Goal: Communication & Community: Answer question/provide support

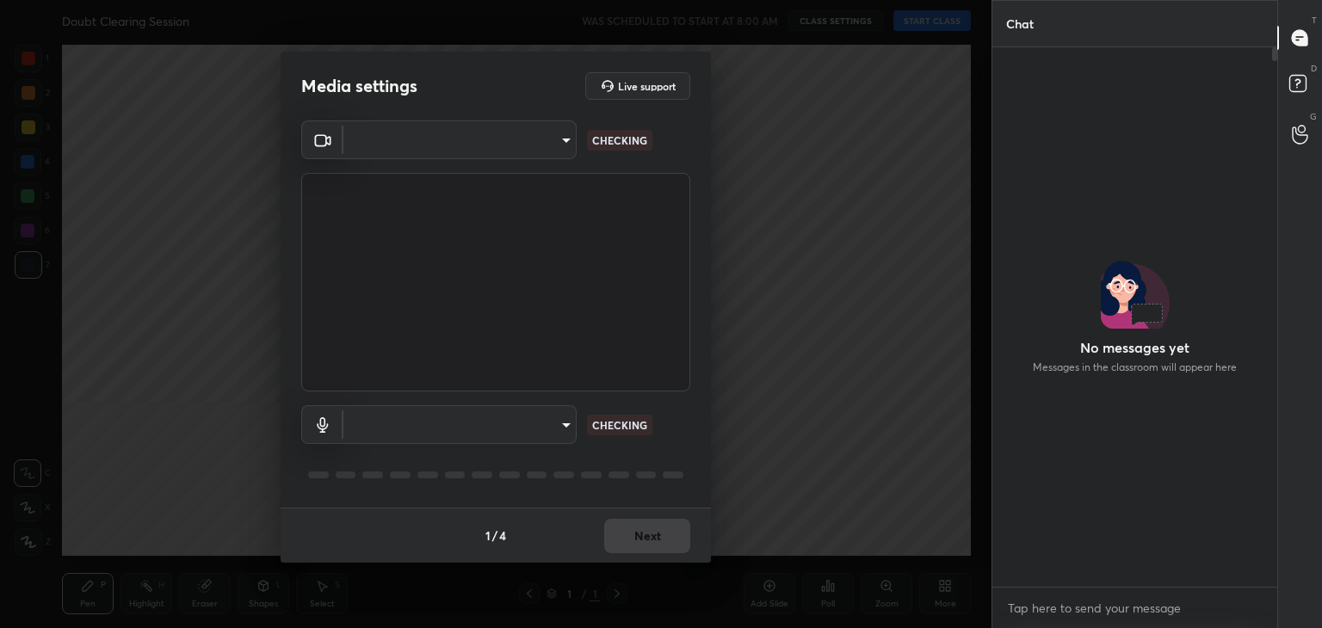
type input "a9fd4f38f379304b0caa4a79f2b732e989e7111bbf315c9f921f4749fc2d4ba3"
type input "default"
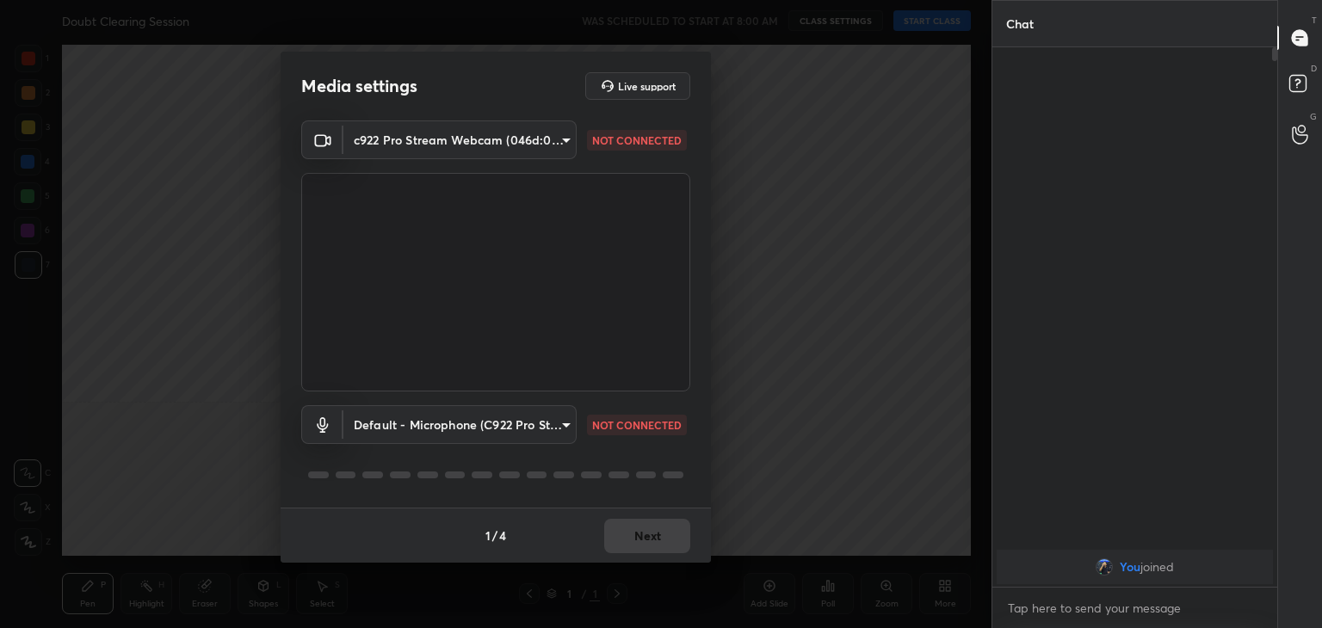
scroll to position [5, 5]
click at [672, 539] on button "Next" at bounding box center [647, 536] width 86 height 34
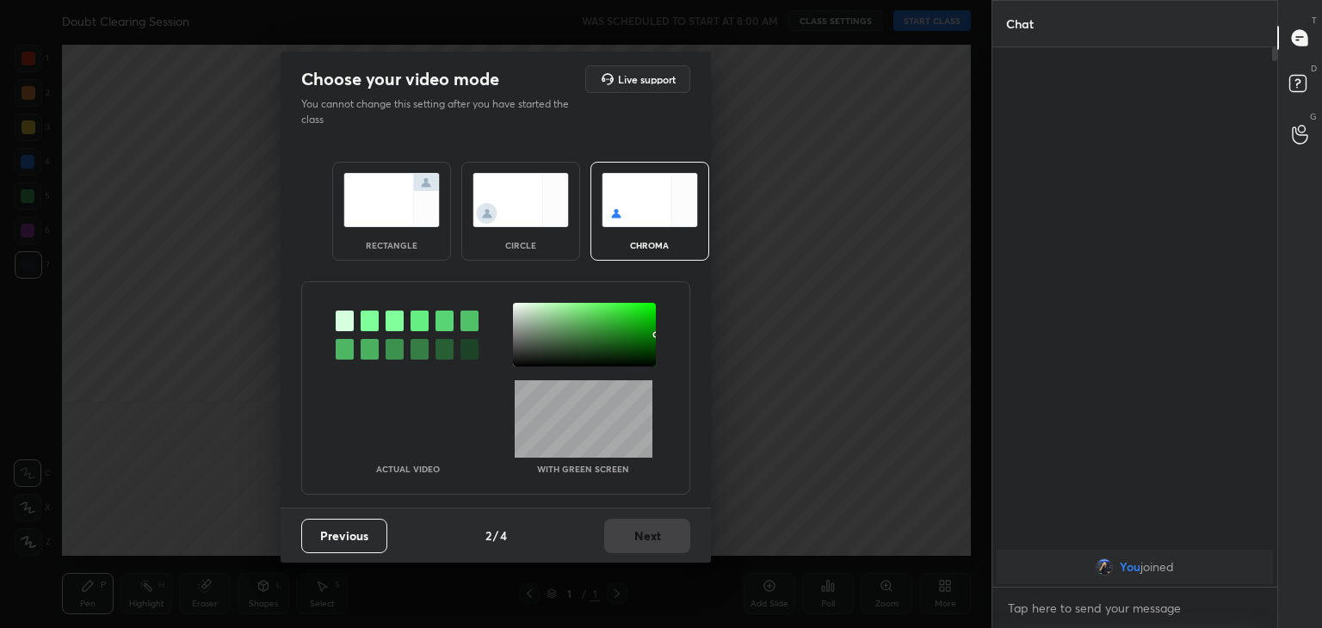
click at [525, 222] on img at bounding box center [521, 200] width 96 height 54
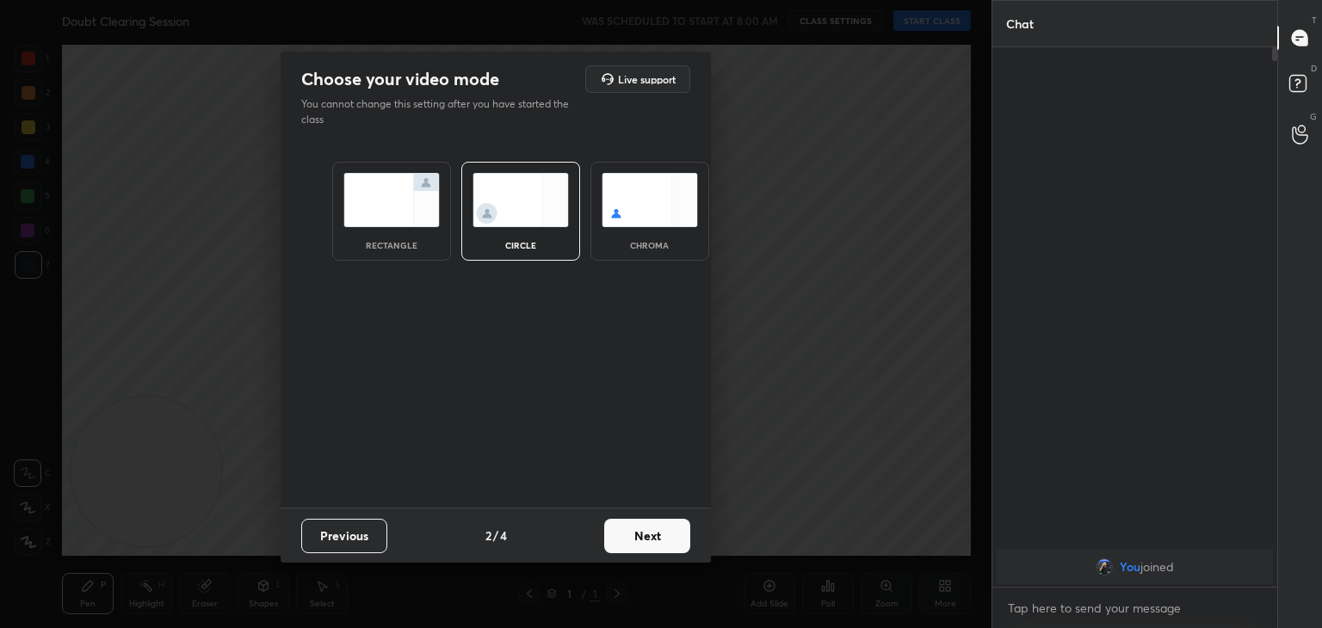
click at [677, 542] on button "Next" at bounding box center [647, 536] width 86 height 34
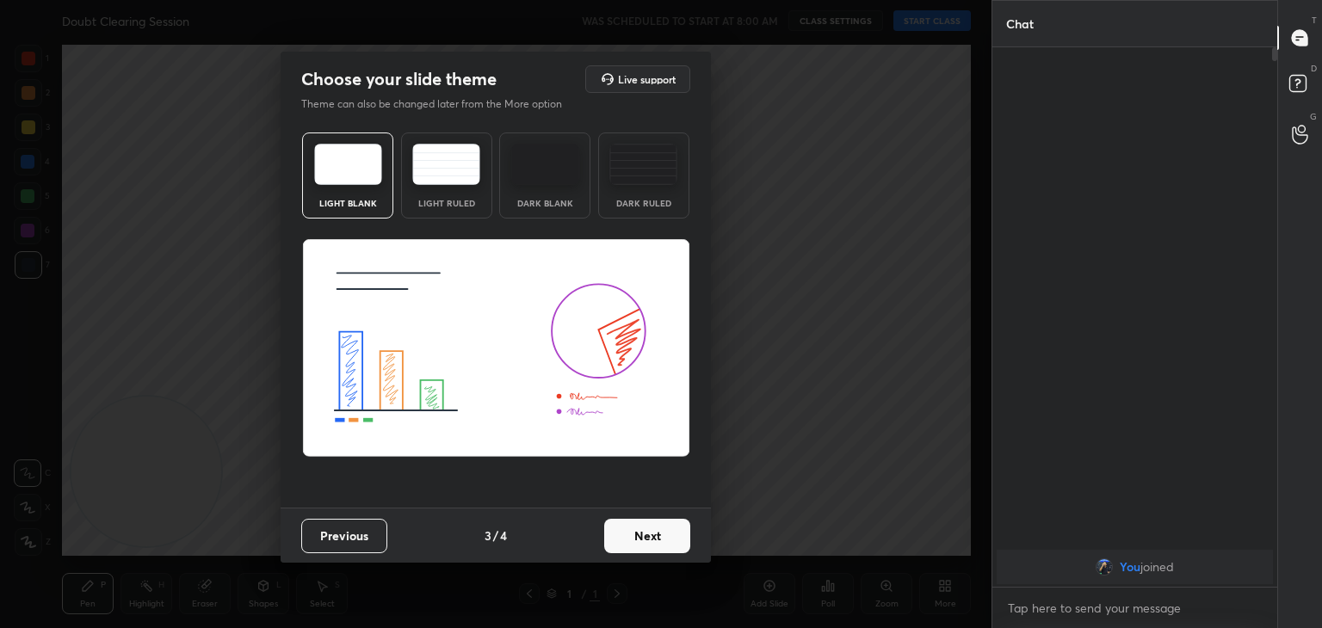
click at [683, 544] on button "Next" at bounding box center [647, 536] width 86 height 34
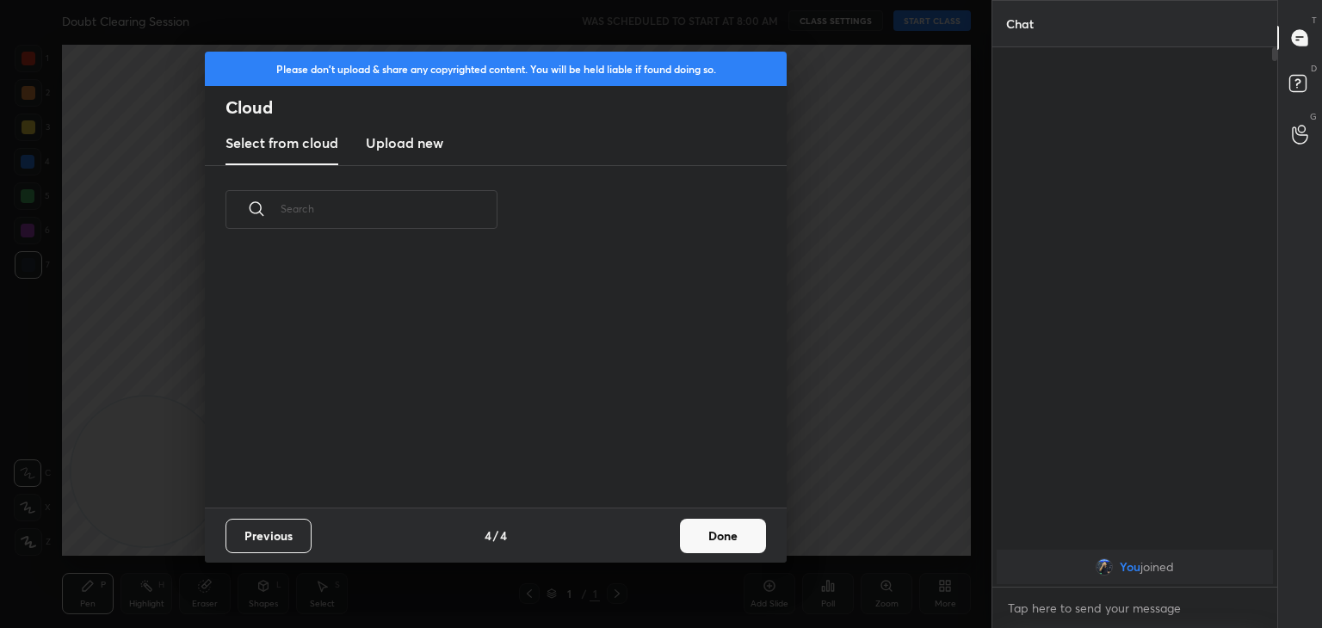
click at [696, 544] on button "Done" at bounding box center [723, 536] width 86 height 34
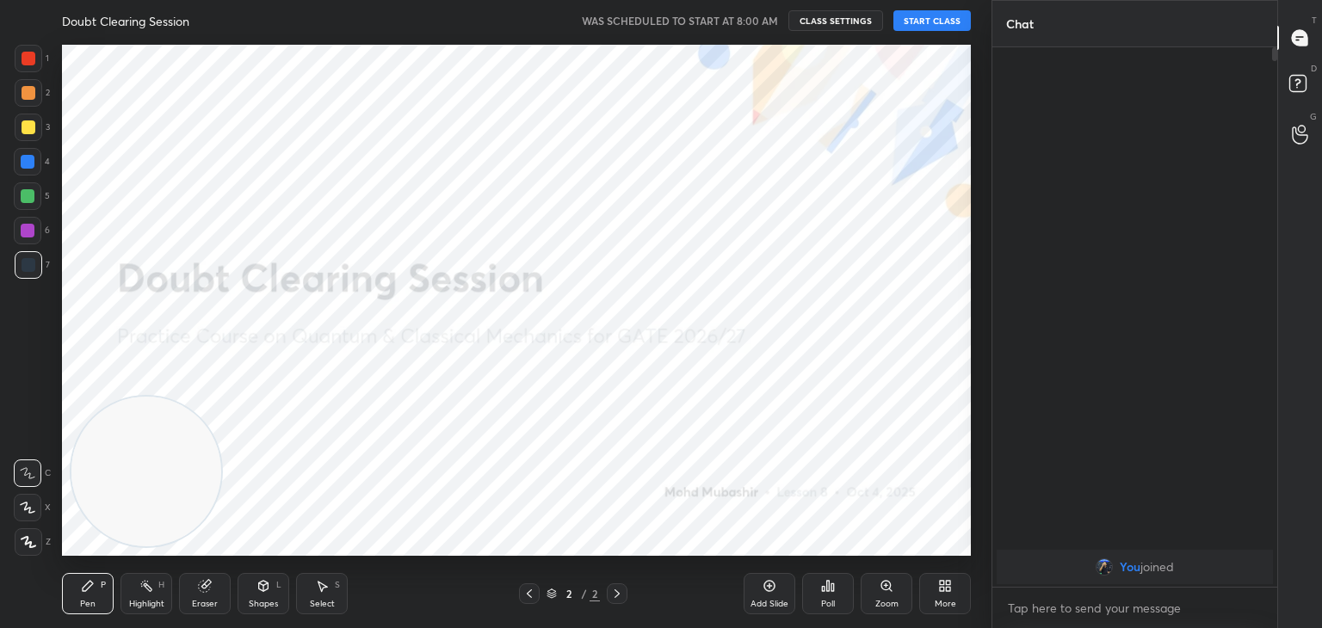
click at [34, 511] on icon at bounding box center [28, 508] width 14 height 10
drag, startPoint x: 139, startPoint y: 492, endPoint x: 966, endPoint y: 118, distance: 908.1
click at [985, 126] on div "1 2 3 4 5 6 7 C X Z C X Z E E Erase all H H Doubt Clearing Session WAS SCHEDULE…" at bounding box center [496, 314] width 992 height 628
click at [926, 24] on button "START CLASS" at bounding box center [932, 20] width 77 height 21
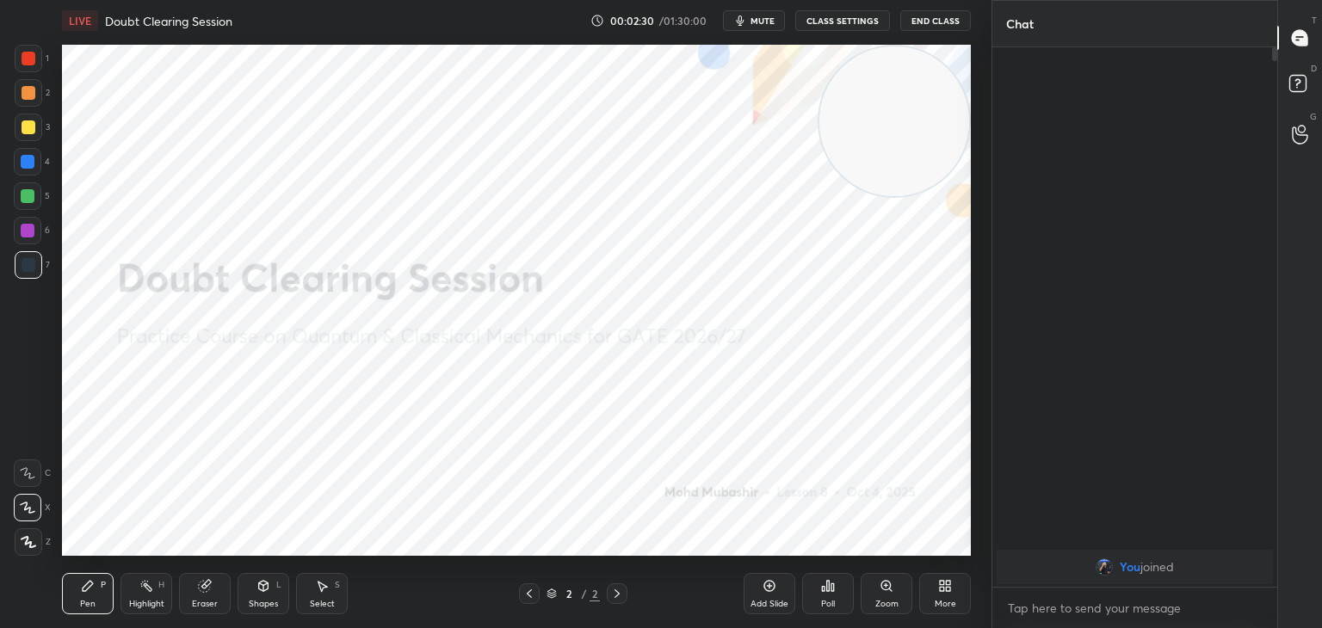
click at [764, 19] on span "mute" at bounding box center [763, 21] width 24 height 12
click at [944, 591] on icon at bounding box center [942, 589] width 4 height 4
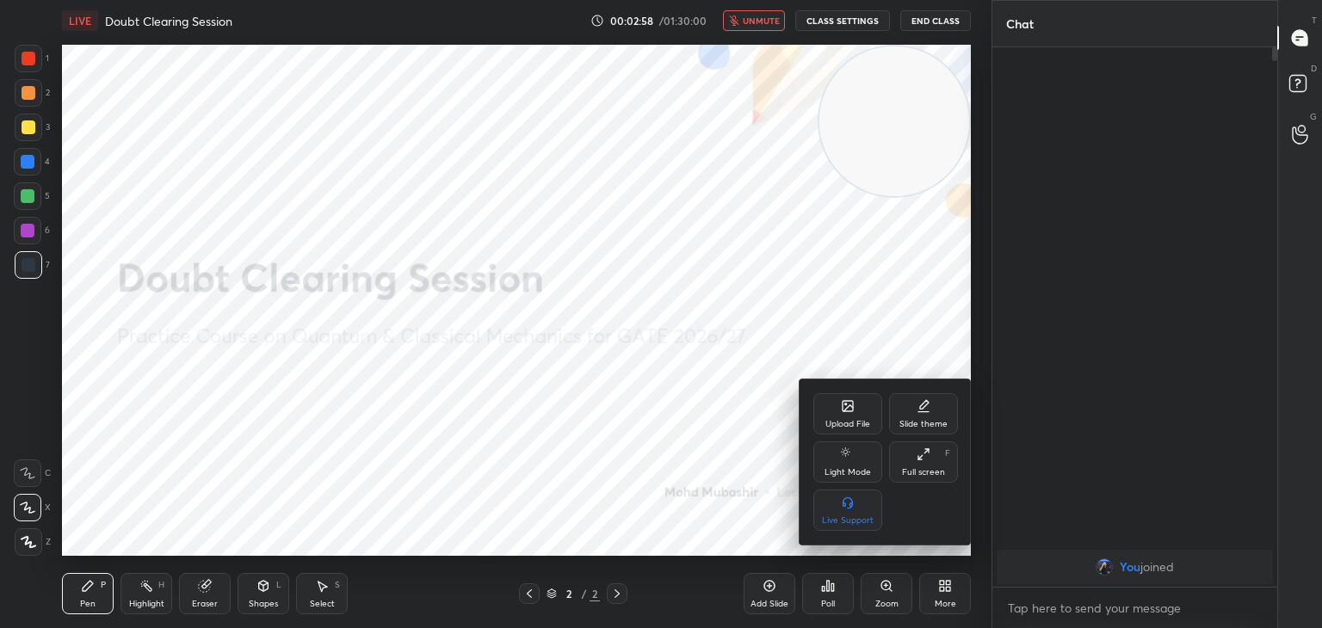
click at [849, 411] on icon at bounding box center [848, 406] width 10 height 10
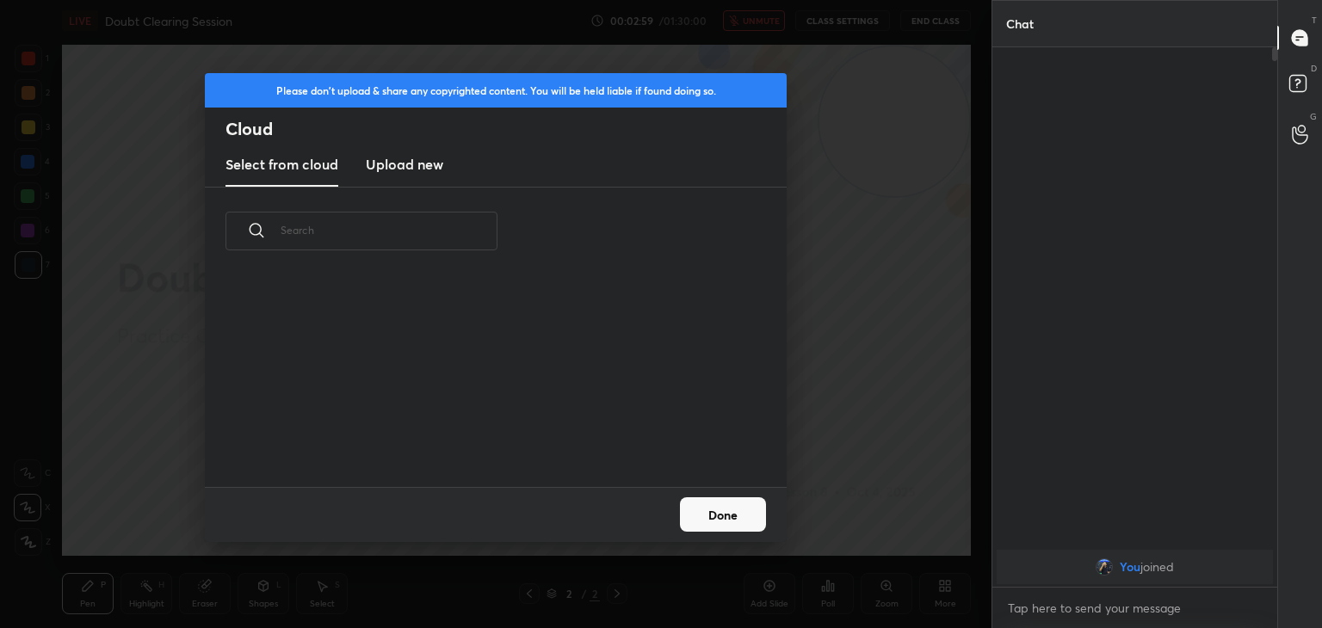
click at [424, 179] on new "Upload new" at bounding box center [404, 165] width 77 height 43
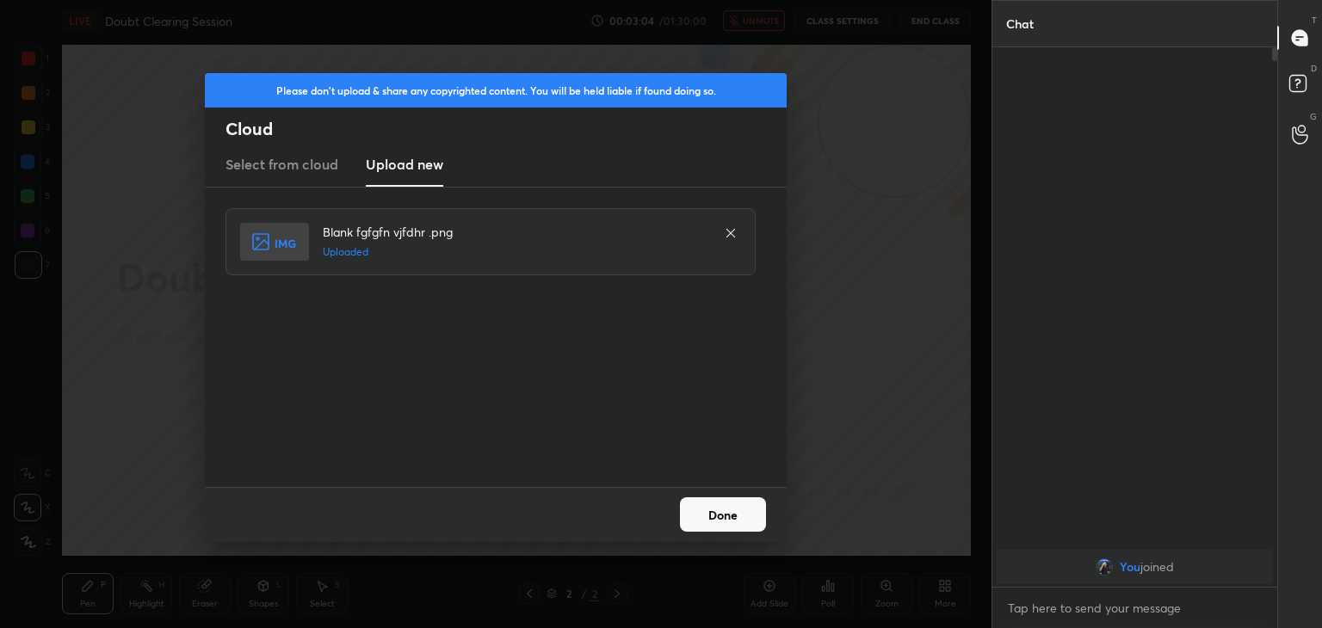
click at [731, 513] on button "Done" at bounding box center [723, 515] width 86 height 34
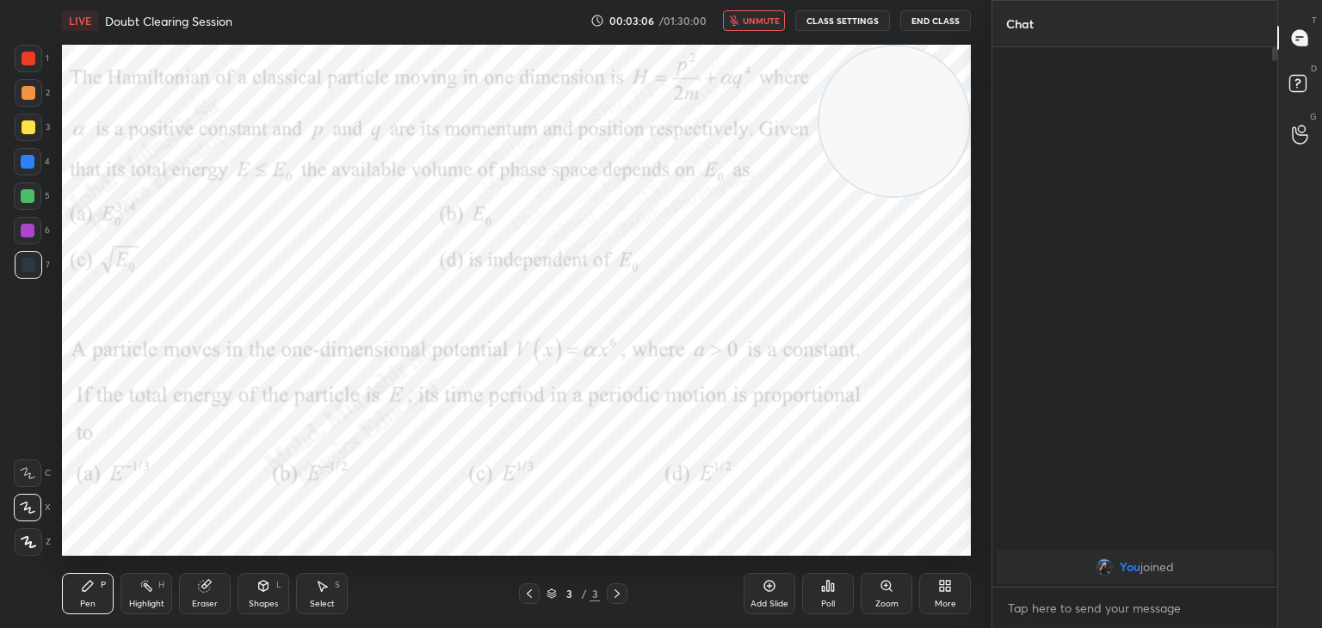
drag, startPoint x: 752, startPoint y: 19, endPoint x: 783, endPoint y: 40, distance: 37.2
click at [754, 19] on span "unmute" at bounding box center [761, 21] width 37 height 12
drag, startPoint x: 882, startPoint y: 122, endPoint x: 408, endPoint y: 386, distance: 541.8
click at [742, 337] on video at bounding box center [817, 263] width 150 height 150
click at [31, 60] on div at bounding box center [29, 59] width 14 height 14
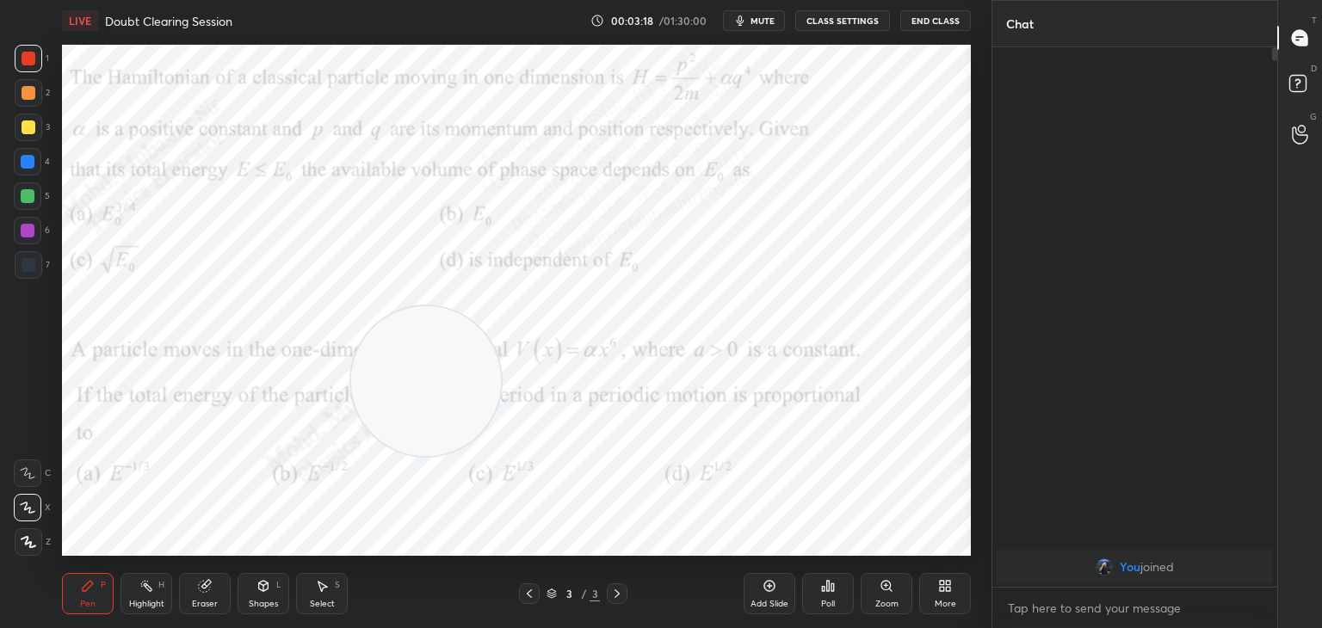
drag, startPoint x: 133, startPoint y: 603, endPoint x: 159, endPoint y: 570, distance: 42.2
click at [134, 603] on div "Highlight" at bounding box center [146, 604] width 35 height 9
click at [755, 18] on span "mute" at bounding box center [763, 21] width 24 height 12
click at [947, 586] on icon at bounding box center [945, 586] width 14 height 14
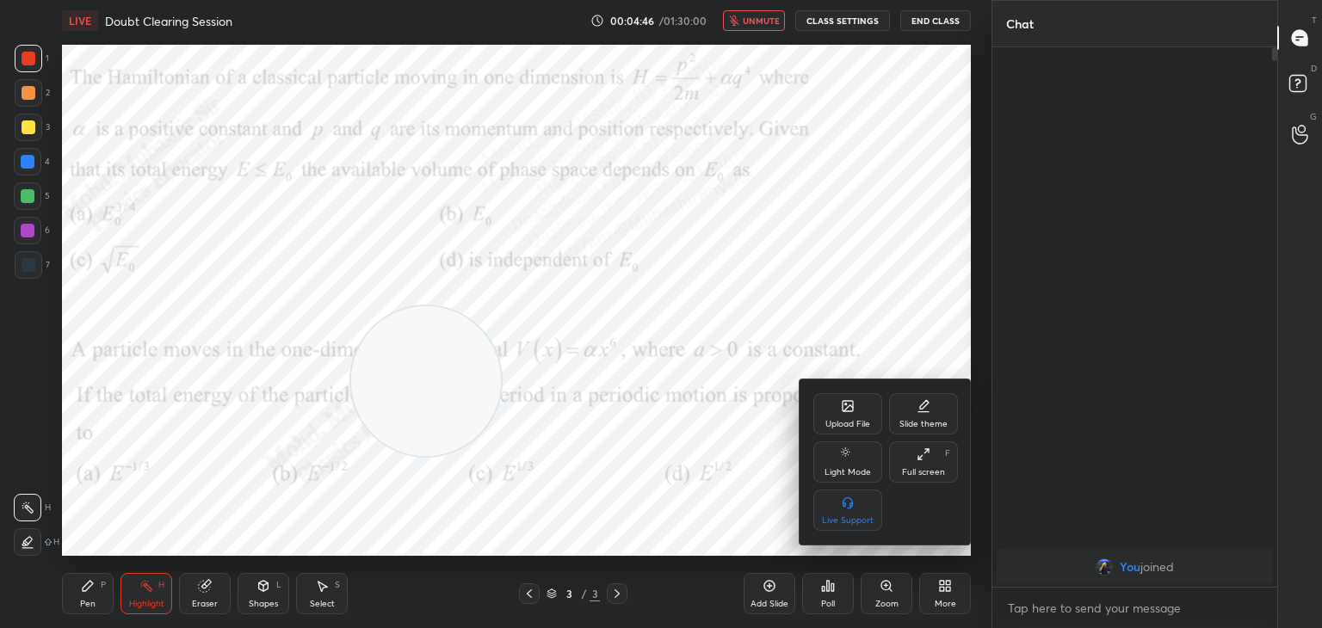
click at [845, 405] on icon at bounding box center [846, 405] width 2 height 2
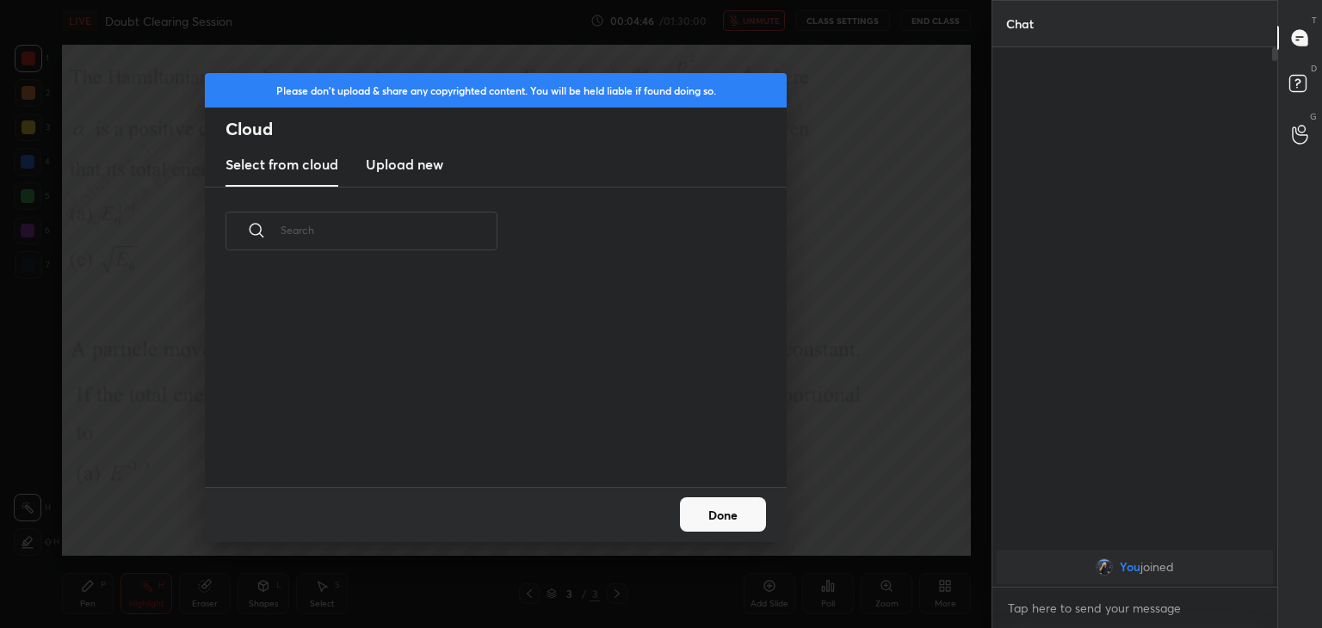
click at [427, 162] on h3 "Upload new" at bounding box center [404, 164] width 77 height 21
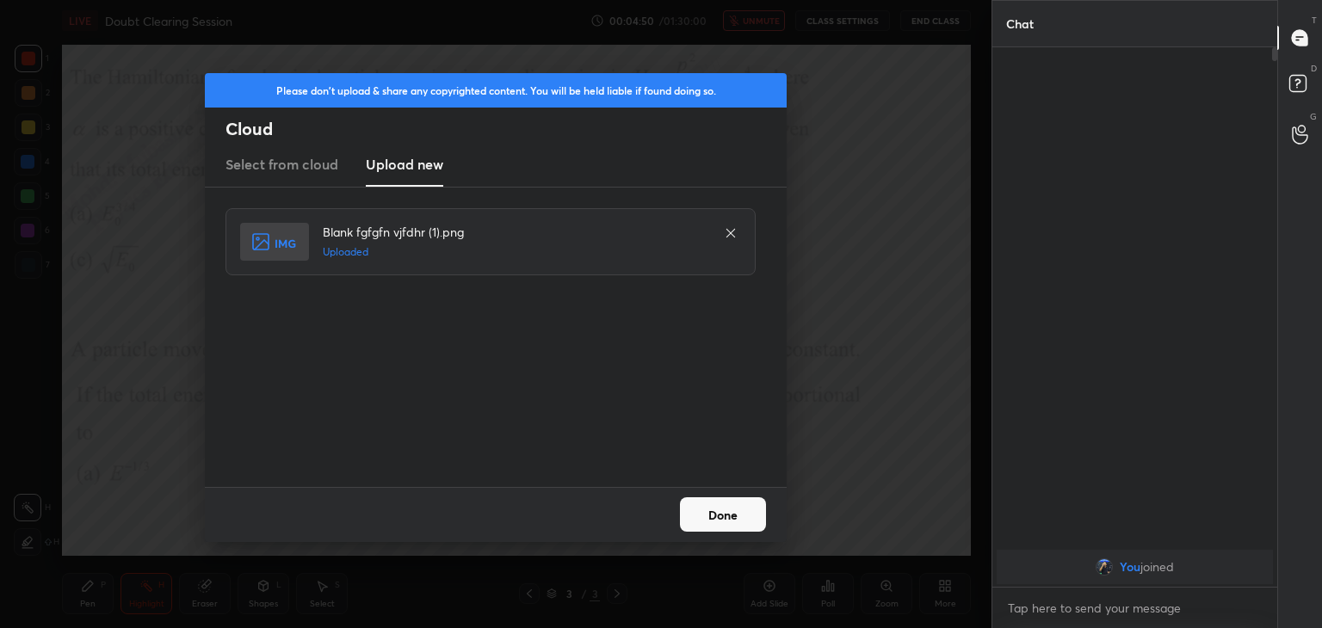
click at [712, 521] on button "Done" at bounding box center [723, 515] width 86 height 34
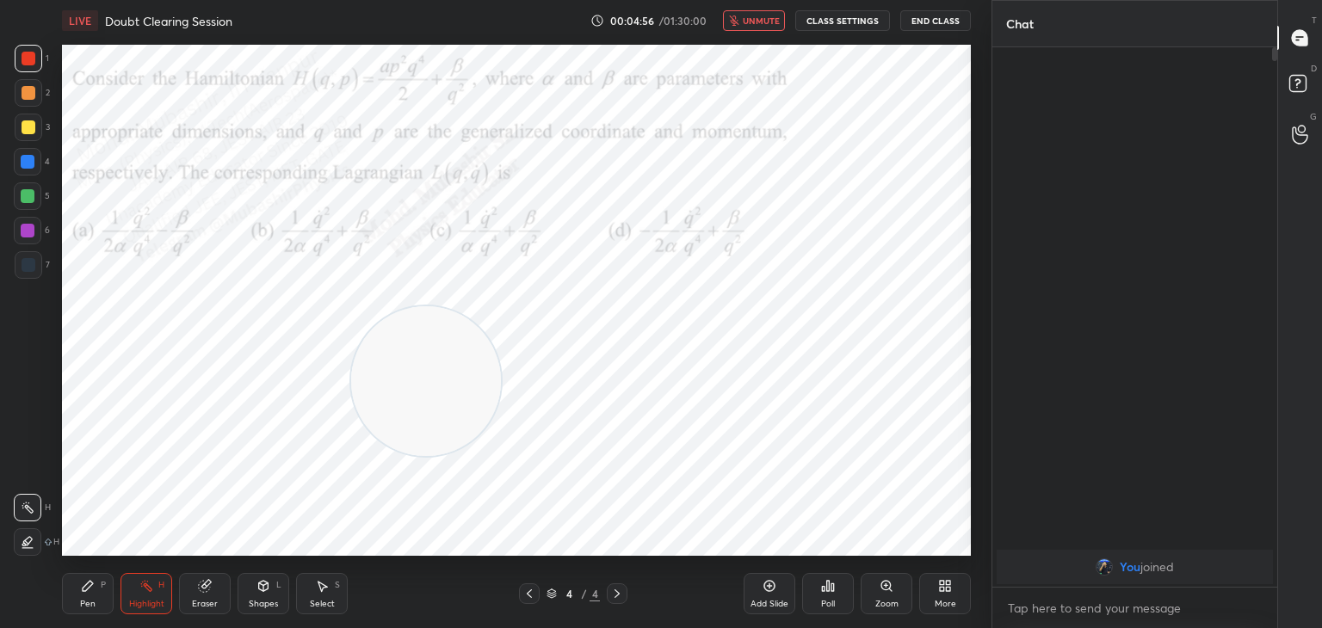
drag, startPoint x: 87, startPoint y: 593, endPoint x: 133, endPoint y: 601, distance: 47.1
click at [89, 592] on icon at bounding box center [88, 586] width 14 height 14
click at [147, 600] on div "Highlight" at bounding box center [146, 604] width 35 height 9
drag, startPoint x: 426, startPoint y: 387, endPoint x: 144, endPoint y: 528, distance: 315.3
click at [107, 573] on div "LIVE Doubt Clearing Session 00:04:58 / 01:30:00 unmute CLASS SETTINGS End Class…" at bounding box center [516, 314] width 923 height 628
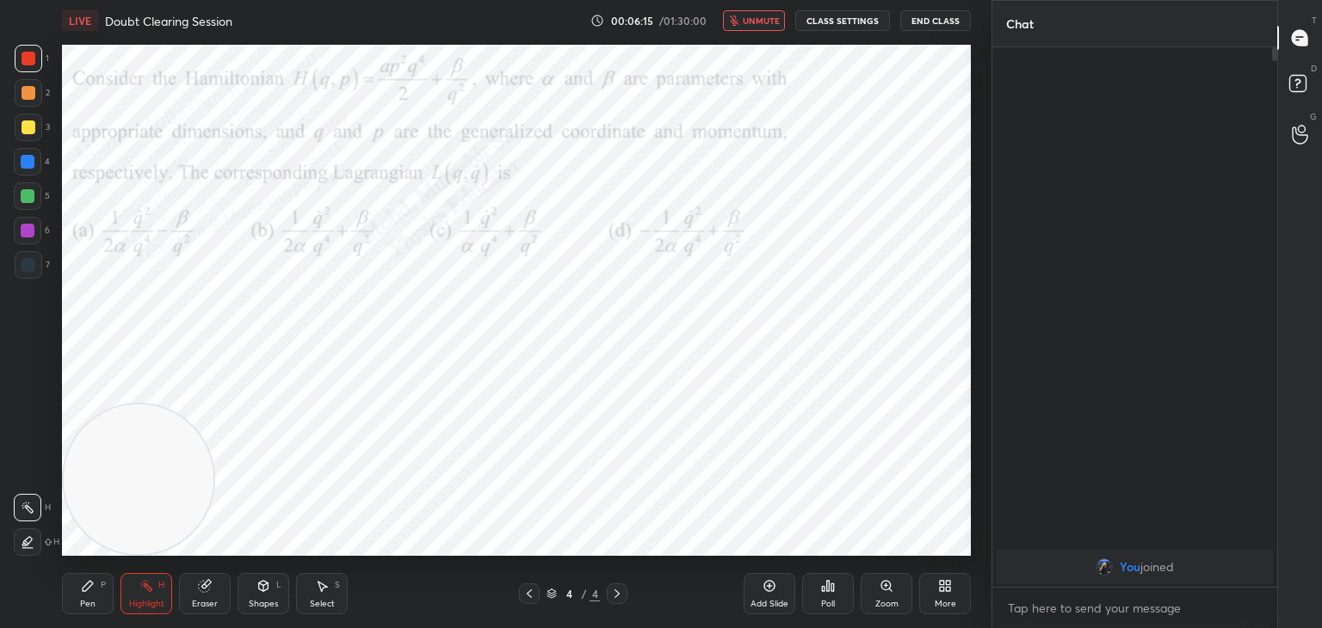
click at [755, 22] on span "unmute" at bounding box center [761, 21] width 37 height 12
click at [752, 22] on button "mute" at bounding box center [754, 20] width 62 height 21
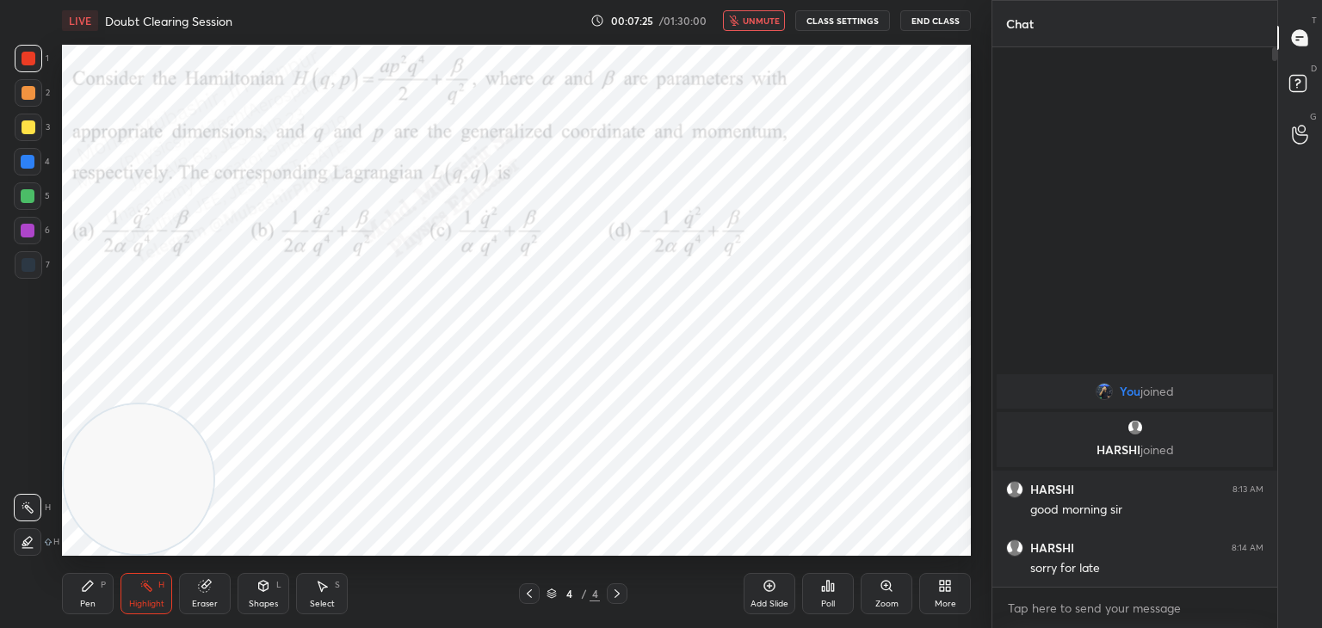
drag, startPoint x: 753, startPoint y: 15, endPoint x: 762, endPoint y: 15, distance: 8.7
click at [753, 14] on button "unmute" at bounding box center [754, 20] width 62 height 21
click at [528, 592] on icon at bounding box center [530, 594] width 14 height 14
click at [612, 596] on icon at bounding box center [617, 594] width 14 height 14
drag, startPoint x: 175, startPoint y: 466, endPoint x: 972, endPoint y: 67, distance: 891.3
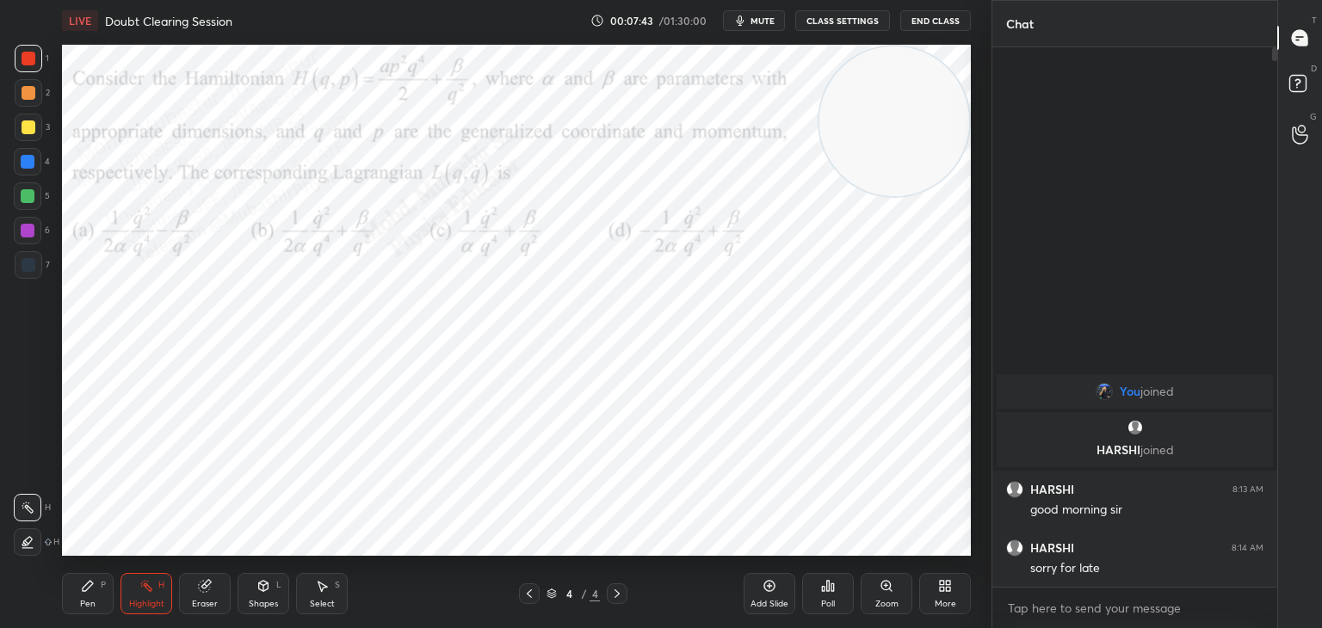
click at [975, 84] on div "Setting up your live class Poll for secs No correct answer Start poll" at bounding box center [516, 300] width 923 height 518
click at [758, 22] on span "mute" at bounding box center [763, 21] width 24 height 12
click at [753, 22] on span "unmute" at bounding box center [761, 21] width 37 height 12
click at [758, 21] on span "mute" at bounding box center [763, 21] width 24 height 12
click at [758, 21] on span "unmute" at bounding box center [761, 21] width 37 height 12
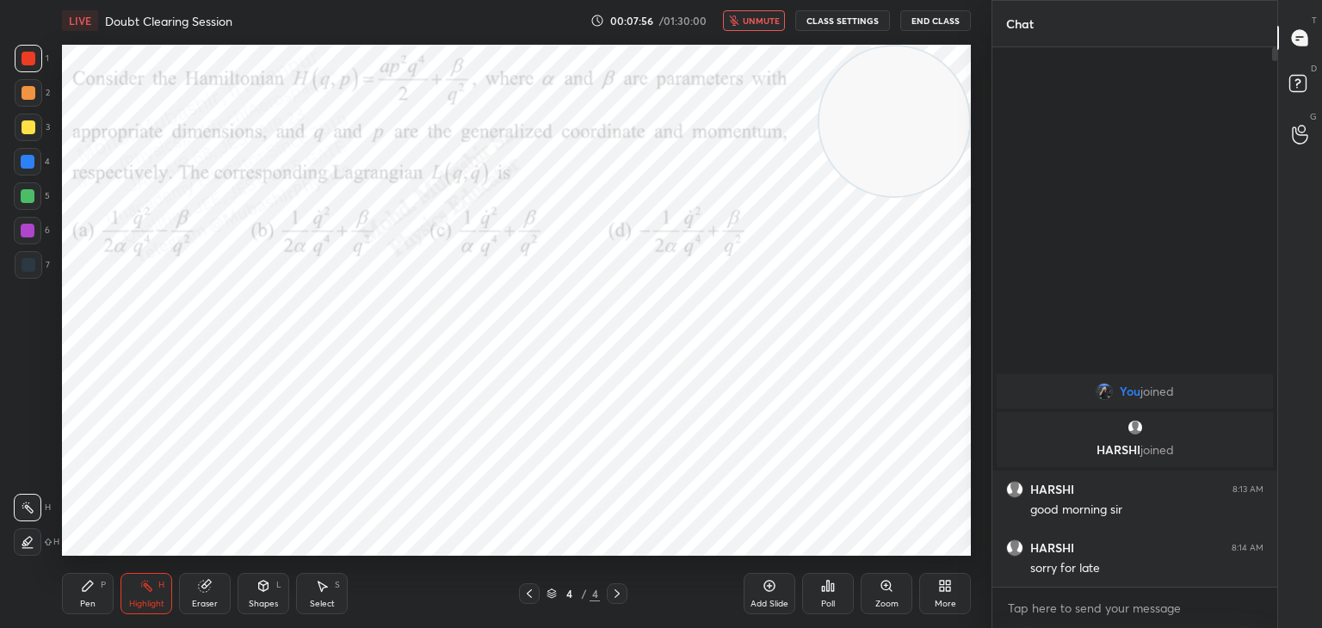
click at [762, 19] on span "unmute" at bounding box center [761, 21] width 37 height 12
click at [760, 28] on button "mute" at bounding box center [754, 20] width 62 height 21
click at [753, 21] on span "unmute" at bounding box center [761, 21] width 37 height 12
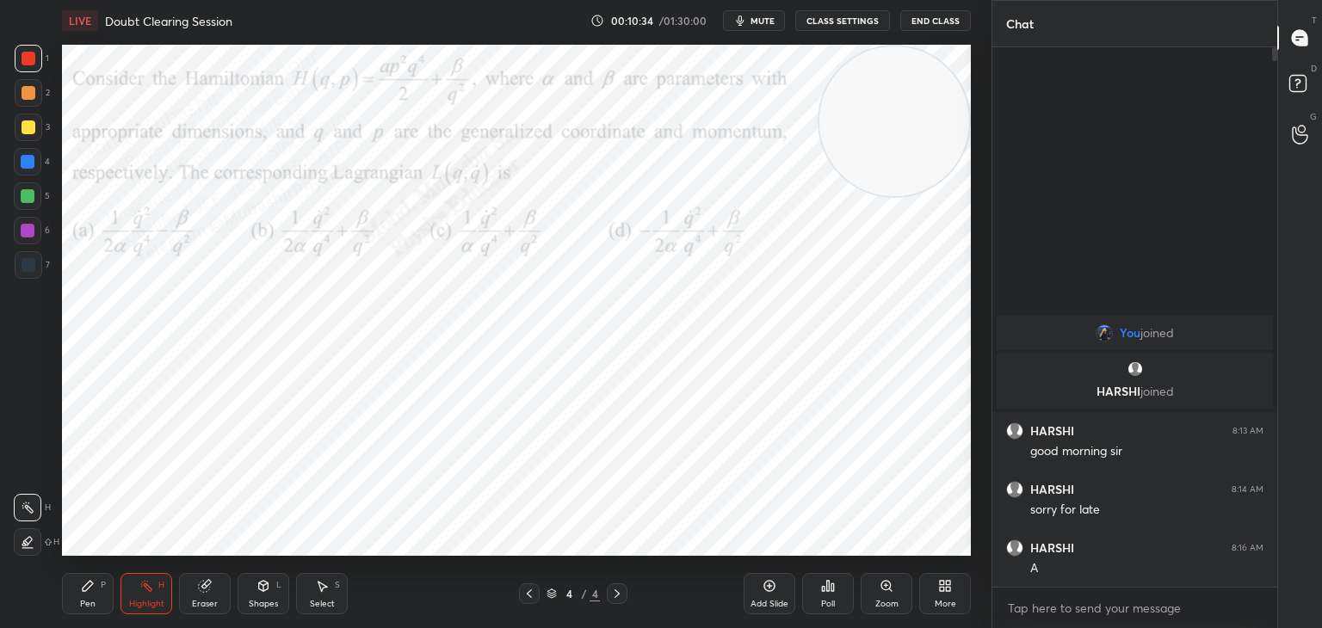
drag, startPoint x: 865, startPoint y: 122, endPoint x: 877, endPoint y: 118, distance: 12.8
click at [877, 118] on video at bounding box center [895, 121] width 150 height 150
click at [90, 591] on icon at bounding box center [88, 586] width 14 height 14
click at [34, 163] on div at bounding box center [28, 162] width 14 height 14
drag, startPoint x: 28, startPoint y: 232, endPoint x: 48, endPoint y: 236, distance: 21.1
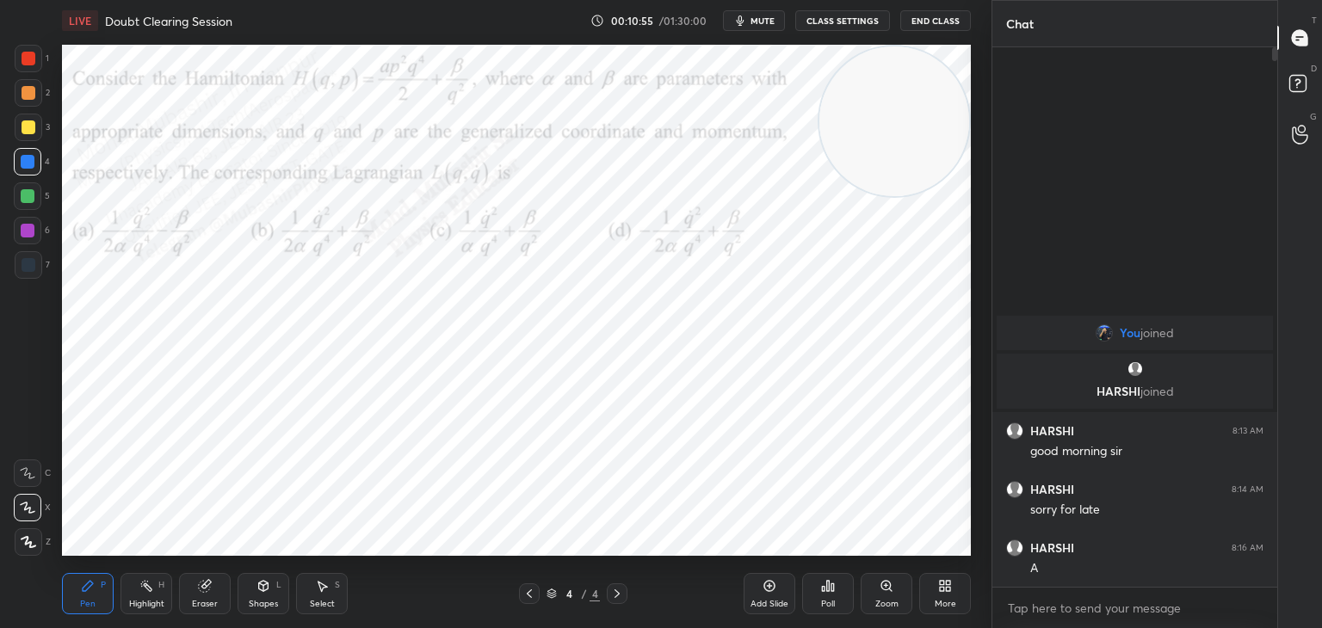
click at [34, 234] on div at bounding box center [28, 231] width 28 height 28
drag, startPoint x: 34, startPoint y: 195, endPoint x: 46, endPoint y: 210, distance: 19.1
click at [33, 196] on div at bounding box center [28, 196] width 14 height 14
click at [25, 232] on div at bounding box center [28, 231] width 14 height 14
drag, startPoint x: 28, startPoint y: 198, endPoint x: 61, endPoint y: 265, distance: 75.1
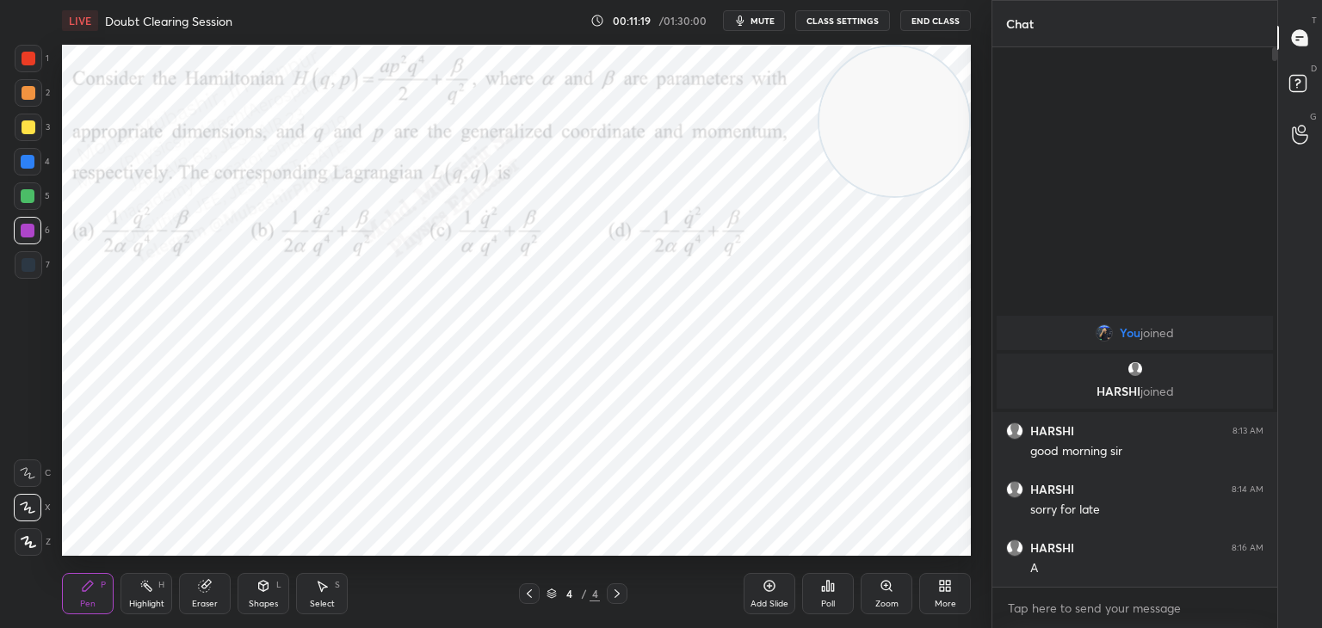
click at [28, 203] on div at bounding box center [28, 197] width 28 height 28
drag, startPoint x: 28, startPoint y: 170, endPoint x: 47, endPoint y: 198, distance: 34.1
click at [28, 169] on div at bounding box center [28, 162] width 28 height 28
drag, startPoint x: 25, startPoint y: 59, endPoint x: 37, endPoint y: 83, distance: 26.2
click at [21, 65] on div at bounding box center [29, 59] width 28 height 28
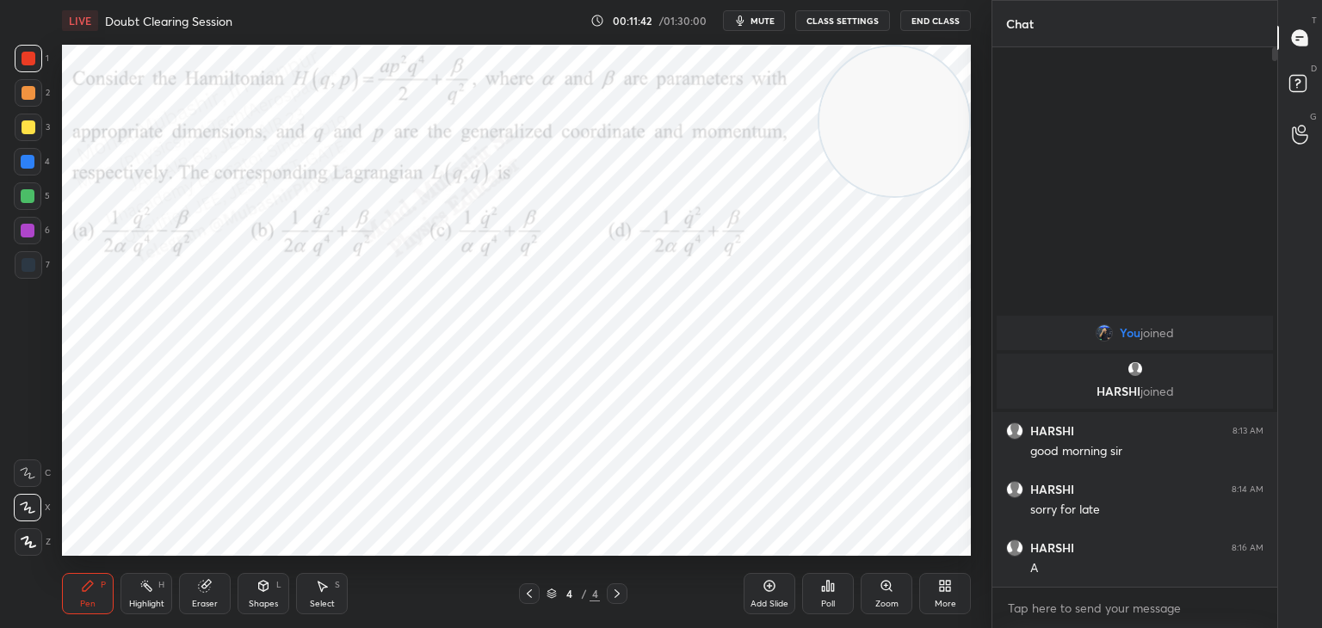
click at [752, 22] on button "mute" at bounding box center [754, 20] width 62 height 21
click at [950, 593] on icon at bounding box center [945, 586] width 14 height 14
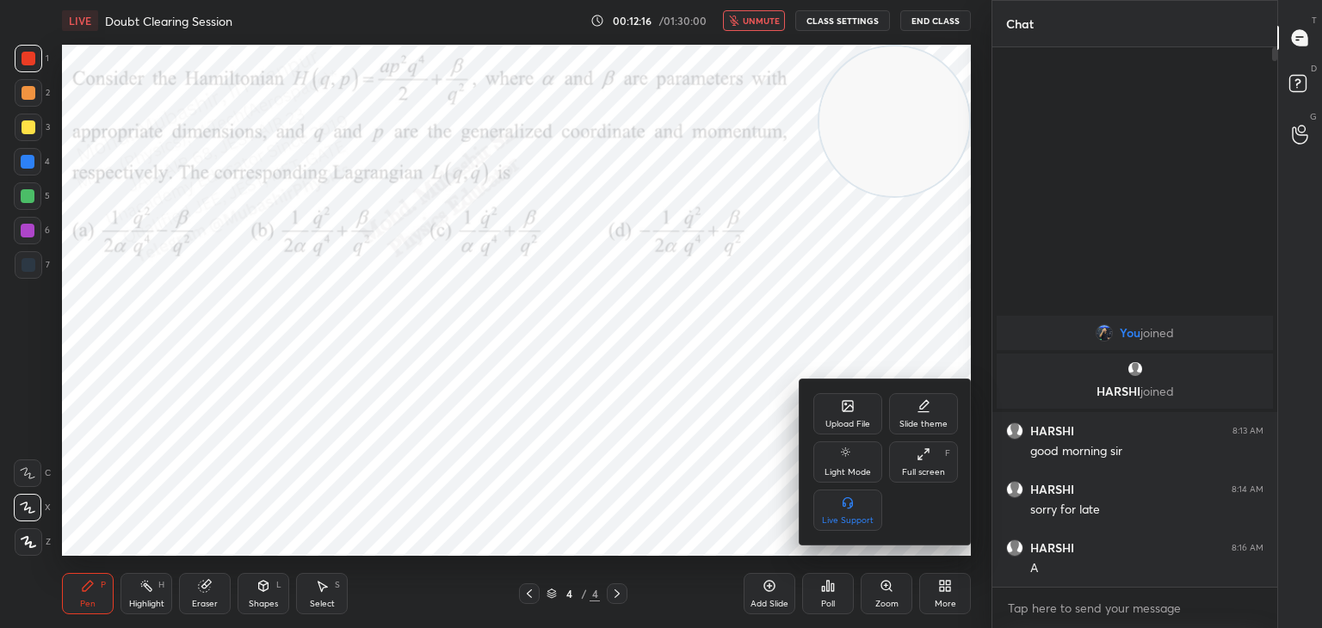
click at [845, 418] on div "Upload File" at bounding box center [848, 413] width 69 height 41
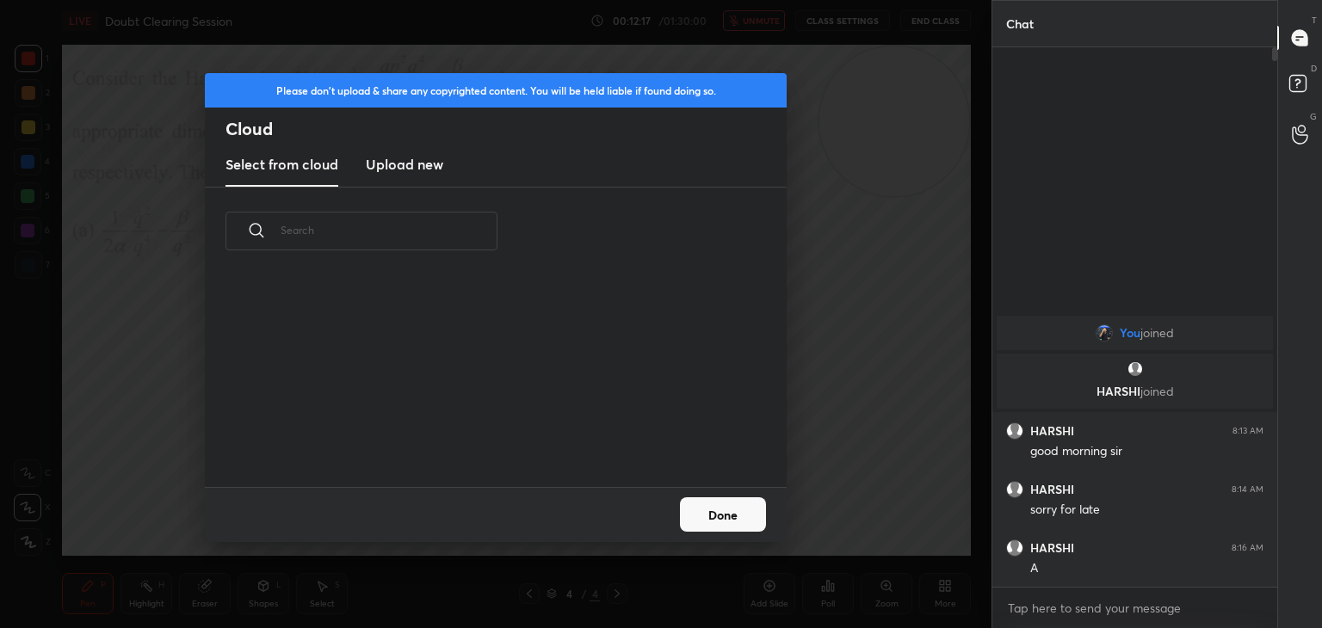
click at [418, 173] on h3 "Upload new" at bounding box center [404, 164] width 77 height 21
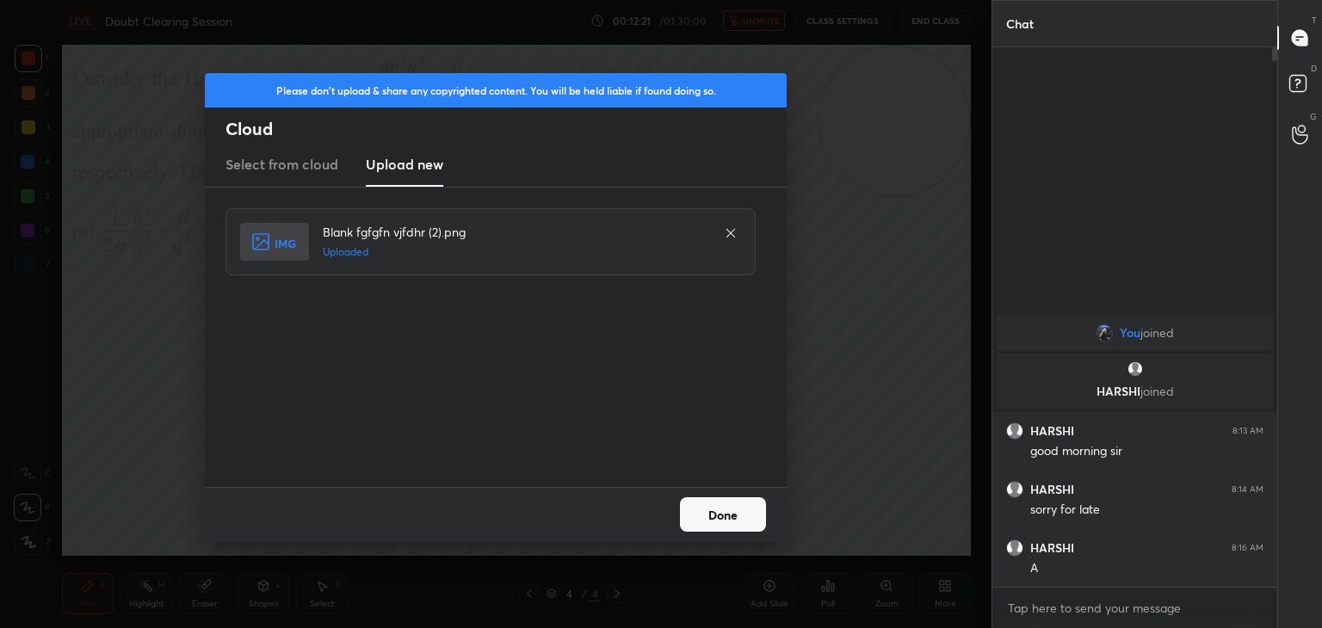
click at [721, 504] on button "Done" at bounding box center [723, 515] width 86 height 34
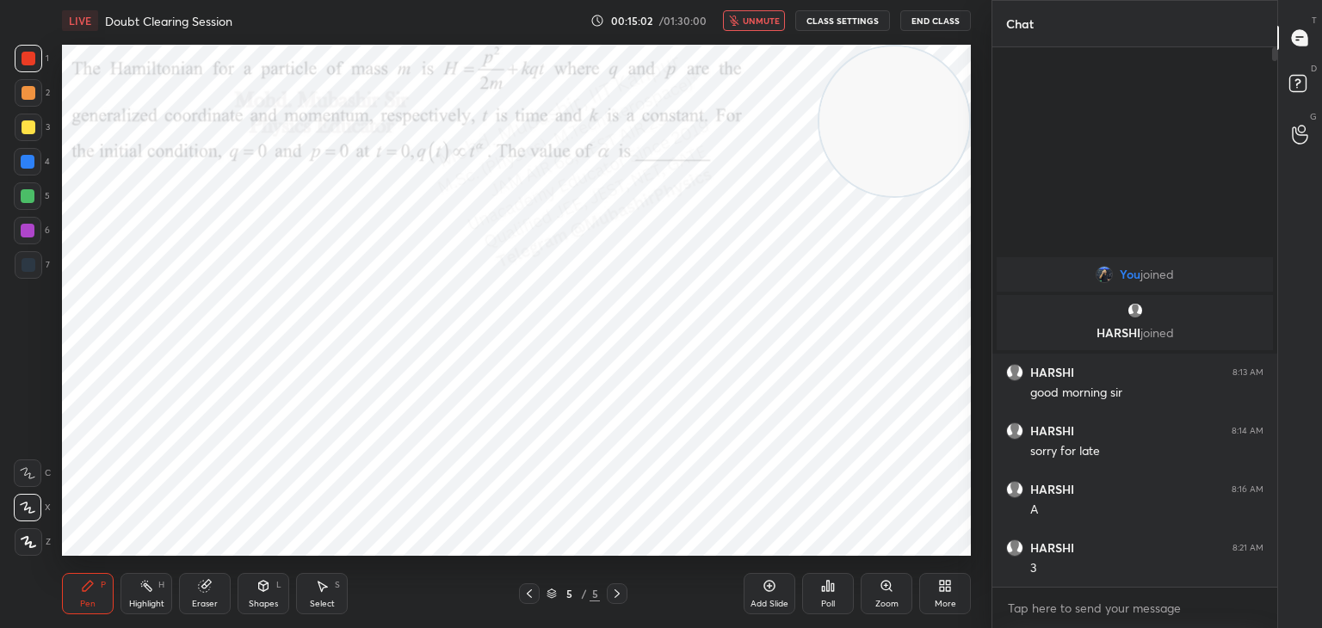
click at [760, 18] on span "unmute" at bounding box center [761, 21] width 37 height 12
drag, startPoint x: 28, startPoint y: 164, endPoint x: 61, endPoint y: 161, distance: 32.9
click at [28, 163] on div at bounding box center [28, 162] width 14 height 14
drag, startPoint x: 35, startPoint y: 198, endPoint x: 54, endPoint y: 205, distance: 20.2
click at [35, 201] on div at bounding box center [28, 197] width 28 height 28
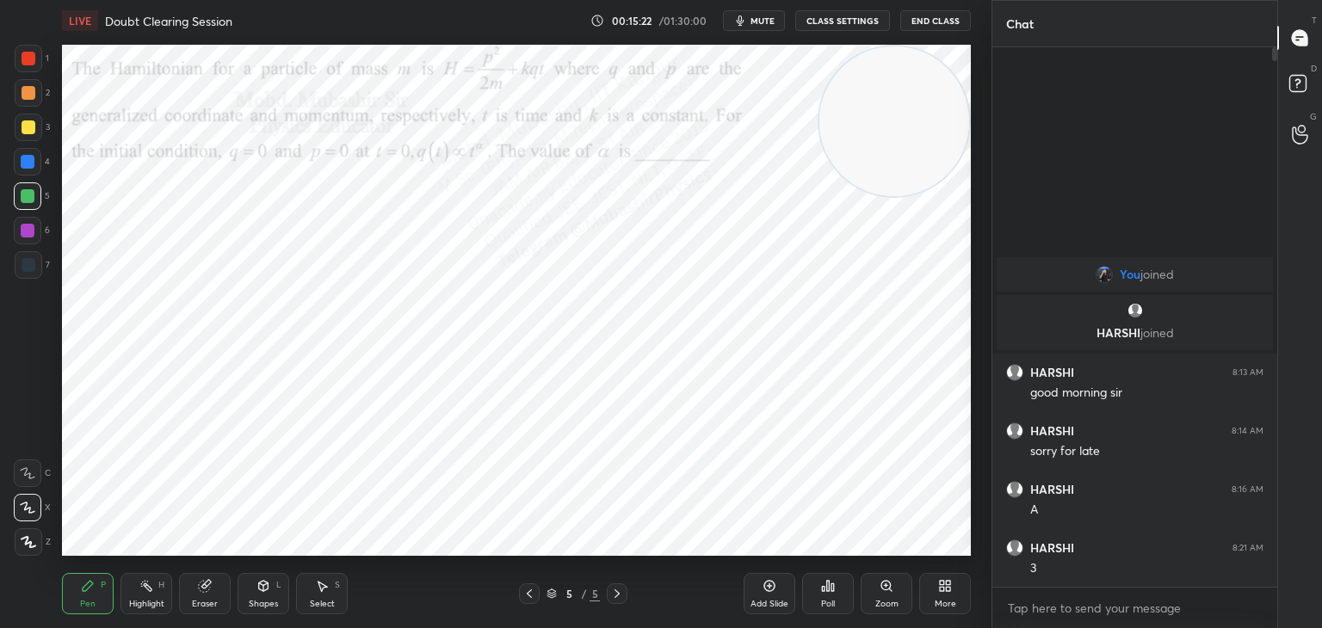
drag, startPoint x: 891, startPoint y: 159, endPoint x: 684, endPoint y: 132, distance: 208.4
click at [820, 104] on video at bounding box center [895, 121] width 150 height 150
drag, startPoint x: 696, startPoint y: 132, endPoint x: 961, endPoint y: 564, distance: 506.6
click at [975, 579] on div "LIVE Doubt Clearing Session 00:15:24 / 01:30:00 mute CLASS SETTINGS End Class S…" at bounding box center [516, 314] width 923 height 628
click at [28, 235] on div at bounding box center [28, 231] width 14 height 14
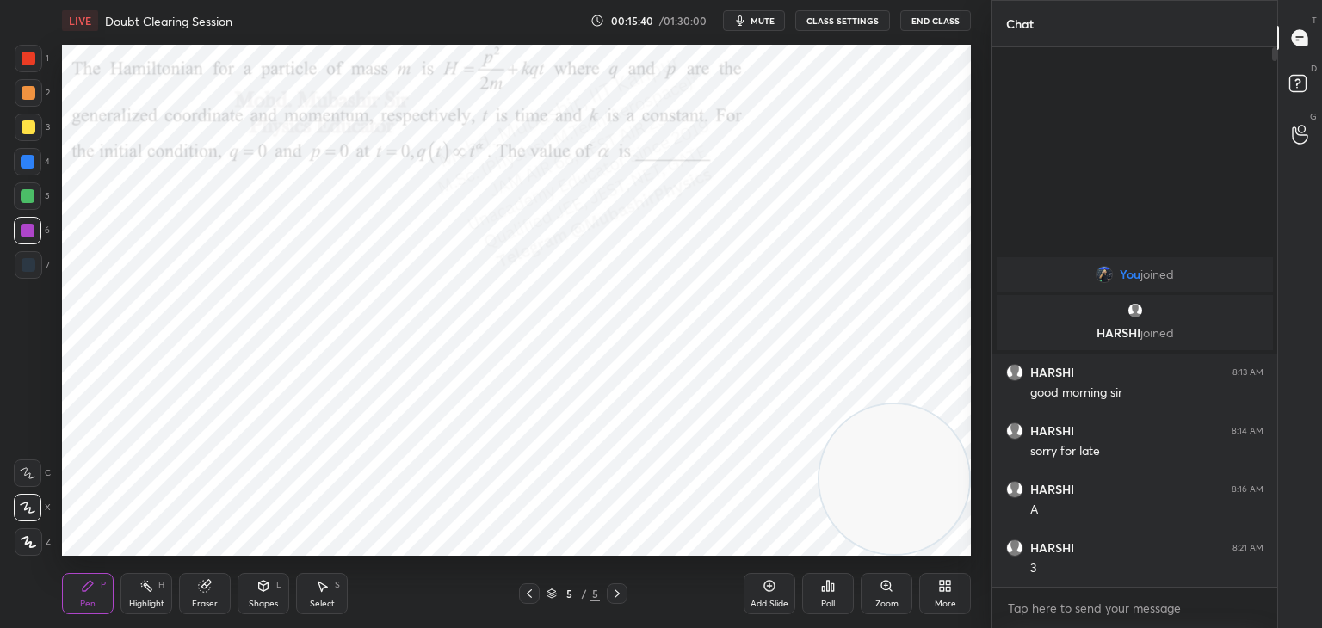
drag, startPoint x: 28, startPoint y: 101, endPoint x: 46, endPoint y: 105, distance: 18.6
click at [31, 101] on div at bounding box center [29, 93] width 28 height 28
drag, startPoint x: 28, startPoint y: 236, endPoint x: 52, endPoint y: 252, distance: 28.4
click at [34, 236] on div at bounding box center [28, 231] width 28 height 28
drag, startPoint x: 31, startPoint y: 159, endPoint x: 48, endPoint y: 181, distance: 27.6
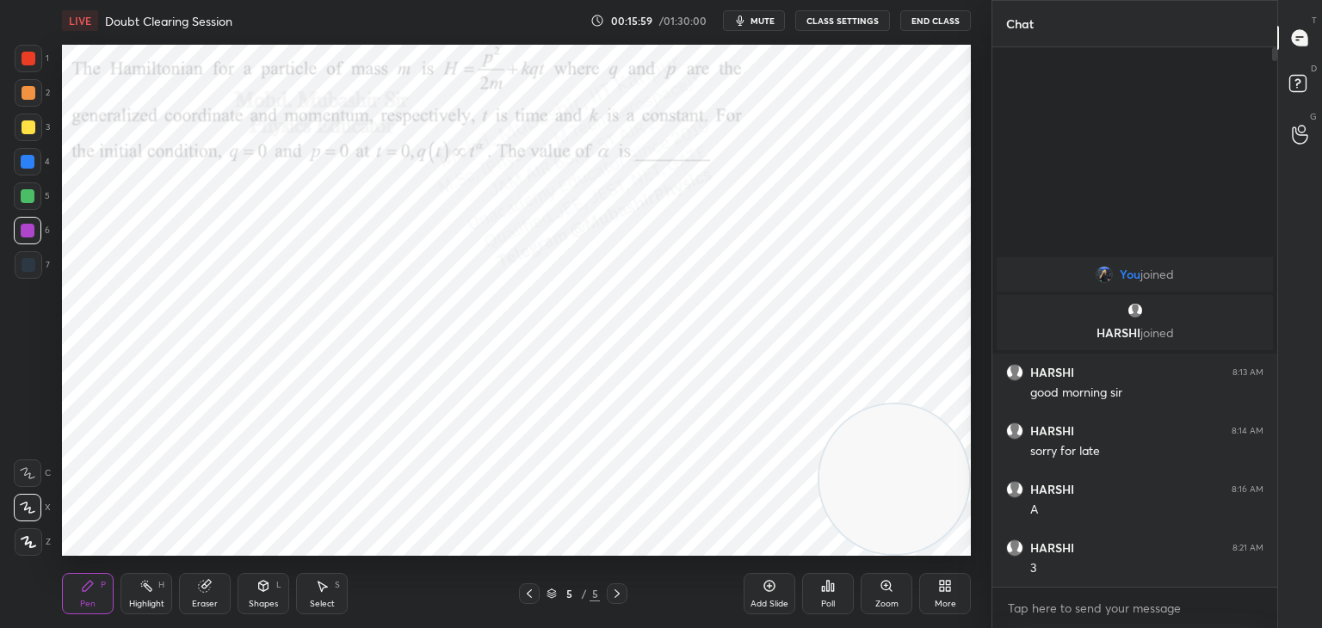
click at [31, 160] on div at bounding box center [28, 162] width 14 height 14
drag, startPoint x: 864, startPoint y: 473, endPoint x: 895, endPoint y: 127, distance: 347.5
click at [895, 303] on video at bounding box center [895, 378] width 150 height 150
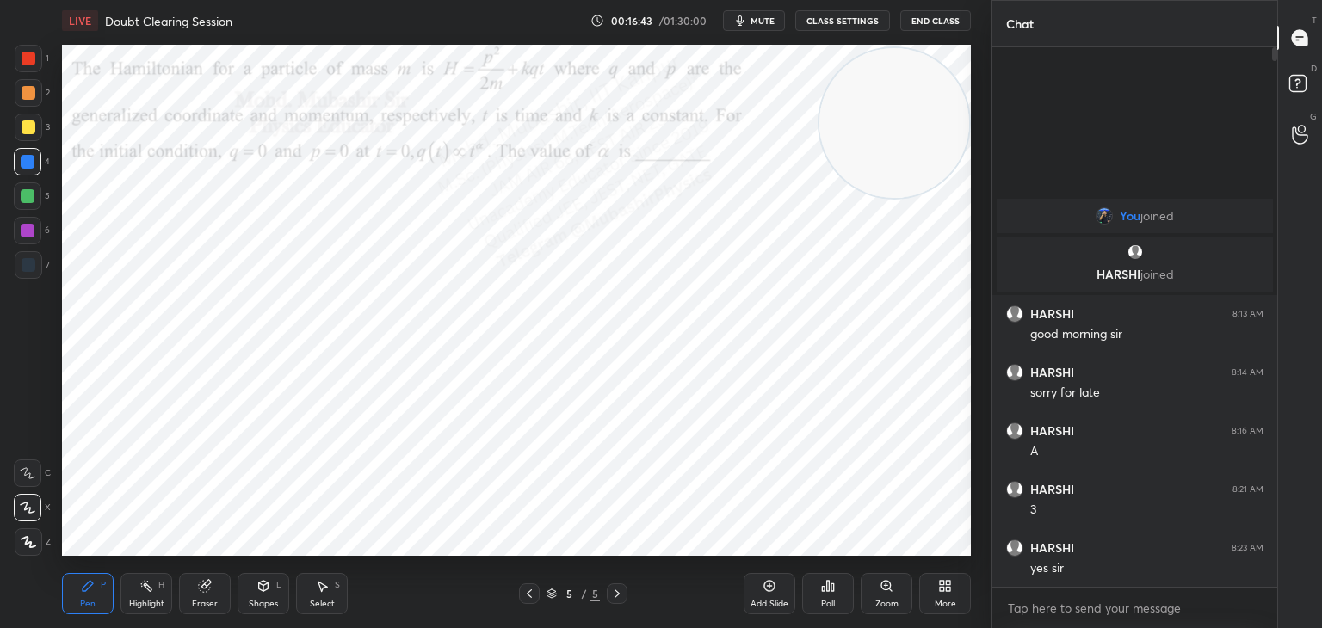
click at [31, 70] on div at bounding box center [29, 59] width 28 height 28
click at [765, 19] on span "mute" at bounding box center [763, 21] width 24 height 12
click at [744, 24] on button "unmute" at bounding box center [754, 20] width 62 height 21
click at [949, 597] on div "More" at bounding box center [945, 593] width 52 height 41
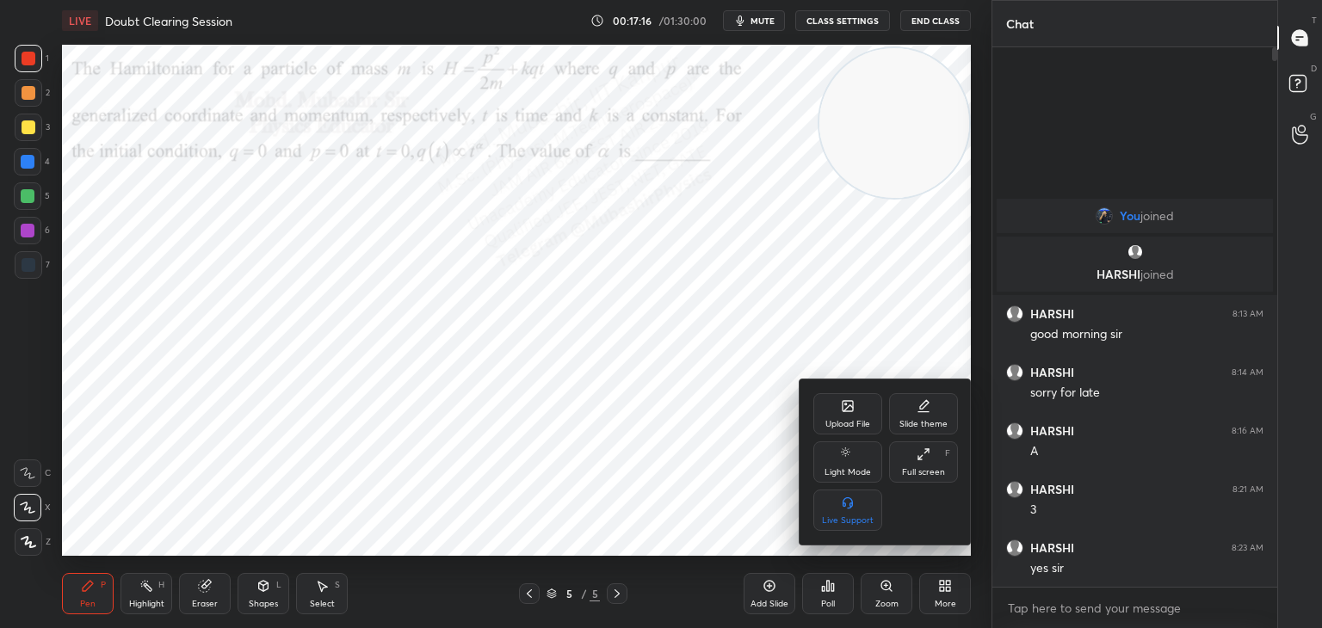
click at [847, 405] on icon at bounding box center [848, 406] width 14 height 14
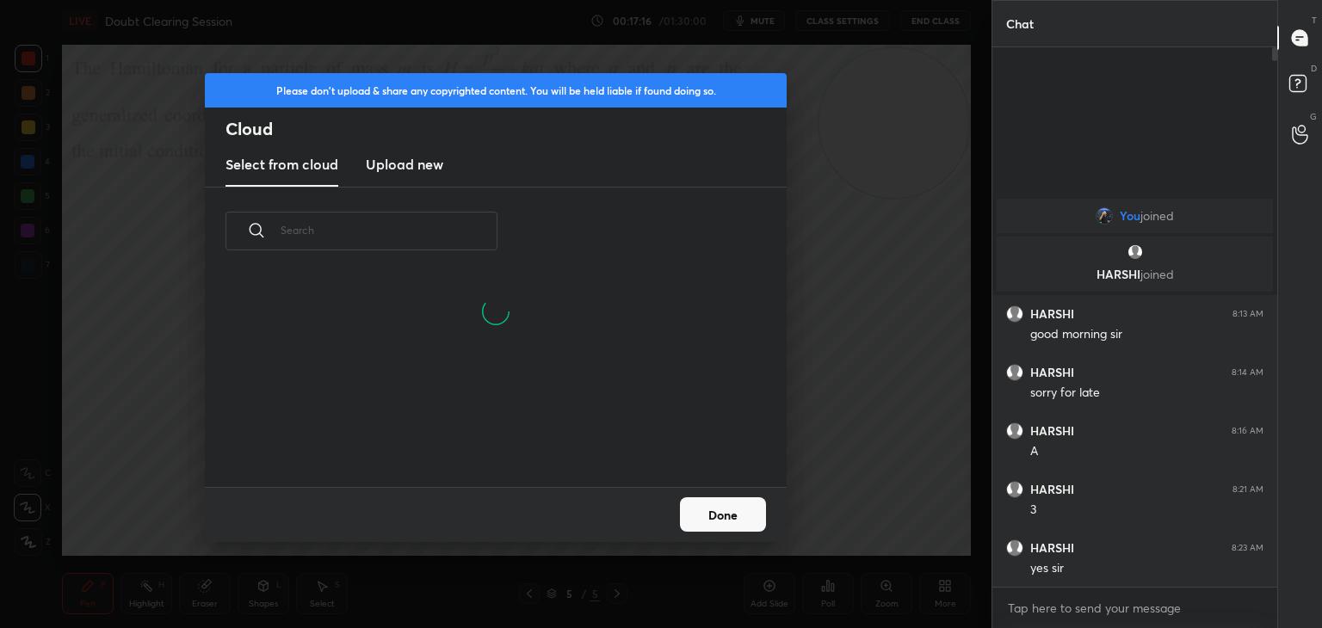
click at [430, 165] on h3 "Upload new" at bounding box center [404, 164] width 77 height 21
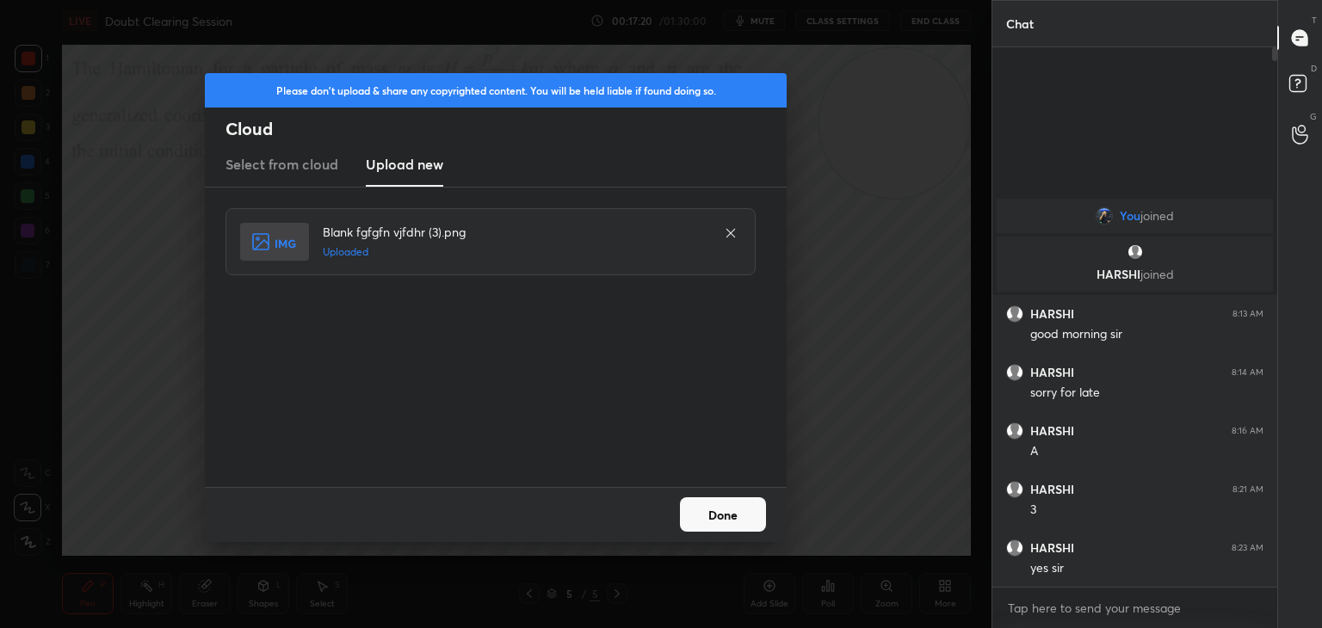
click at [706, 518] on button "Done" at bounding box center [723, 515] width 86 height 34
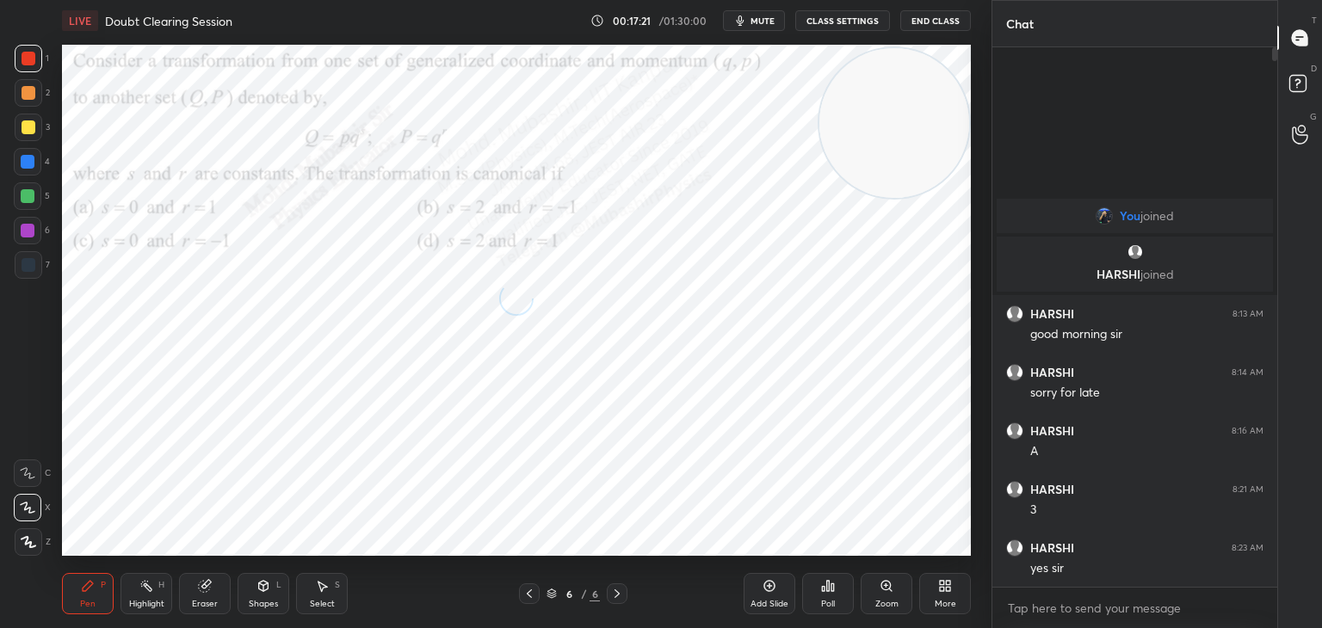
click at [758, 26] on button "mute" at bounding box center [754, 20] width 62 height 21
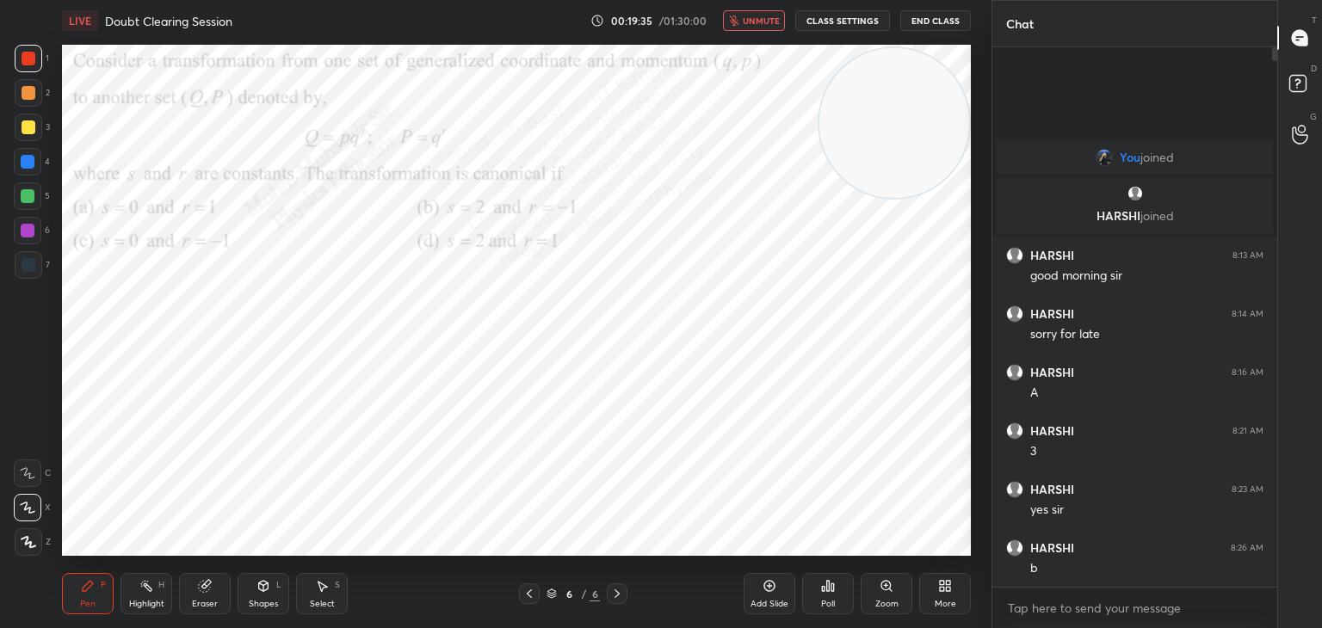
click at [763, 21] on span "unmute" at bounding box center [761, 21] width 37 height 12
drag, startPoint x: 22, startPoint y: 160, endPoint x: 48, endPoint y: 165, distance: 27.2
click at [24, 159] on div at bounding box center [28, 162] width 28 height 28
click at [24, 243] on div at bounding box center [28, 231] width 28 height 28
click at [947, 587] on icon at bounding box center [948, 589] width 4 height 4
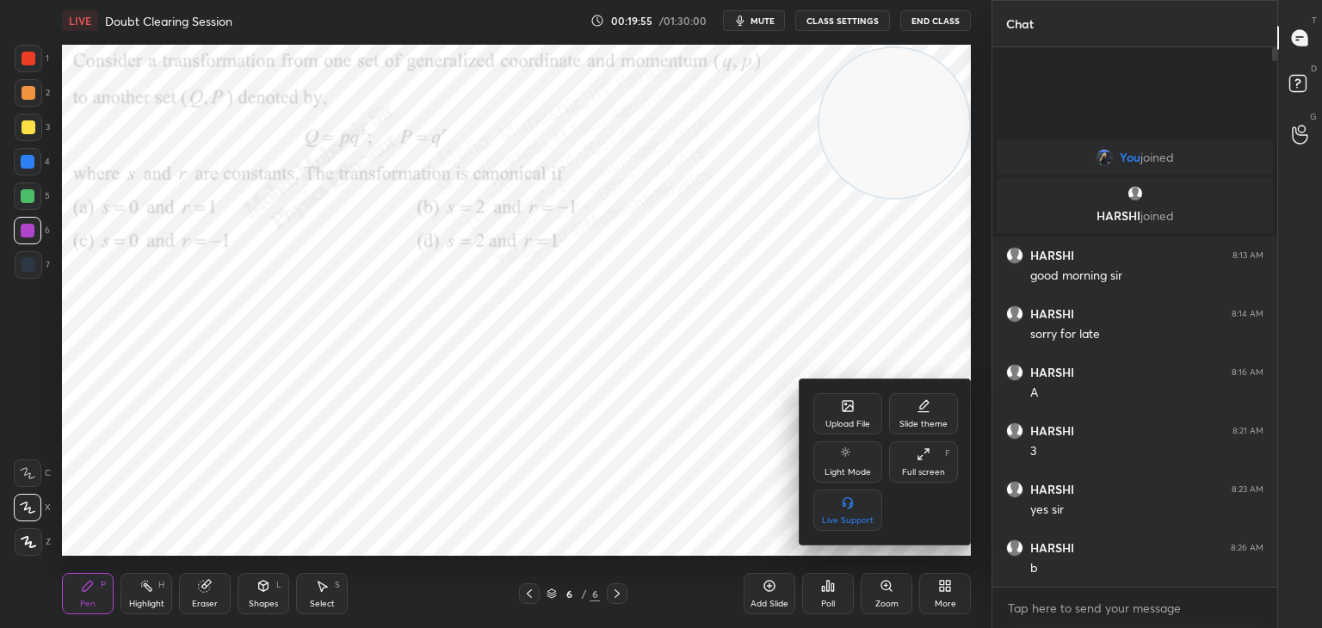
click at [851, 407] on icon at bounding box center [848, 408] width 9 height 6
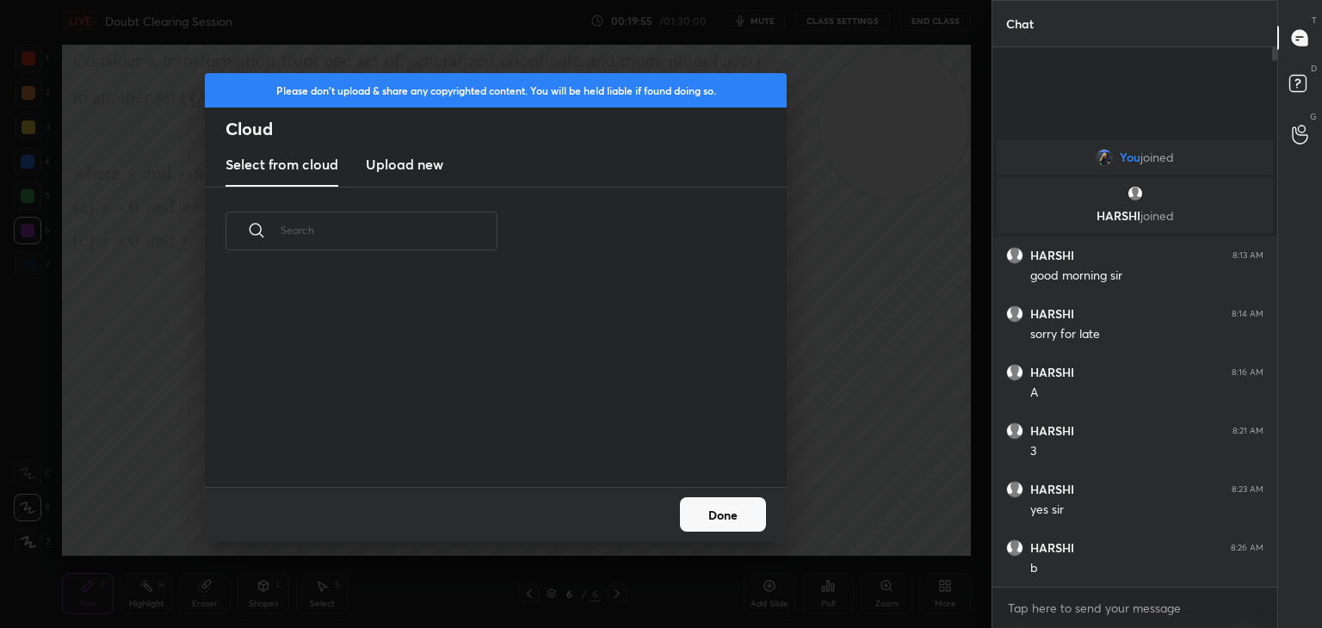
scroll to position [212, 553]
click at [420, 165] on h3 "Upload new" at bounding box center [404, 164] width 77 height 21
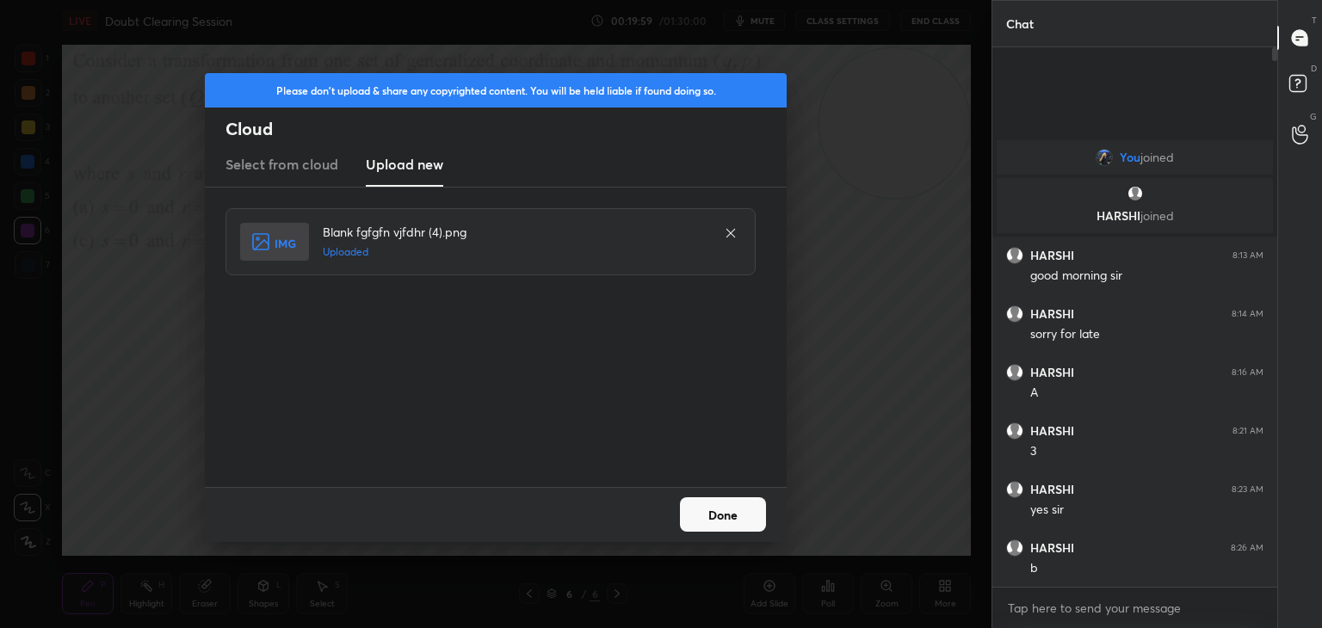
drag, startPoint x: 703, startPoint y: 506, endPoint x: 702, endPoint y: 498, distance: 8.7
click at [703, 504] on button "Done" at bounding box center [723, 515] width 86 height 34
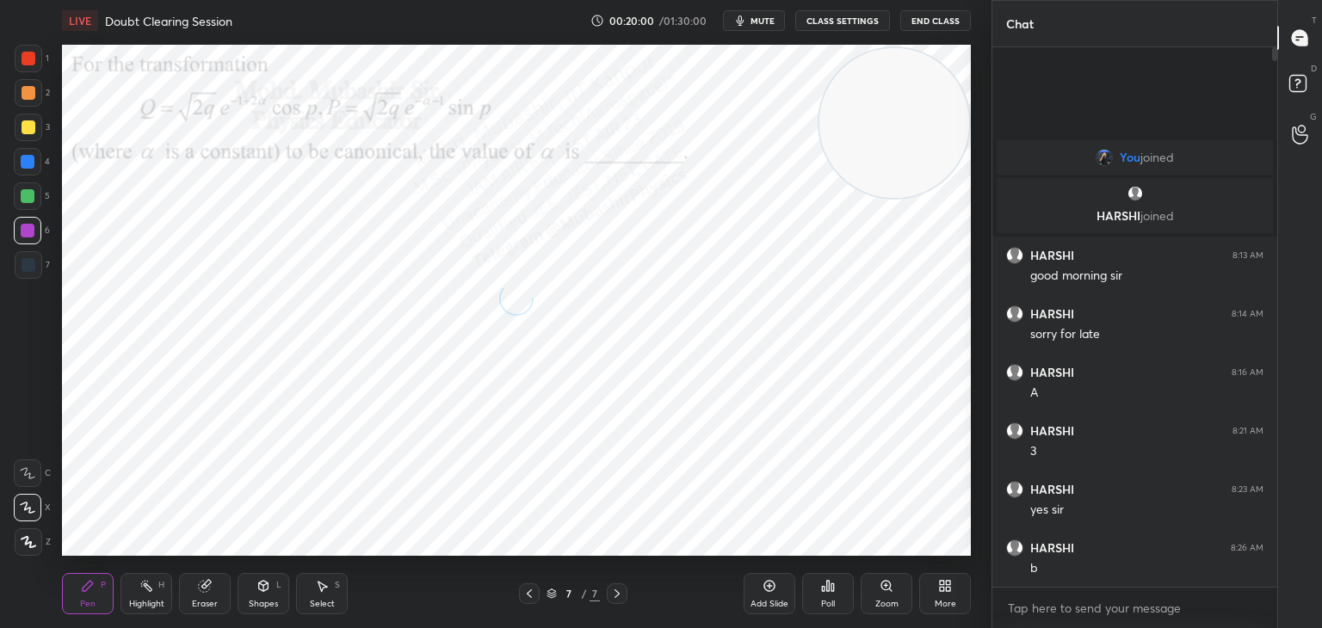
click at [762, 19] on span "mute" at bounding box center [763, 21] width 24 height 12
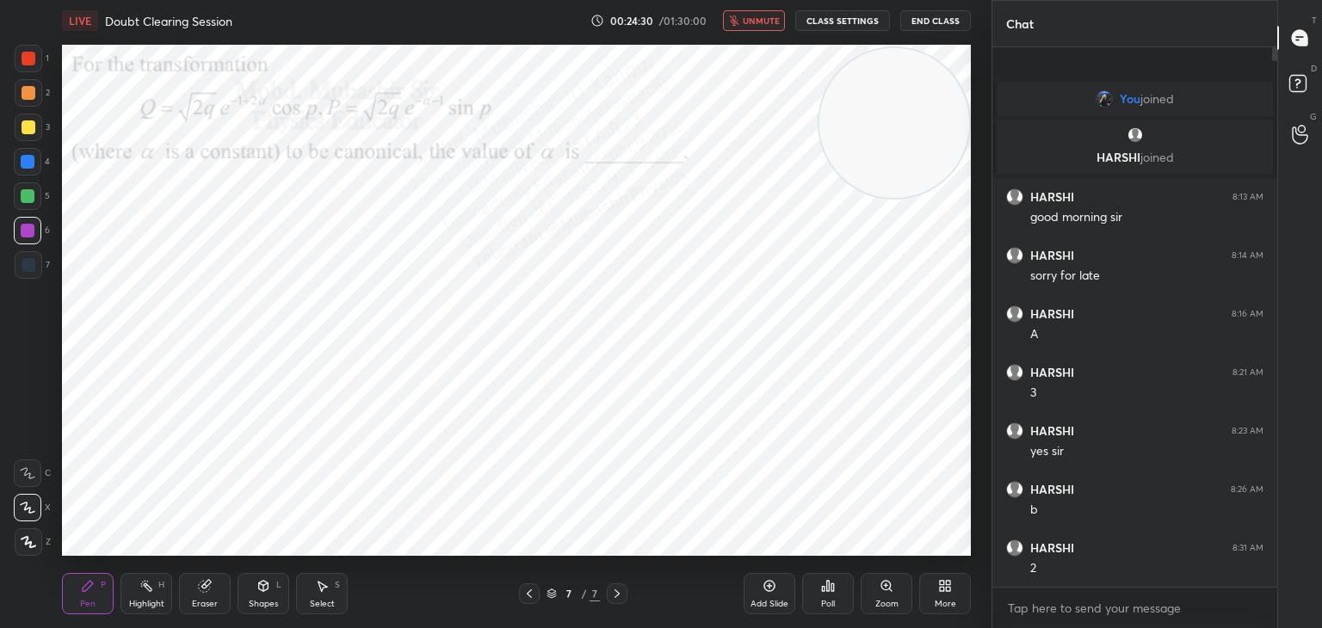
drag, startPoint x: 765, startPoint y: 19, endPoint x: 752, endPoint y: 26, distance: 14.6
click at [768, 19] on span "unmute" at bounding box center [761, 21] width 37 height 12
click at [29, 169] on div at bounding box center [28, 162] width 28 height 28
drag, startPoint x: 523, startPoint y: 597, endPoint x: 503, endPoint y: 597, distance: 20.7
click at [523, 597] on icon at bounding box center [530, 594] width 14 height 14
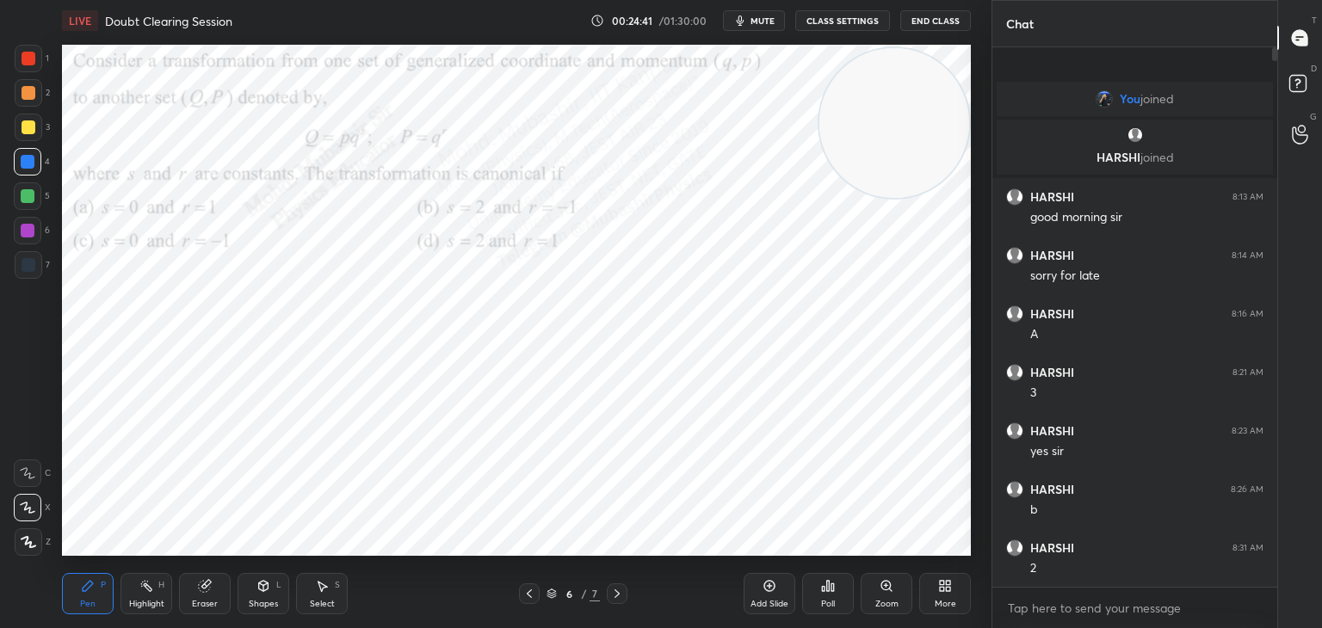
drag, startPoint x: 331, startPoint y: 610, endPoint x: 324, endPoint y: 583, distance: 27.8
click at [331, 609] on div "Select" at bounding box center [322, 604] width 25 height 9
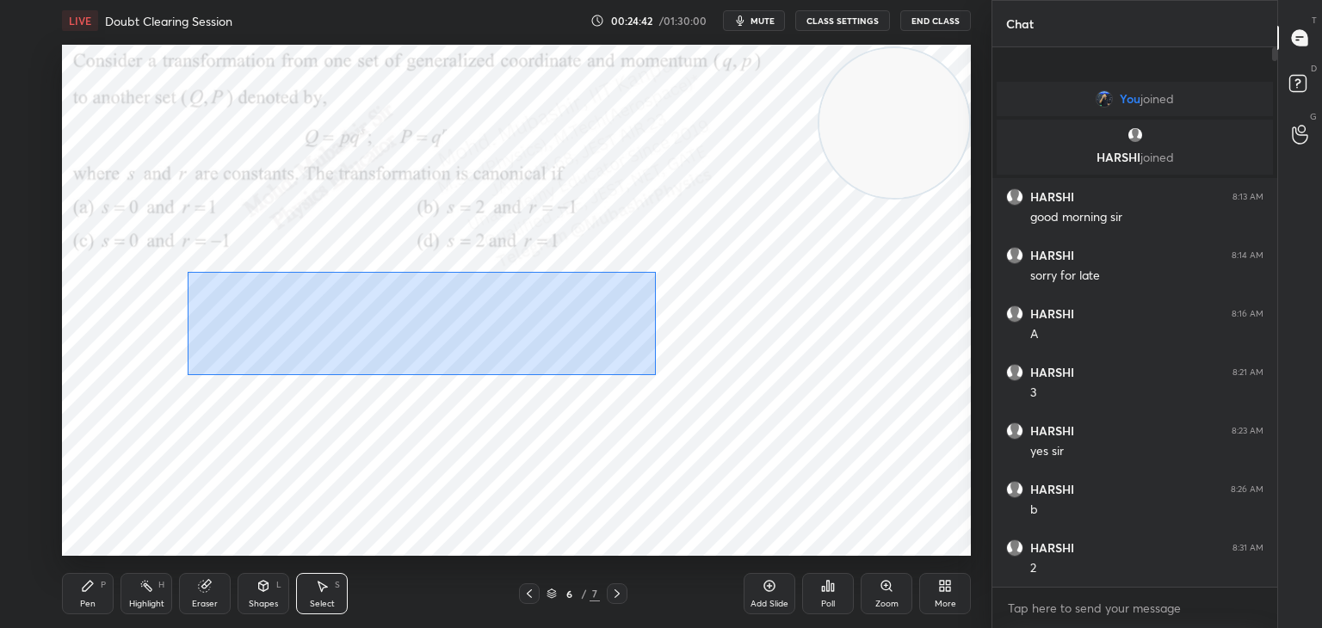
drag, startPoint x: 224, startPoint y: 282, endPoint x: 744, endPoint y: 429, distance: 540.2
click at [792, 437] on div "0 ° Undo Copy Duplicate Duplicate to new slide Delete" at bounding box center [516, 300] width 909 height 511
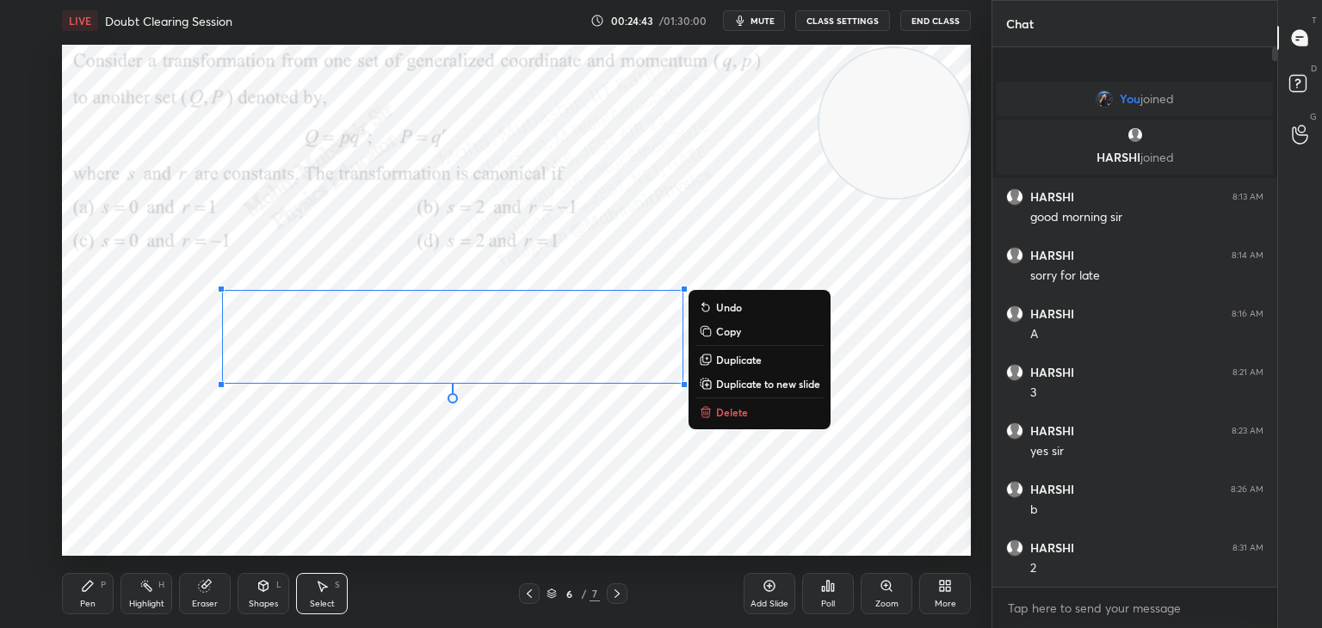
click at [727, 331] on p "Copy" at bounding box center [728, 332] width 25 height 14
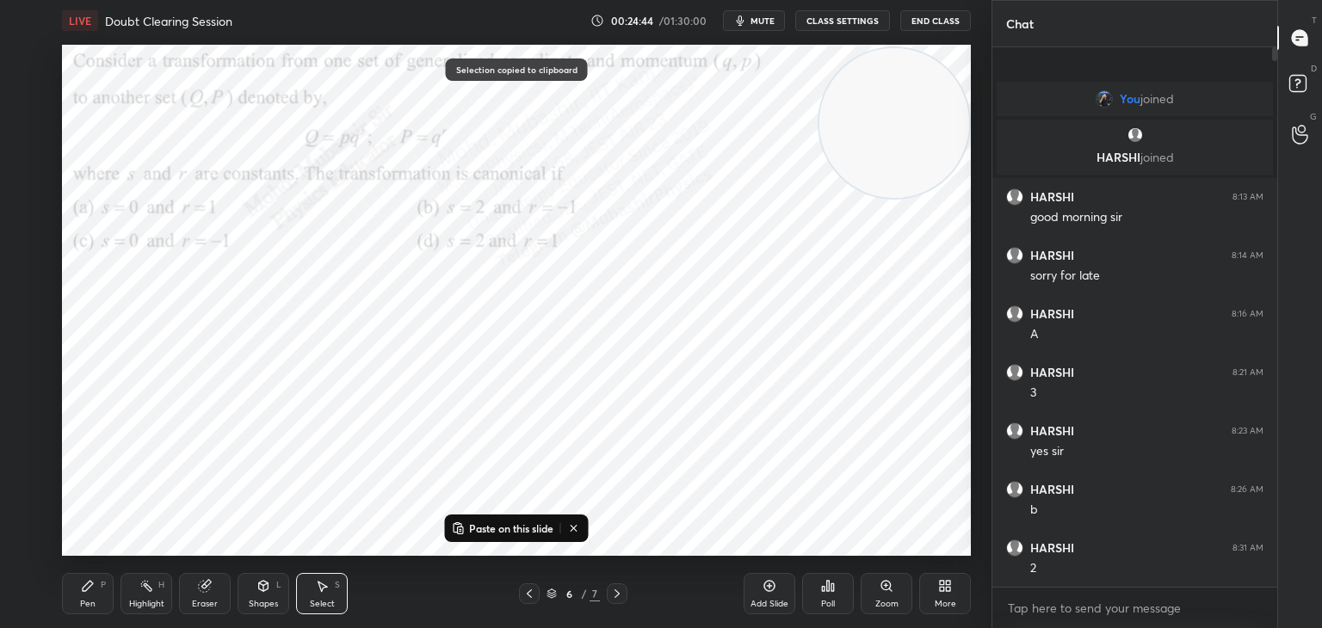
click at [616, 597] on icon at bounding box center [617, 594] width 5 height 9
click at [534, 538] on button "Paste on this slide" at bounding box center [503, 528] width 108 height 21
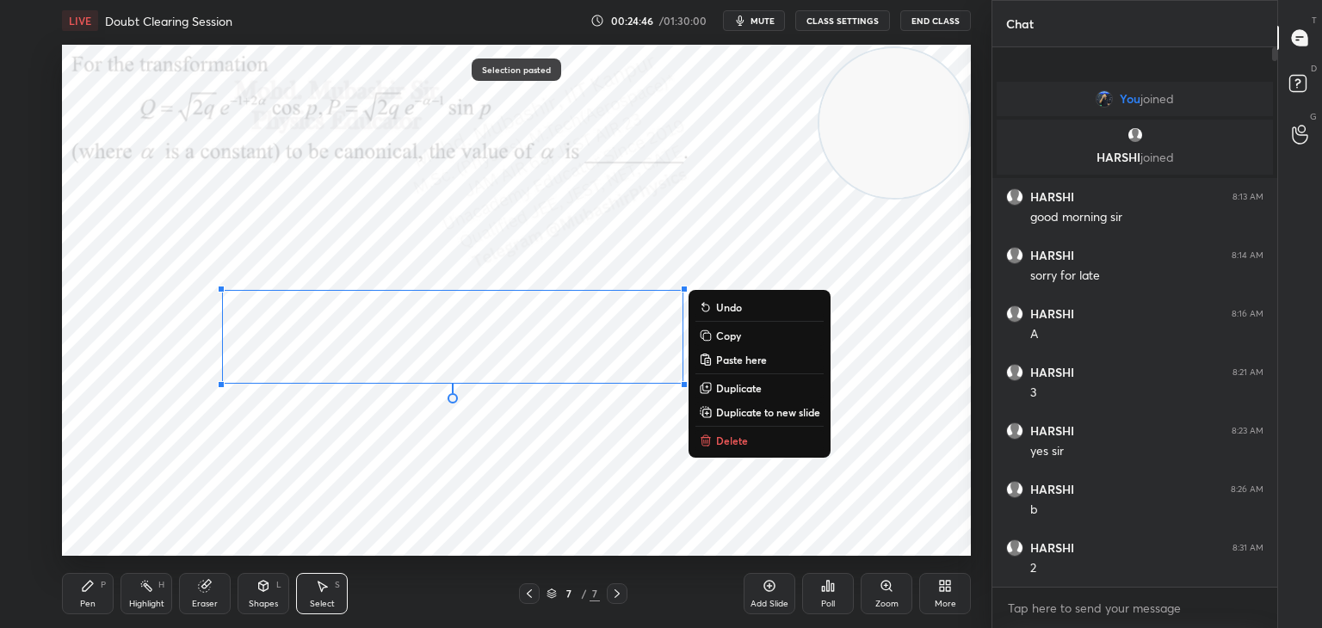
drag, startPoint x: 472, startPoint y: 338, endPoint x: 351, endPoint y: 322, distance: 121.6
click at [377, 314] on div "0 ° Undo Copy Paste here Duplicate Duplicate to new slide Delete" at bounding box center [516, 300] width 909 height 511
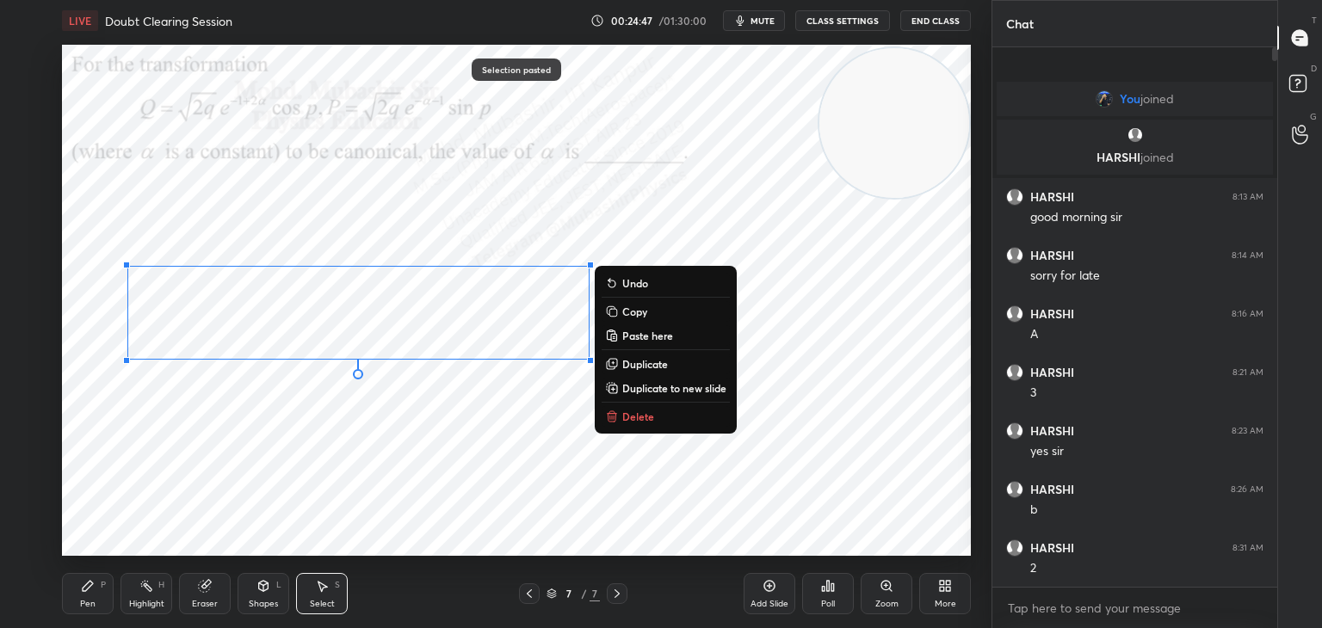
click at [77, 587] on div "Pen P" at bounding box center [88, 593] width 52 height 41
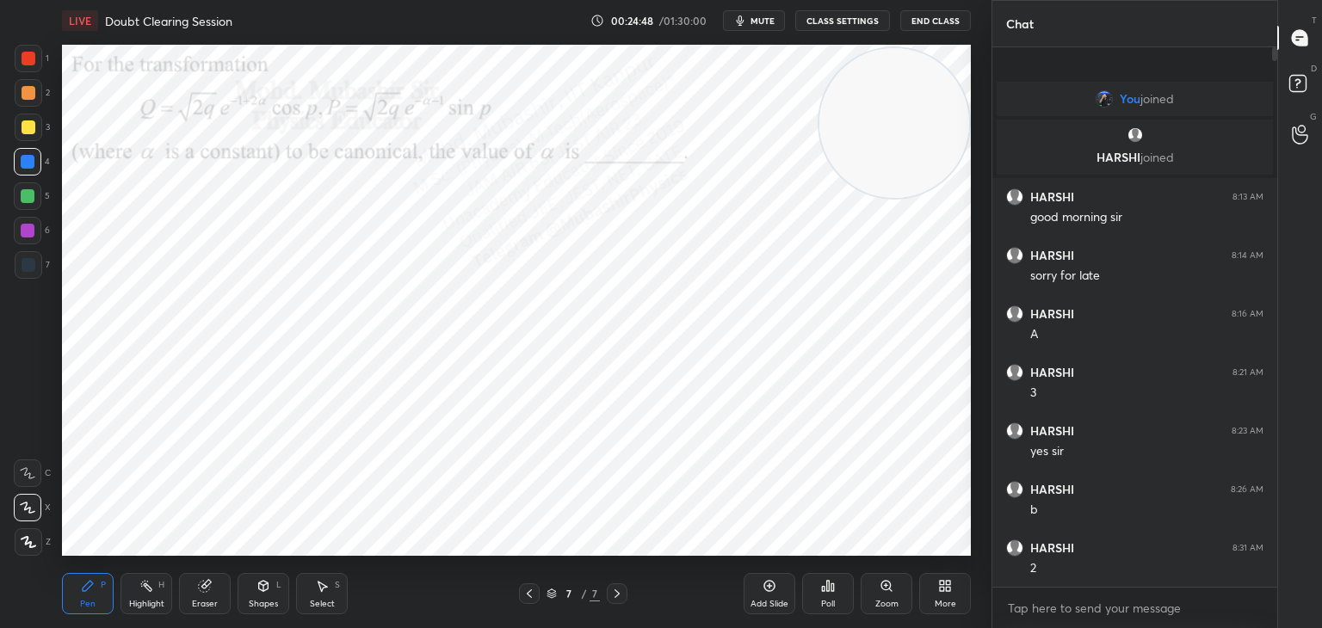
click at [21, 236] on div at bounding box center [28, 231] width 28 height 28
drag, startPoint x: 24, startPoint y: 62, endPoint x: 39, endPoint y: 64, distance: 14.7
click at [28, 64] on div at bounding box center [29, 59] width 14 height 14
click at [930, 589] on div "More" at bounding box center [945, 593] width 52 height 41
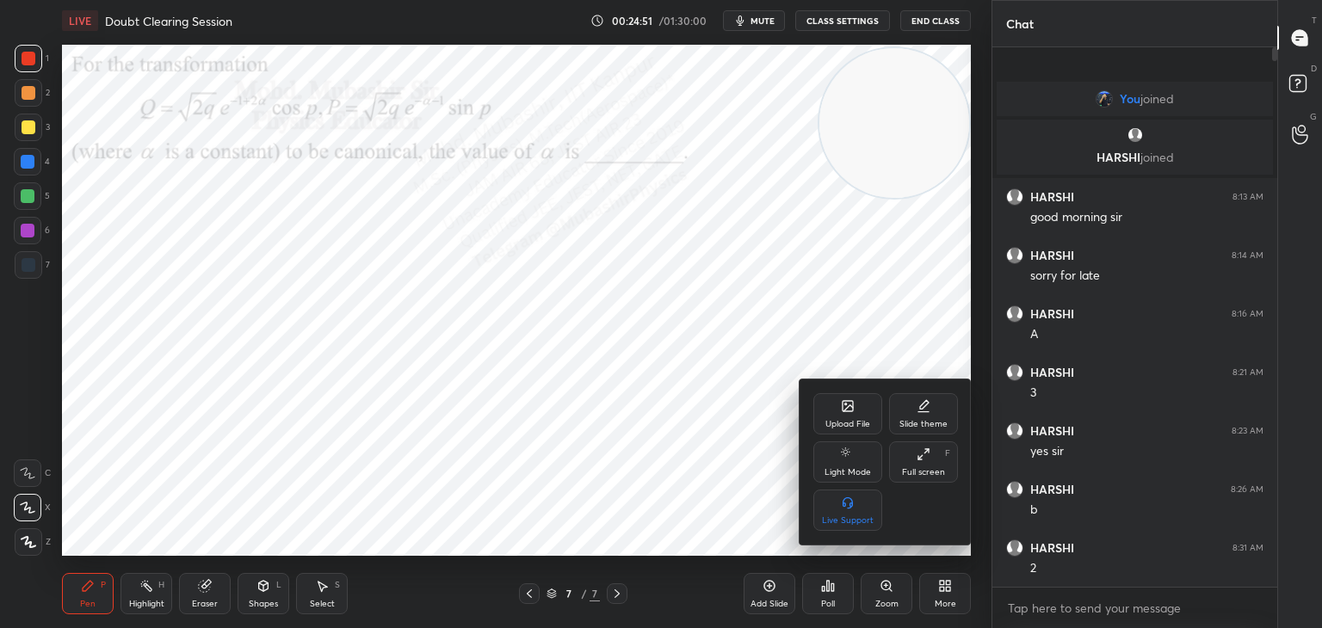
click at [845, 400] on icon at bounding box center [848, 406] width 14 height 14
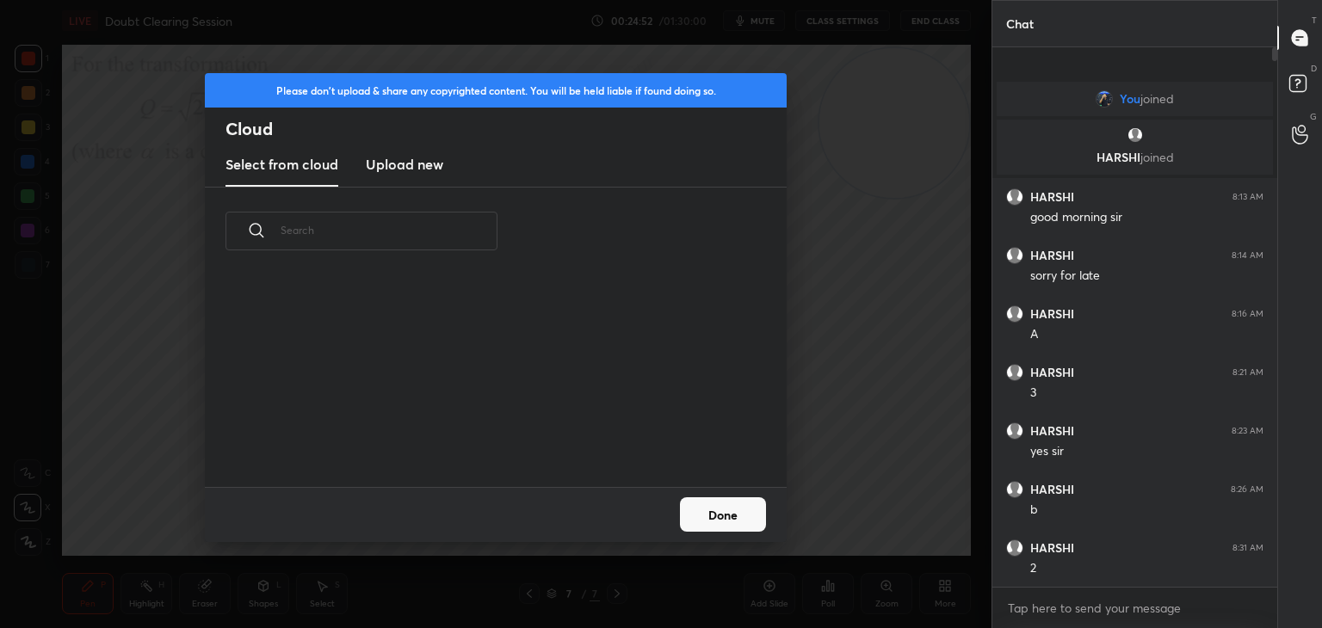
click at [408, 160] on h3 "Upload new" at bounding box center [404, 164] width 77 height 21
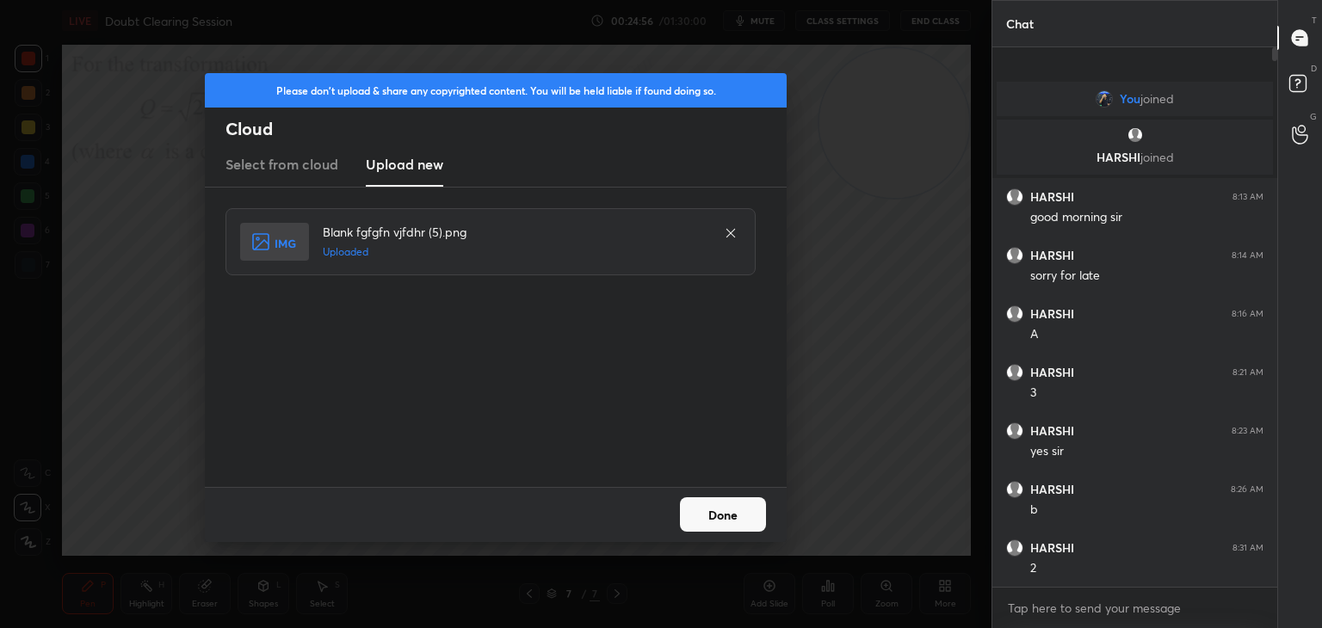
click at [735, 525] on button "Done" at bounding box center [723, 515] width 86 height 34
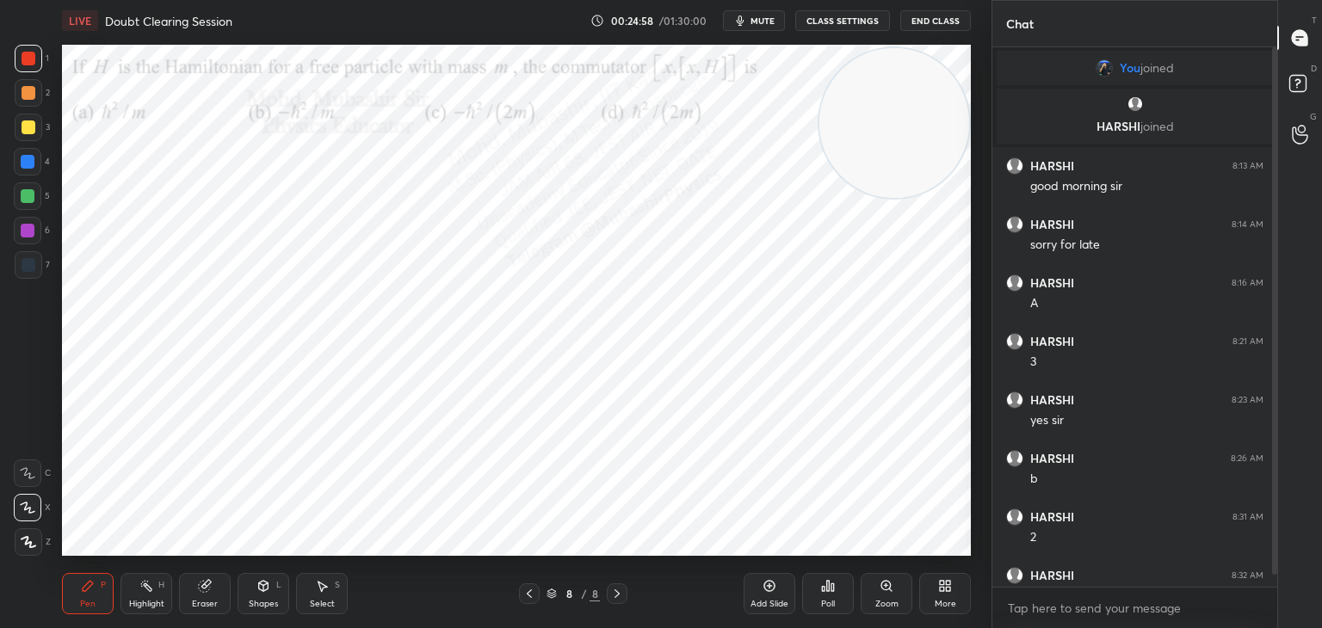
click at [892, 132] on video at bounding box center [895, 123] width 150 height 150
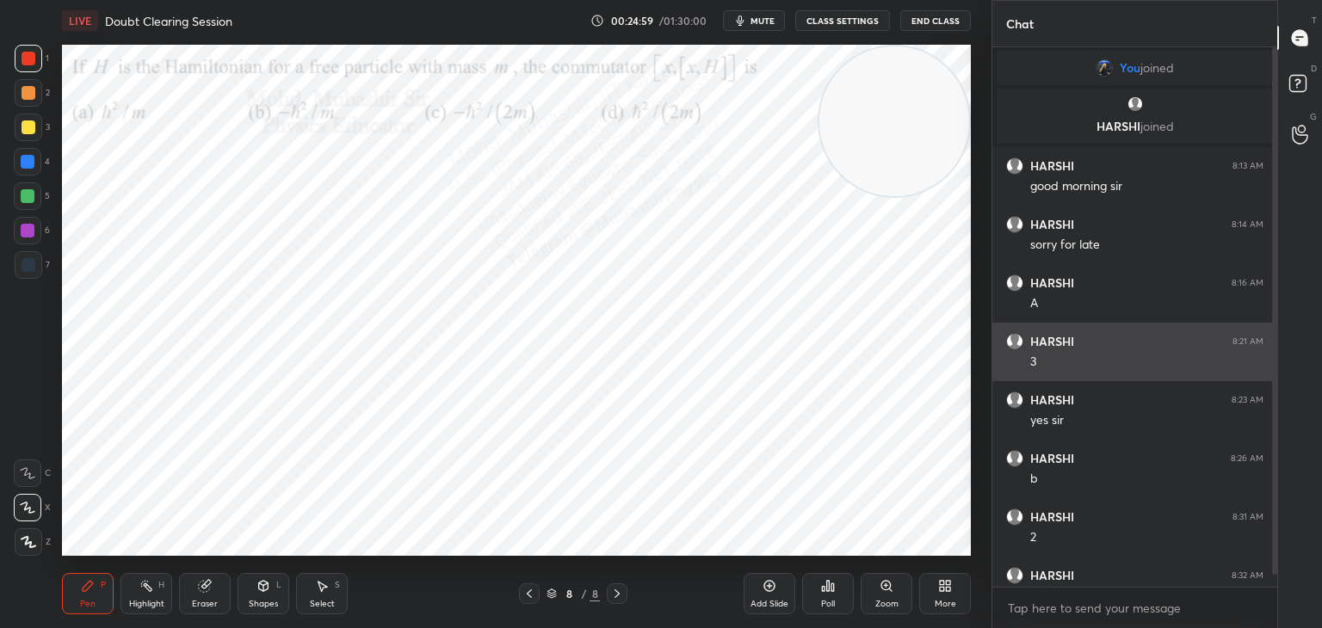
scroll to position [28, 0]
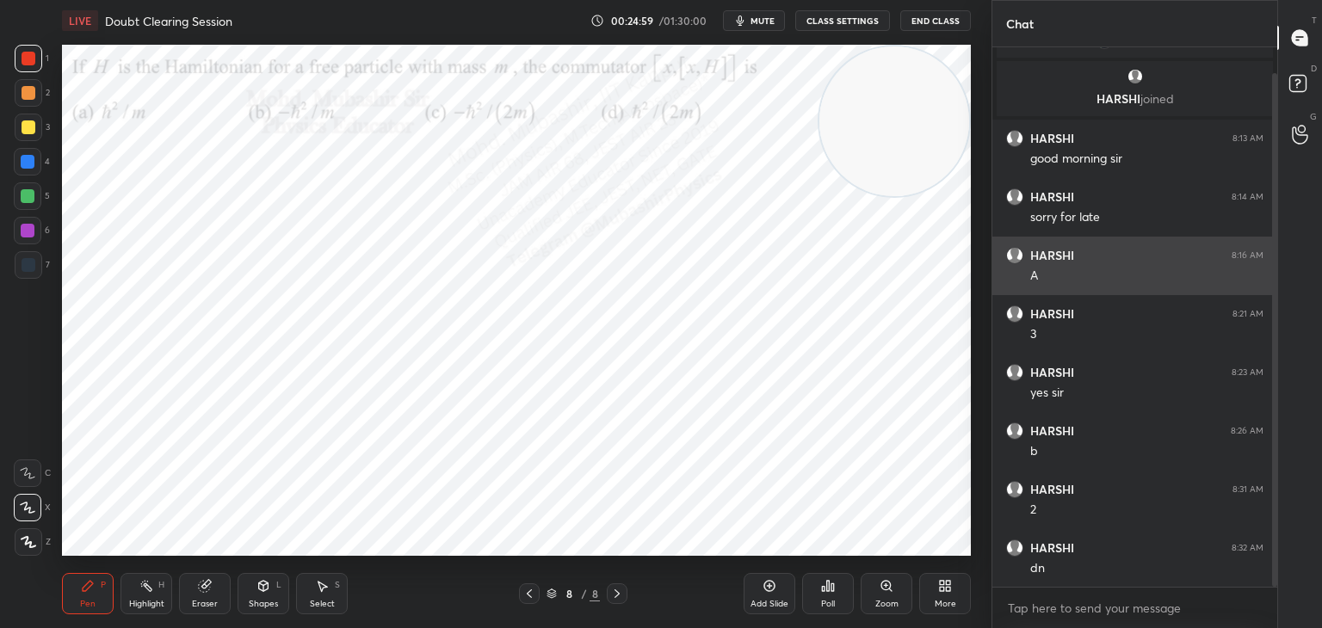
drag, startPoint x: 1272, startPoint y: 259, endPoint x: 1190, endPoint y: 294, distance: 89.5
click at [1262, 329] on div "You joined [PERSON_NAME] joined [PERSON_NAME] 8:13 AM good morning [PERSON_NAME…" at bounding box center [1135, 317] width 285 height 540
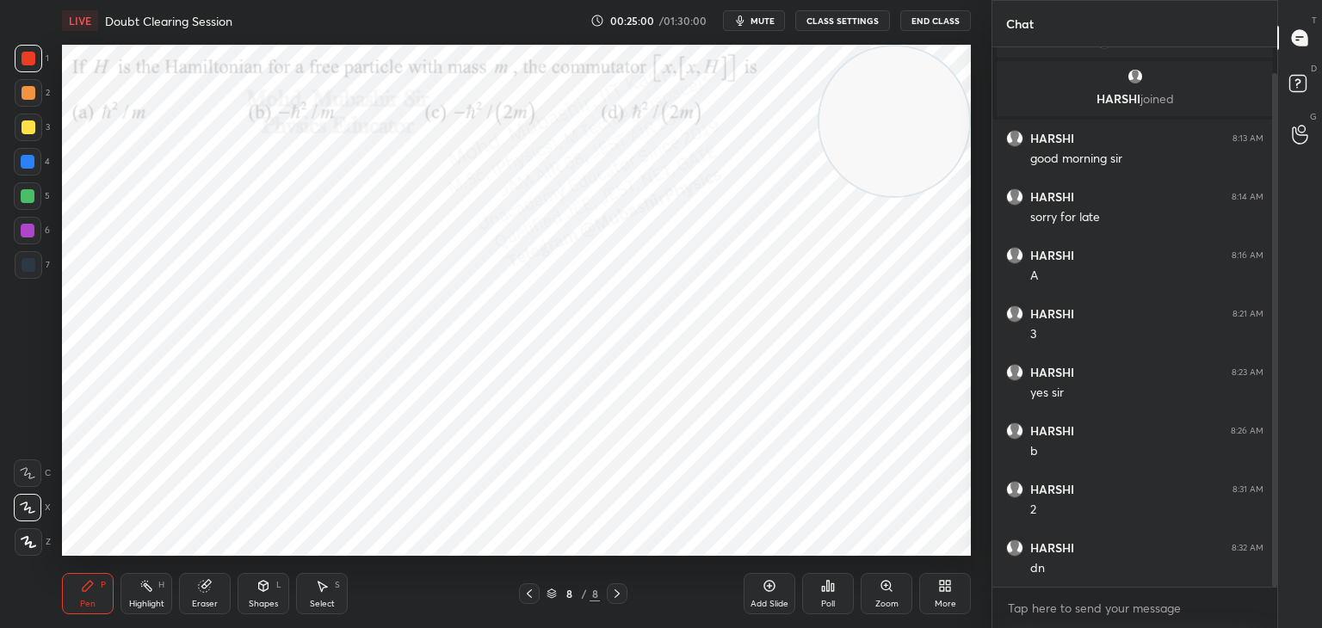
drag, startPoint x: 763, startPoint y: 14, endPoint x: 764, endPoint y: 36, distance: 22.4
click at [763, 17] on button "mute" at bounding box center [754, 20] width 62 height 21
drag, startPoint x: 1274, startPoint y: 259, endPoint x: 1271, endPoint y: 317, distance: 57.8
click at [1271, 317] on div at bounding box center [1272, 317] width 10 height 540
drag, startPoint x: 1303, startPoint y: 79, endPoint x: 1303, endPoint y: 70, distance: 9.5
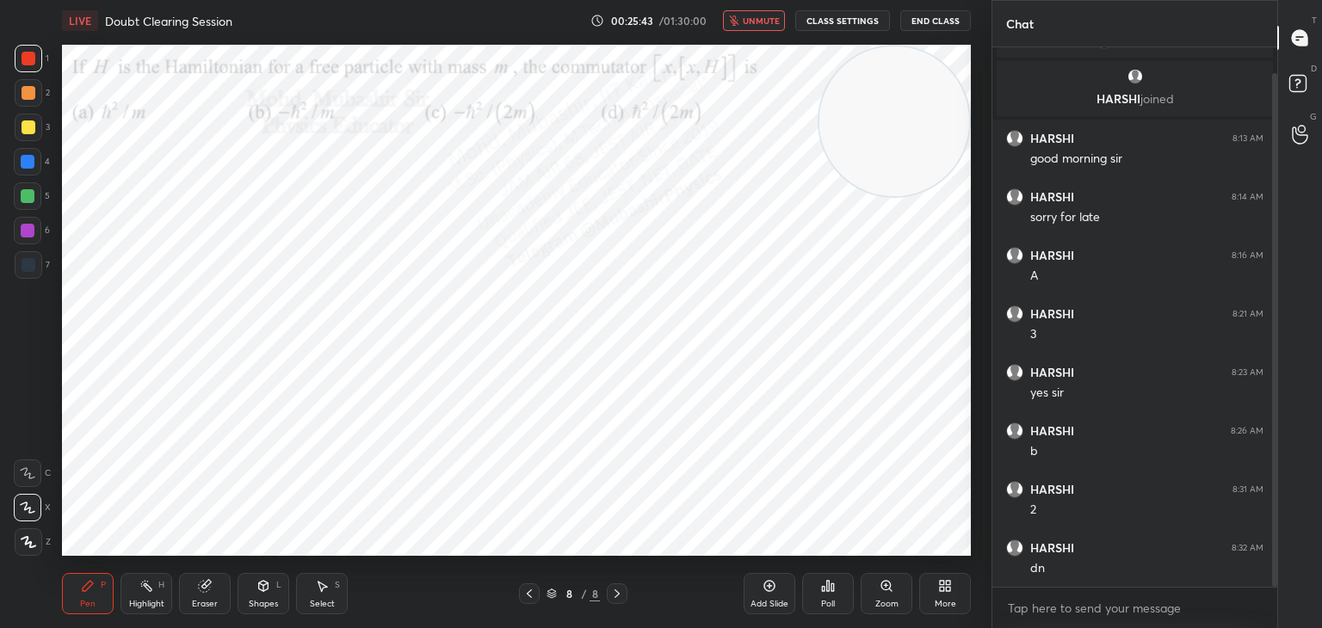
click at [1303, 81] on rect at bounding box center [1298, 84] width 16 height 16
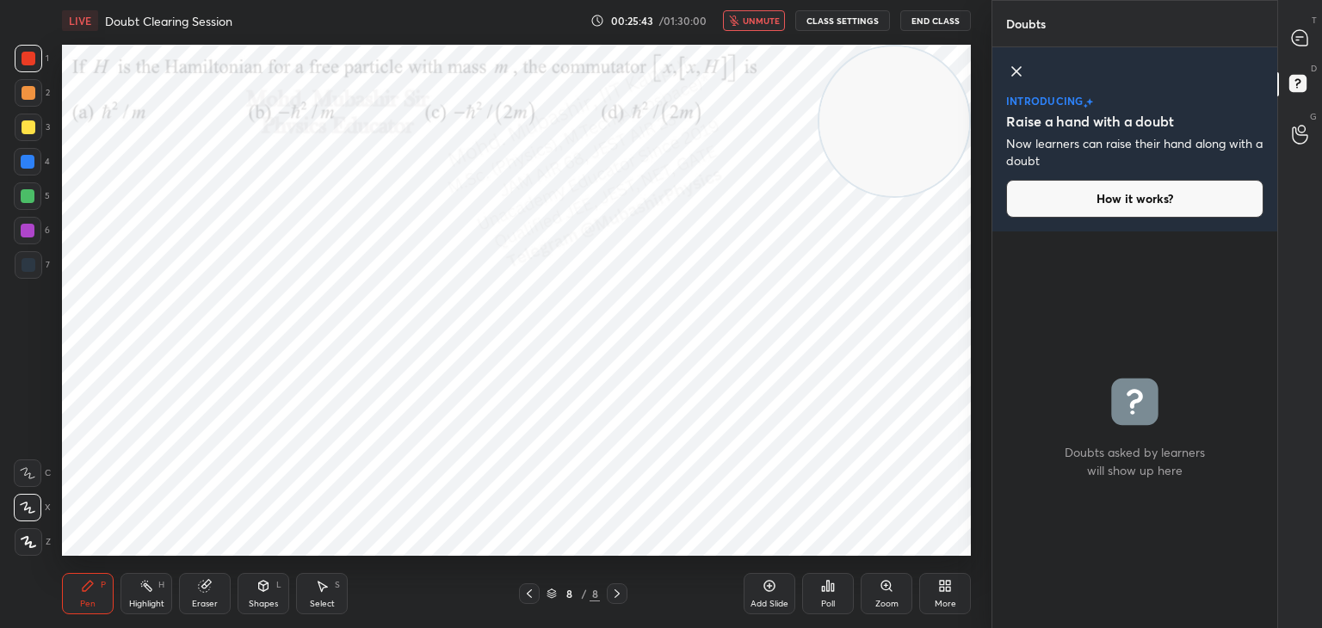
click at [1298, 57] on div "T Messages (T)" at bounding box center [1300, 38] width 44 height 48
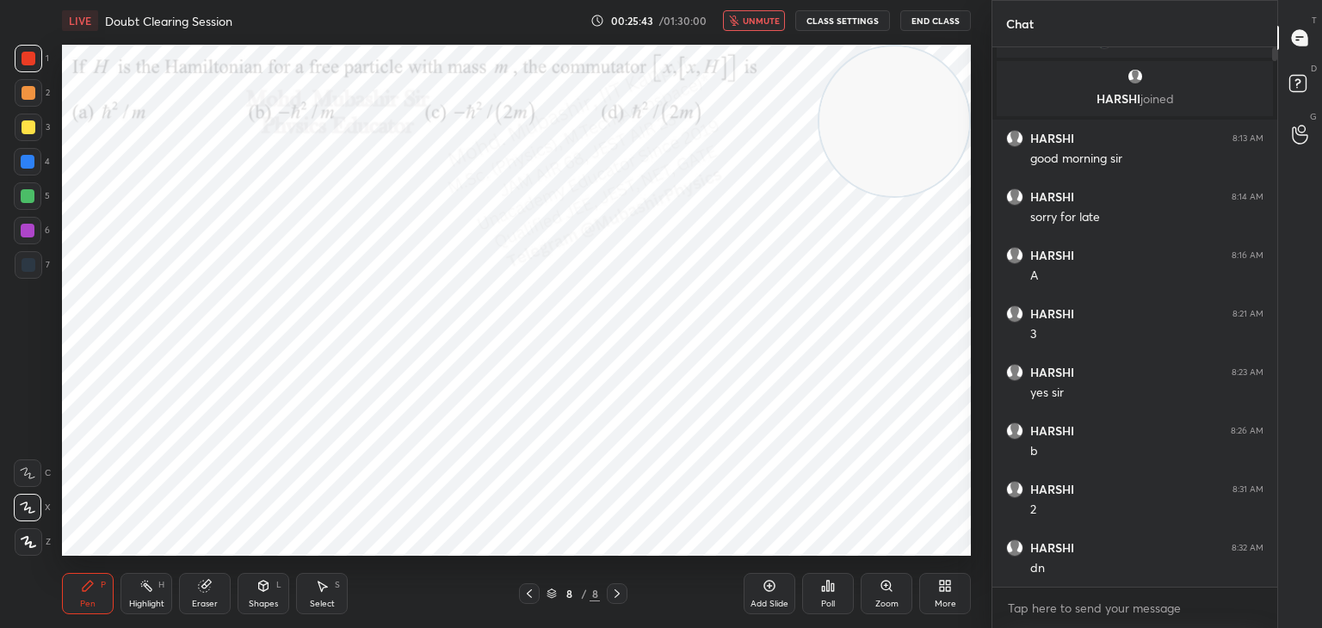
scroll to position [535, 280]
drag, startPoint x: 1292, startPoint y: 86, endPoint x: 1245, endPoint y: 80, distance: 47.7
click at [1291, 84] on rect at bounding box center [1298, 84] width 16 height 16
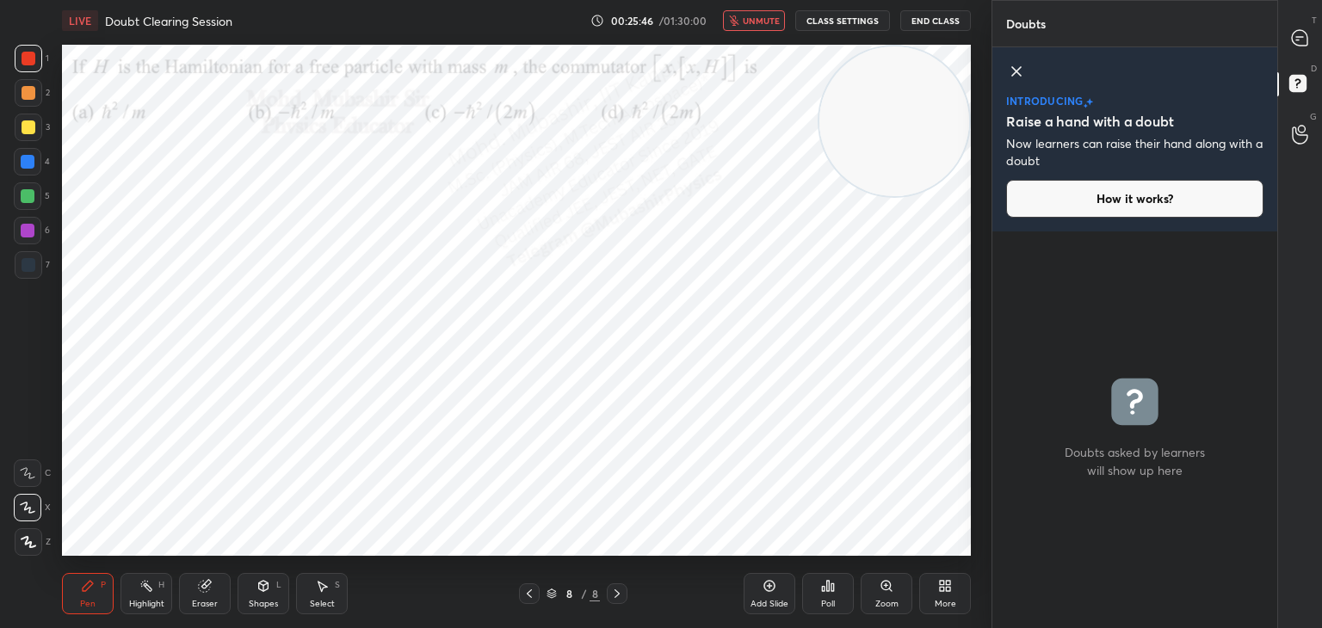
drag, startPoint x: 1018, startPoint y: 67, endPoint x: 1178, endPoint y: 59, distance: 160.3
click at [1018, 69] on icon at bounding box center [1016, 71] width 21 height 21
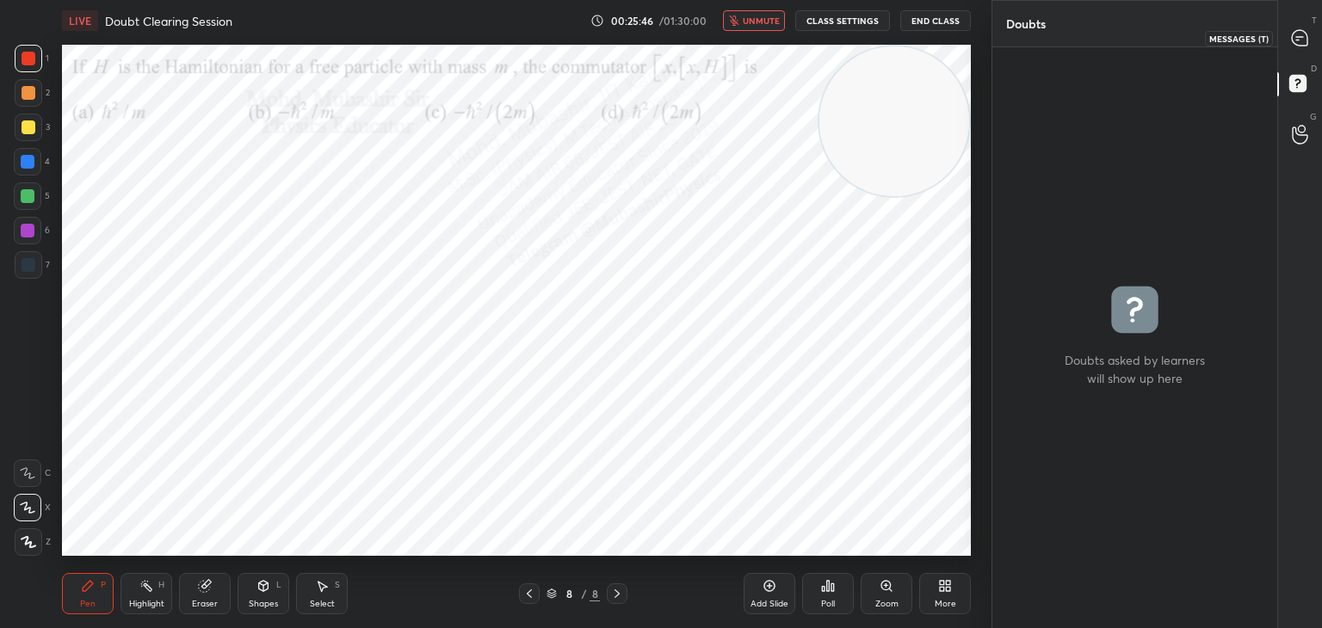
click at [1295, 36] on icon at bounding box center [1299, 37] width 15 height 15
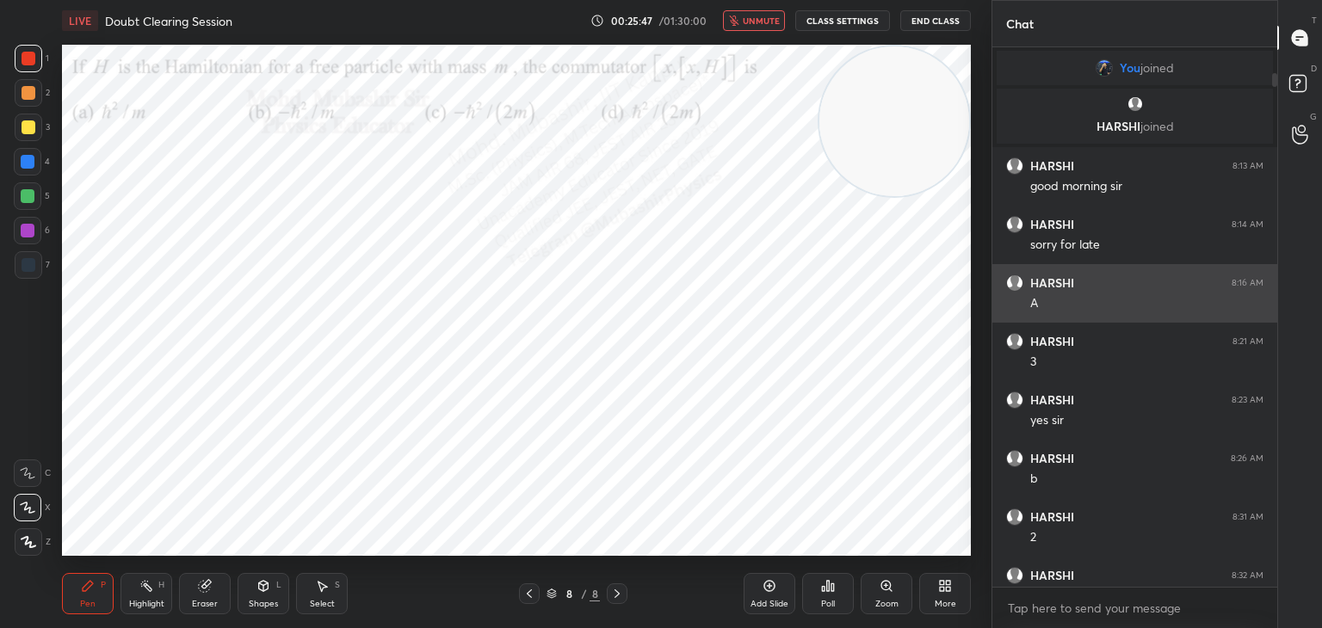
scroll to position [535, 280]
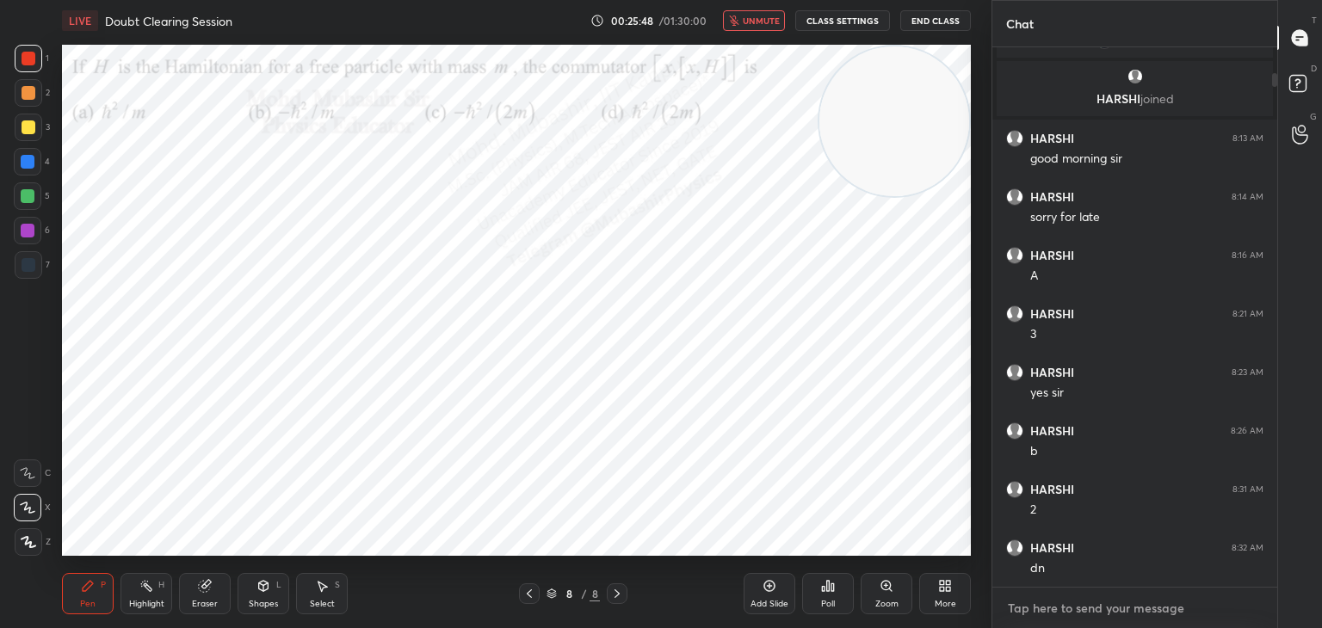
click at [1088, 621] on textarea at bounding box center [1134, 609] width 257 height 28
click at [1088, 604] on textarea at bounding box center [1134, 609] width 257 height 28
click at [760, 15] on span "unmute" at bounding box center [761, 21] width 37 height 12
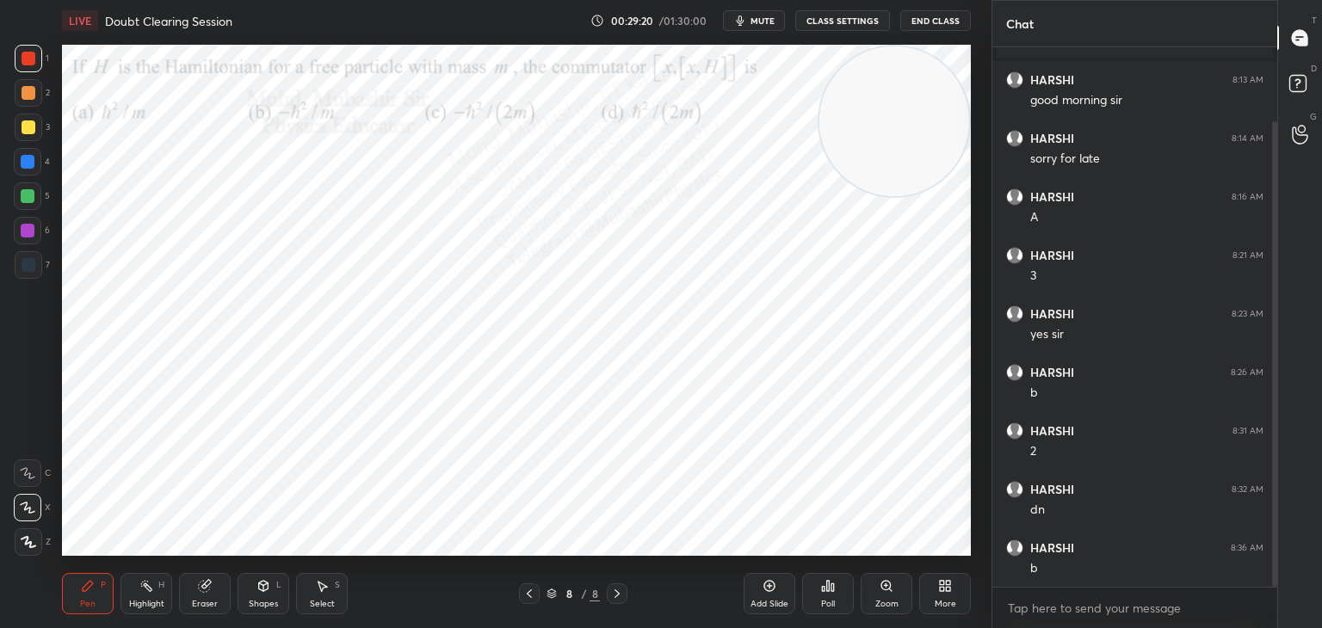
click at [38, 160] on div at bounding box center [28, 162] width 28 height 28
click at [37, 236] on div at bounding box center [28, 231] width 28 height 28
drag, startPoint x: 898, startPoint y: 107, endPoint x: 585, endPoint y: 229, distance: 336.4
click at [809, 205] on video at bounding box center [884, 130] width 150 height 150
drag, startPoint x: 564, startPoint y: 287, endPoint x: 860, endPoint y: 184, distance: 313.4
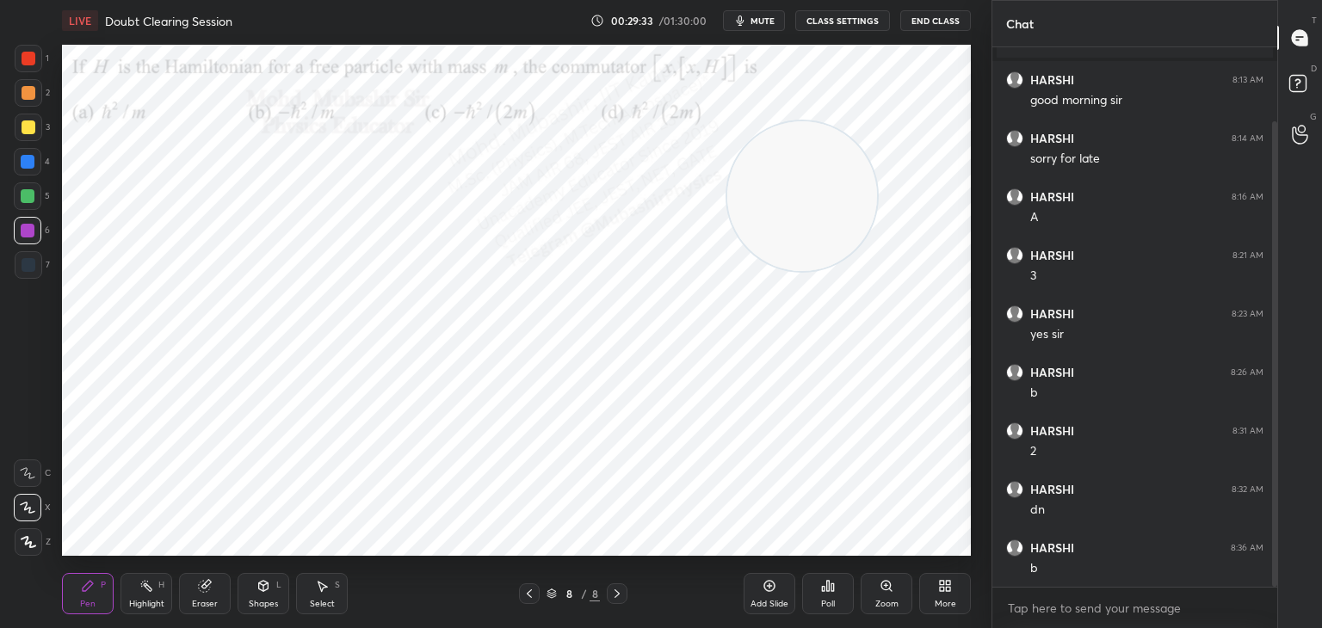
click at [877, 177] on video at bounding box center [802, 196] width 150 height 150
click at [31, 203] on div at bounding box center [28, 197] width 28 height 28
drag, startPoint x: 864, startPoint y: 150, endPoint x: 1, endPoint y: 166, distance: 863.6
click at [4, 176] on div "1 2 3 4 5 6 7 C X Z C X Z E E Erase all H H LIVE Doubt Clearing Session 00:30:0…" at bounding box center [489, 314] width 978 height 628
click at [30, 105] on div "2" at bounding box center [32, 96] width 35 height 34
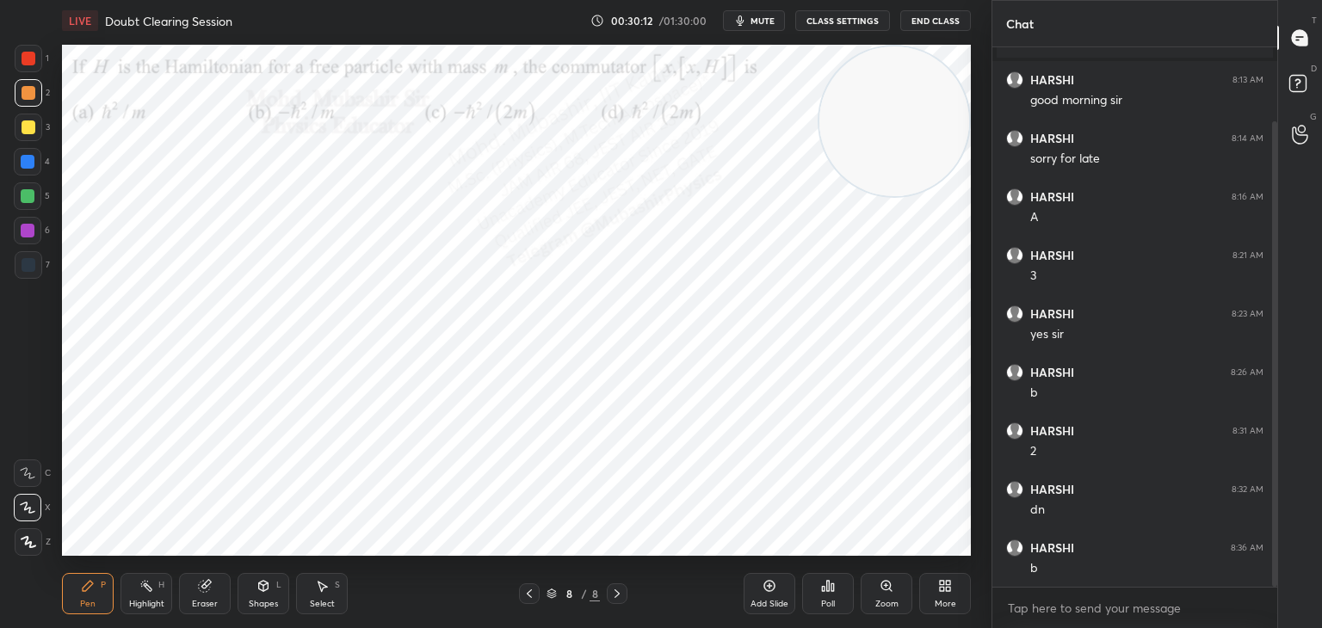
drag, startPoint x: 152, startPoint y: 218, endPoint x: 892, endPoint y: 188, distance: 741.0
click at [933, 146] on video at bounding box center [895, 121] width 150 height 150
click at [138, 606] on div "Highlight" at bounding box center [146, 604] width 35 height 9
click at [758, 26] on button "mute" at bounding box center [754, 20] width 62 height 21
click at [745, 28] on button "unmute" at bounding box center [754, 20] width 62 height 21
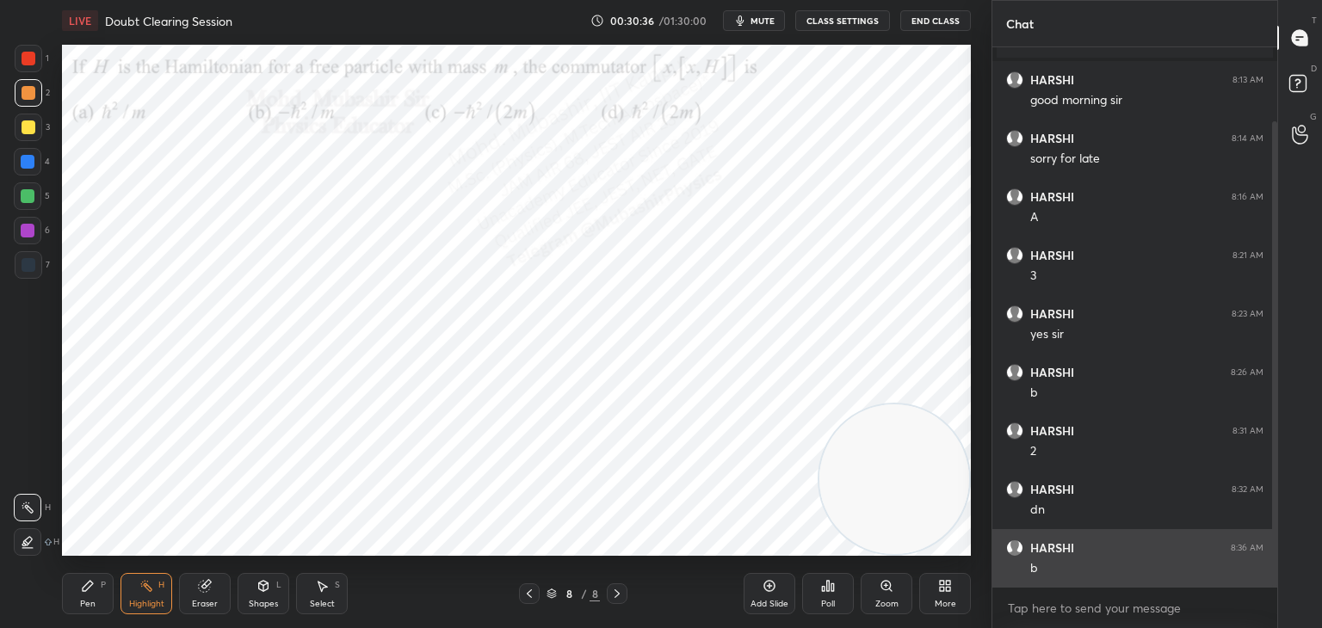
drag, startPoint x: 898, startPoint y: 133, endPoint x: 1006, endPoint y: 530, distance: 412.0
click at [1006, 530] on div "1 2 3 4 5 6 7 C X Z C X Z E E Erase all H H LIVE Doubt Clearing Session 00:30:3…" at bounding box center [661, 314] width 1322 height 628
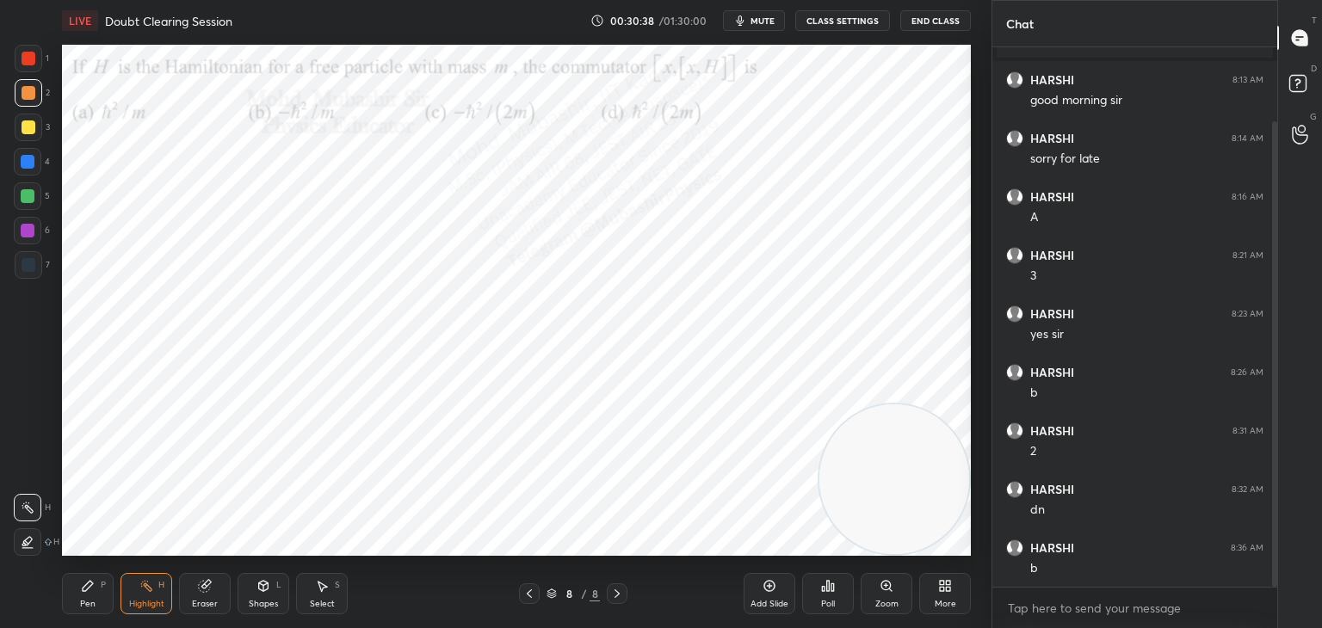
click at [326, 593] on div "Select S" at bounding box center [322, 593] width 52 height 41
drag, startPoint x: 807, startPoint y: 518, endPoint x: 843, endPoint y: 114, distance: 406.2
click at [838, 83] on div "0 ° Undo Copy Paste here Duplicate Duplicate to new slide Delete" at bounding box center [516, 300] width 909 height 511
drag, startPoint x: 900, startPoint y: 463, endPoint x: 913, endPoint y: 55, distance: 408.3
click at [930, 376] on video at bounding box center [895, 451] width 150 height 150
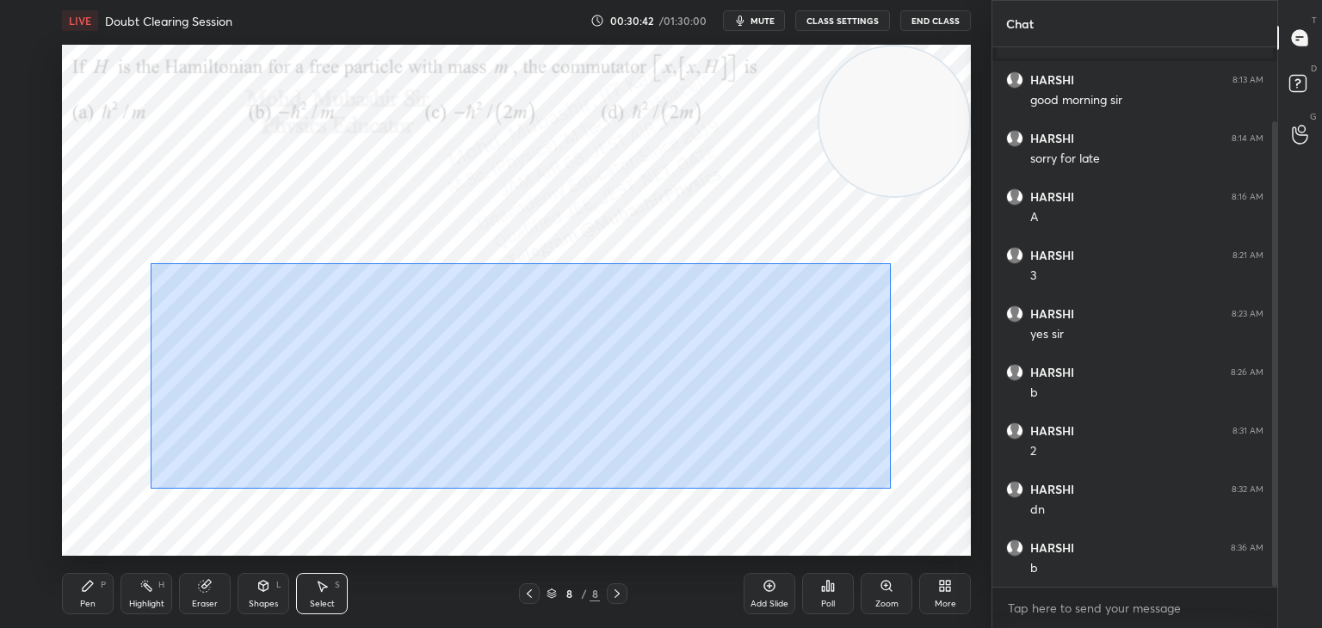
drag, startPoint x: 151, startPoint y: 263, endPoint x: 875, endPoint y: 480, distance: 755.8
click at [886, 489] on div "0 ° Undo Copy Paste here Duplicate Duplicate to new slide Delete" at bounding box center [516, 300] width 909 height 511
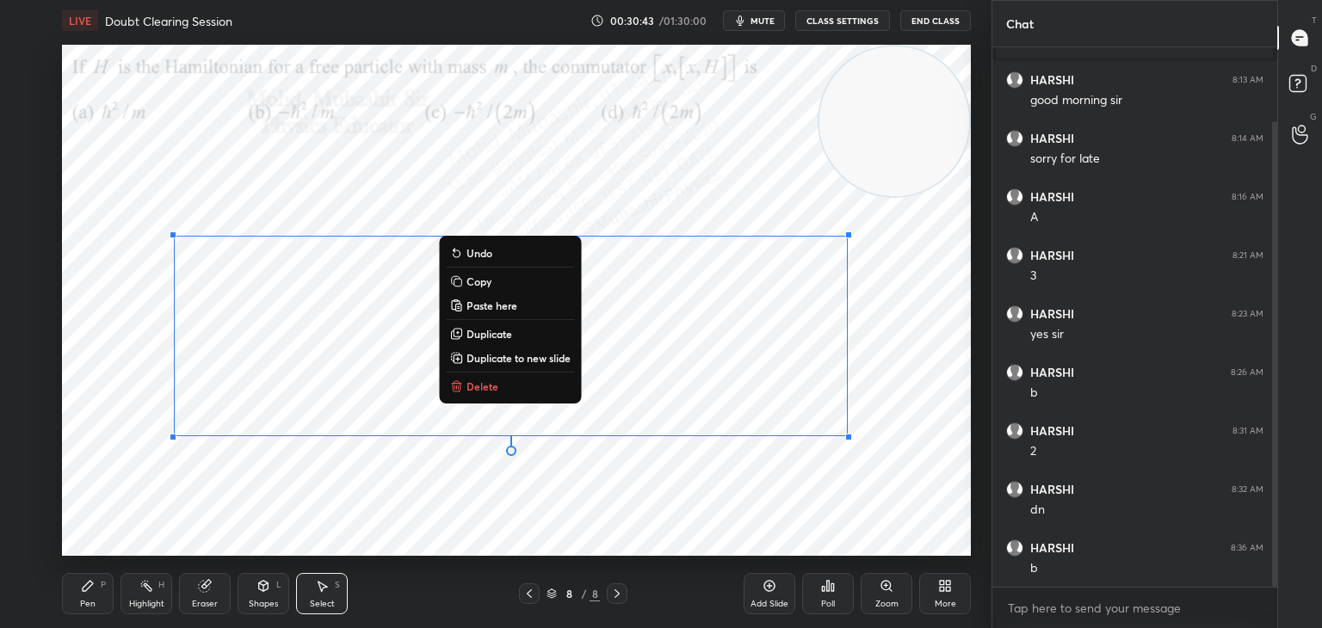
click at [505, 377] on button "Delete" at bounding box center [510, 386] width 128 height 21
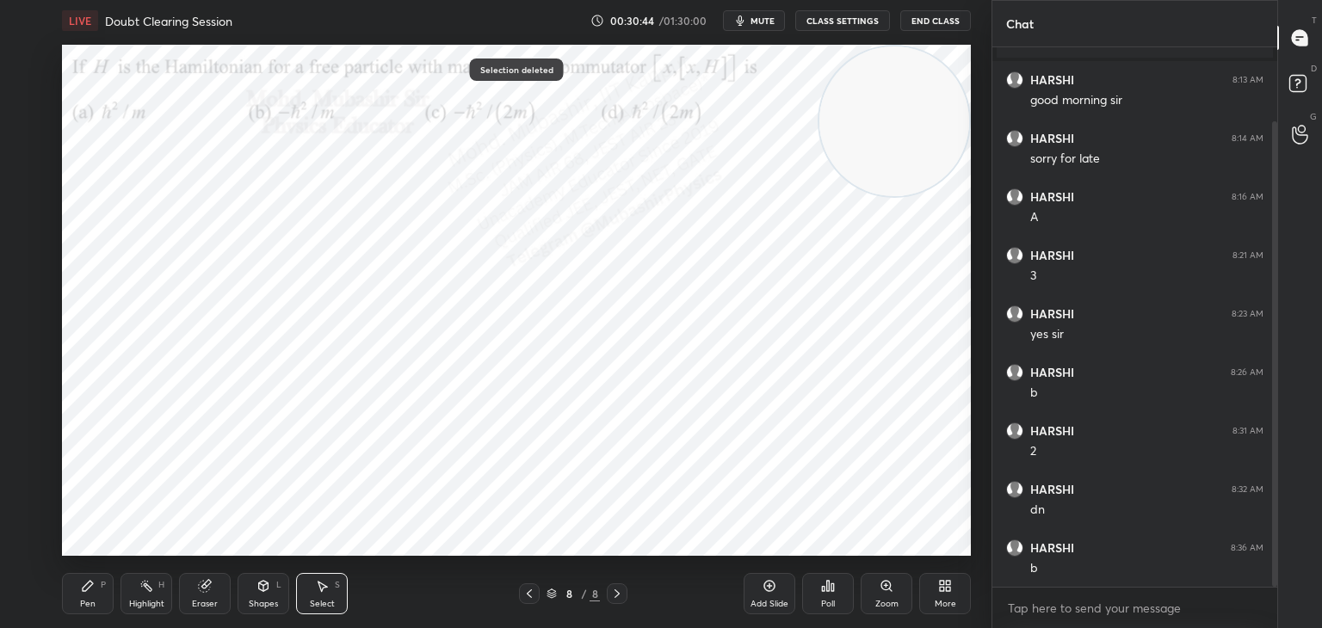
drag, startPoint x: 77, startPoint y: 590, endPoint x: 77, endPoint y: 566, distance: 24.1
click at [73, 590] on div "Pen P" at bounding box center [88, 593] width 52 height 41
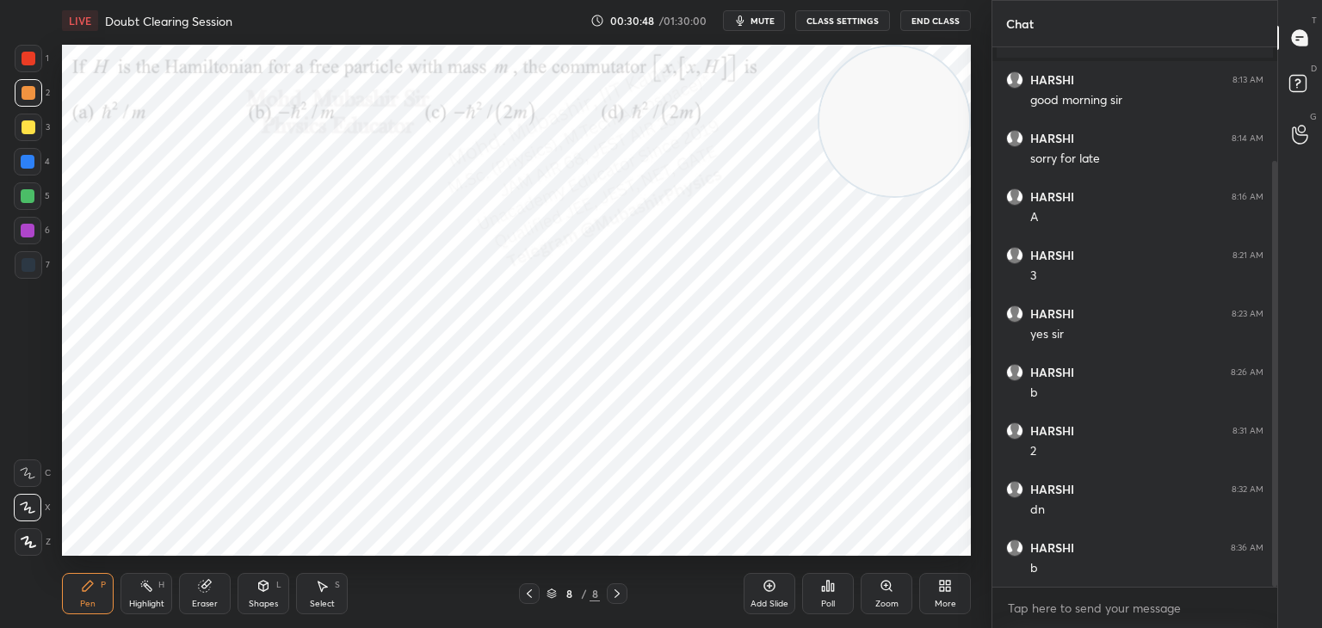
scroll to position [145, 0]
drag, startPoint x: 28, startPoint y: 195, endPoint x: 51, endPoint y: 200, distance: 23.0
click at [25, 198] on div at bounding box center [28, 196] width 14 height 14
drag, startPoint x: 141, startPoint y: 597, endPoint x: 228, endPoint y: 556, distance: 96.3
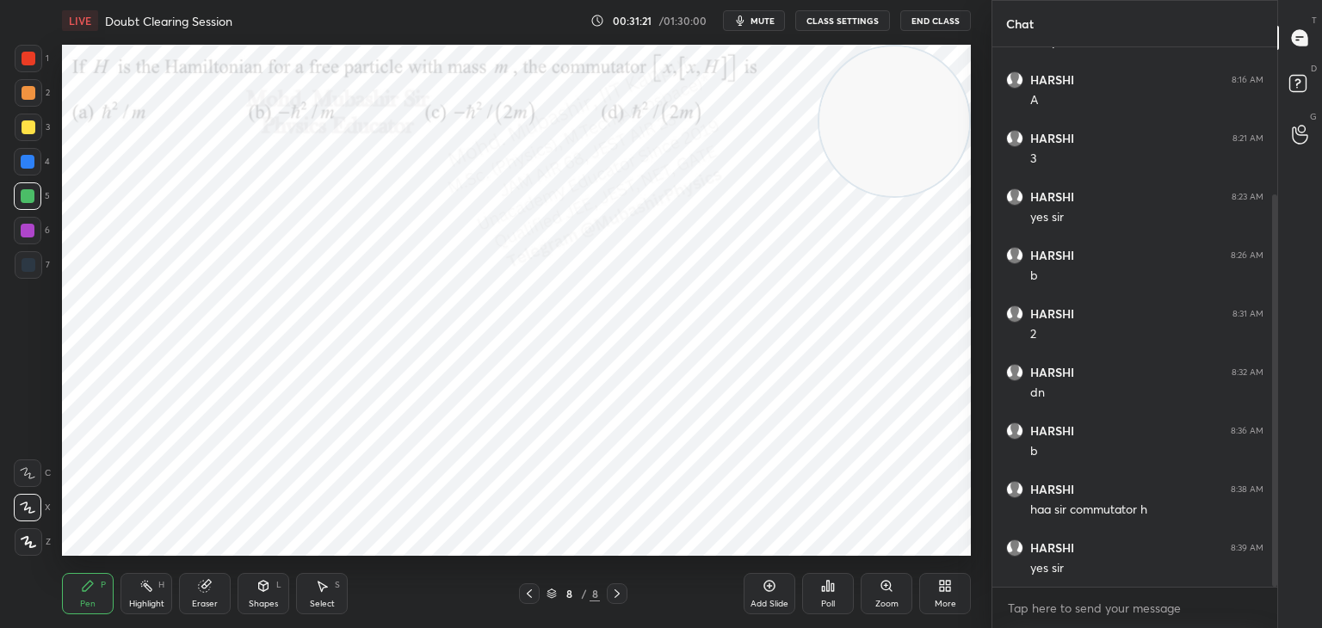
click at [145, 597] on div "Highlight H" at bounding box center [147, 593] width 52 height 41
drag, startPoint x: 89, startPoint y: 594, endPoint x: 84, endPoint y: 576, distance: 18.8
click at [87, 593] on div "Pen P" at bounding box center [88, 593] width 52 height 41
drag, startPoint x: 34, startPoint y: 60, endPoint x: 59, endPoint y: 69, distance: 26.4
click at [40, 67] on div at bounding box center [29, 59] width 28 height 28
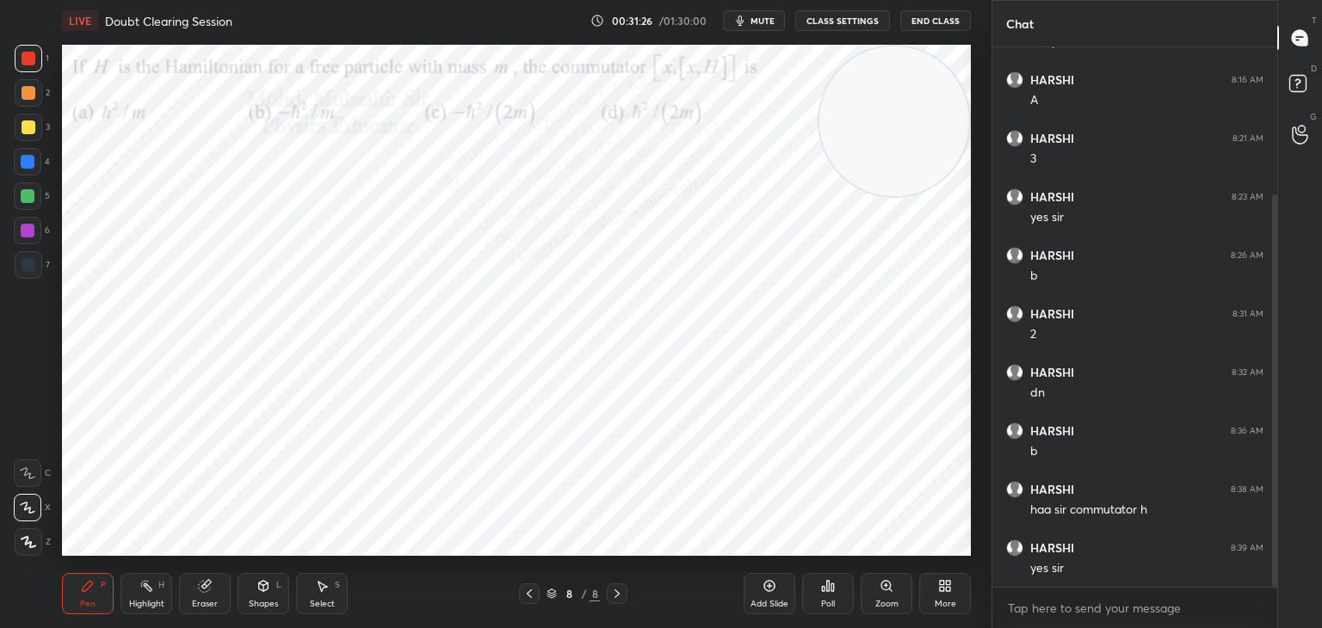
click at [761, 15] on span "mute" at bounding box center [763, 21] width 24 height 12
click at [937, 587] on div "More" at bounding box center [945, 593] width 52 height 41
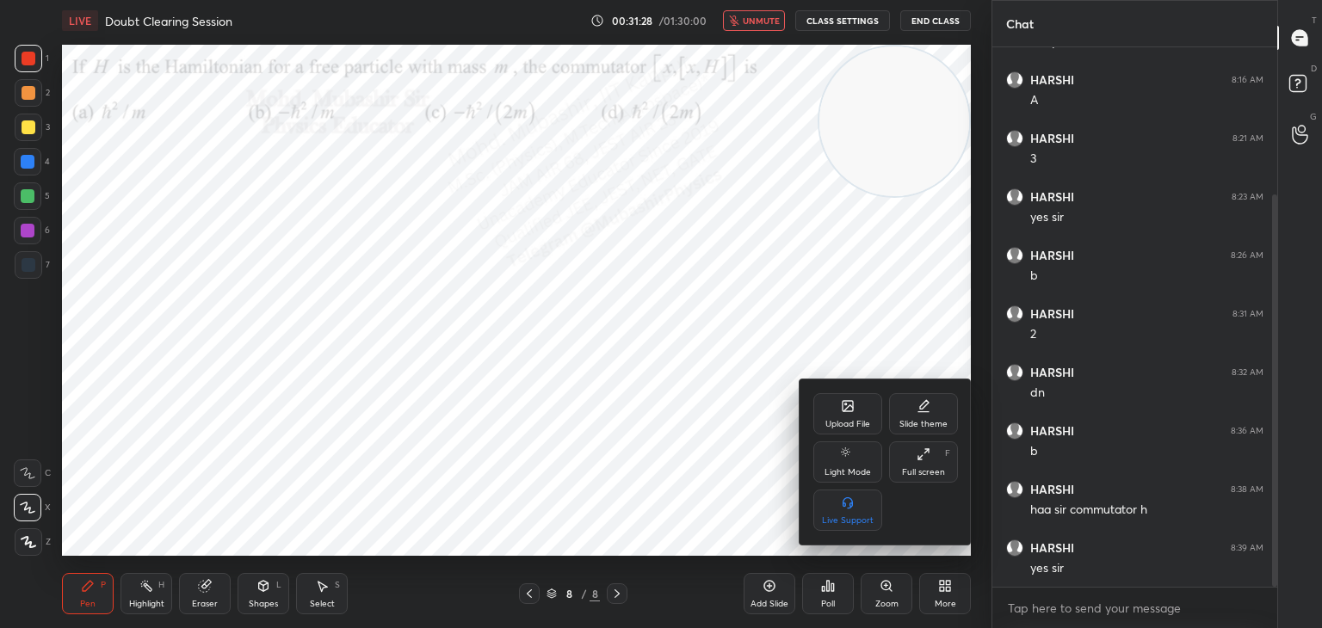
click at [843, 399] on div "Upload File" at bounding box center [848, 413] width 69 height 41
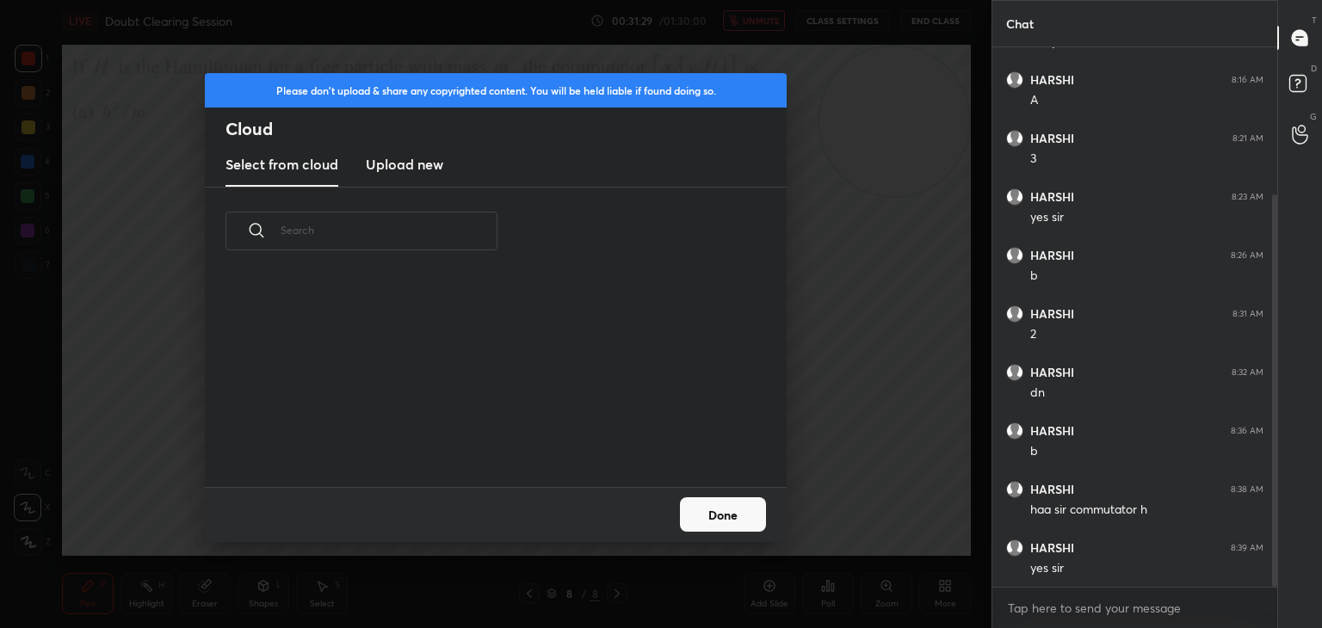
drag, startPoint x: 400, startPoint y: 167, endPoint x: 393, endPoint y: 142, distance: 25.9
click at [400, 163] on h3 "Upload new" at bounding box center [404, 164] width 77 height 21
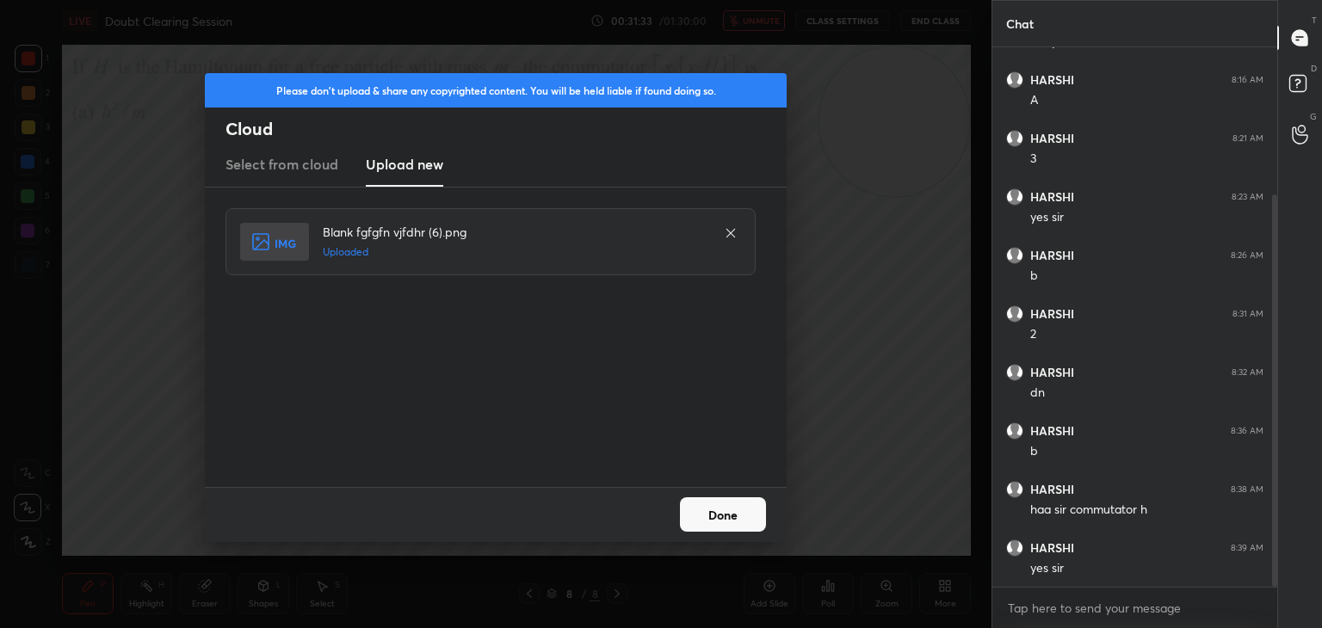
click at [712, 517] on button "Done" at bounding box center [723, 515] width 86 height 34
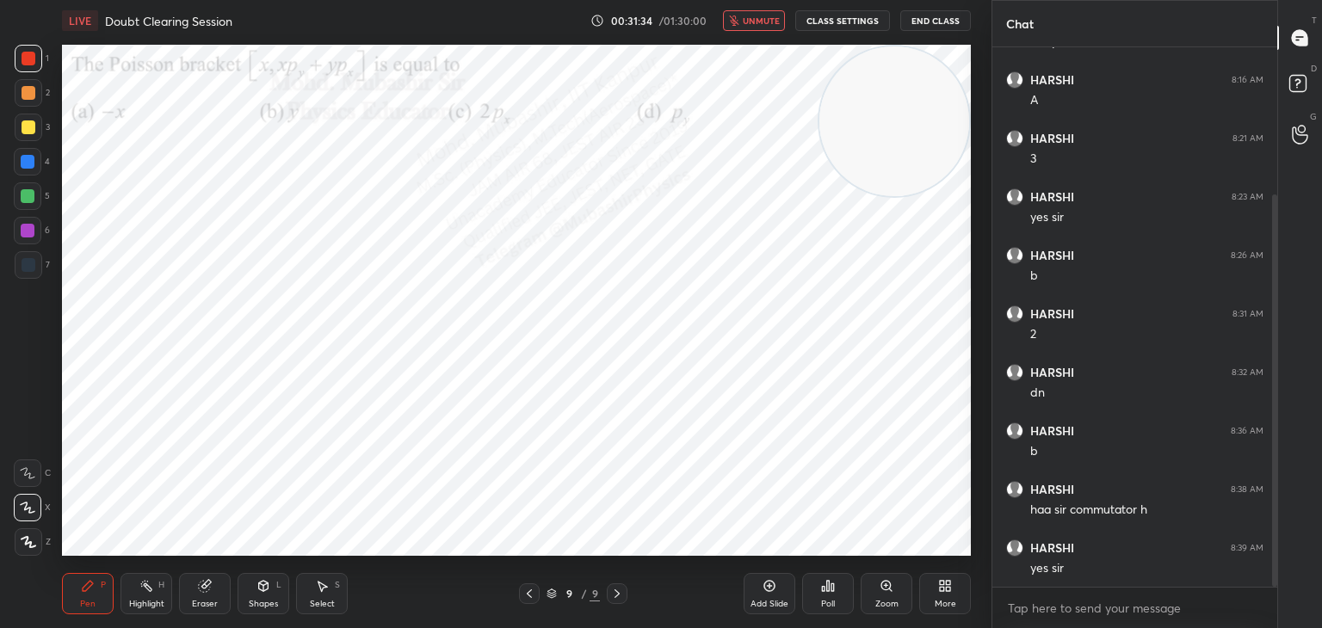
click at [748, 20] on span "unmute" at bounding box center [761, 21] width 37 height 12
click at [762, 20] on span "mute" at bounding box center [763, 21] width 24 height 12
click at [755, 25] on span "unmute" at bounding box center [761, 21] width 37 height 12
click at [32, 173] on div at bounding box center [28, 162] width 28 height 28
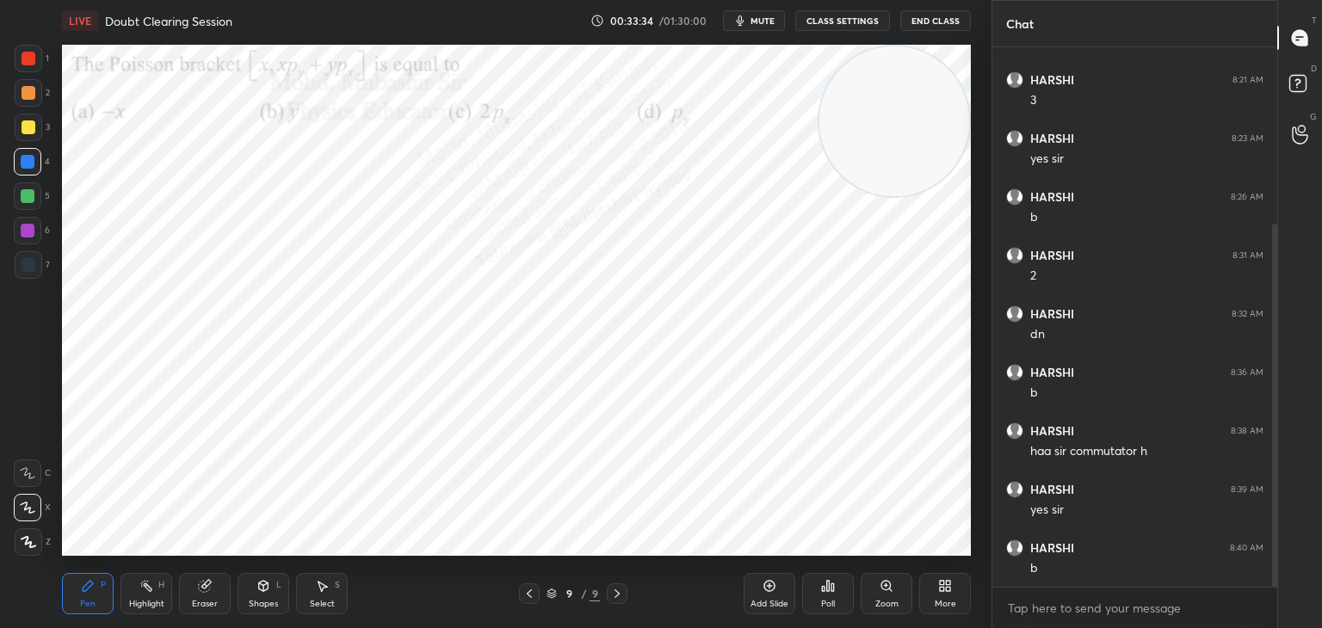
click at [142, 600] on div "Highlight" at bounding box center [146, 604] width 35 height 9
click at [946, 572] on div "Add Slide Poll Zoom More" at bounding box center [857, 594] width 227 height 96
click at [944, 589] on icon at bounding box center [945, 586] width 14 height 14
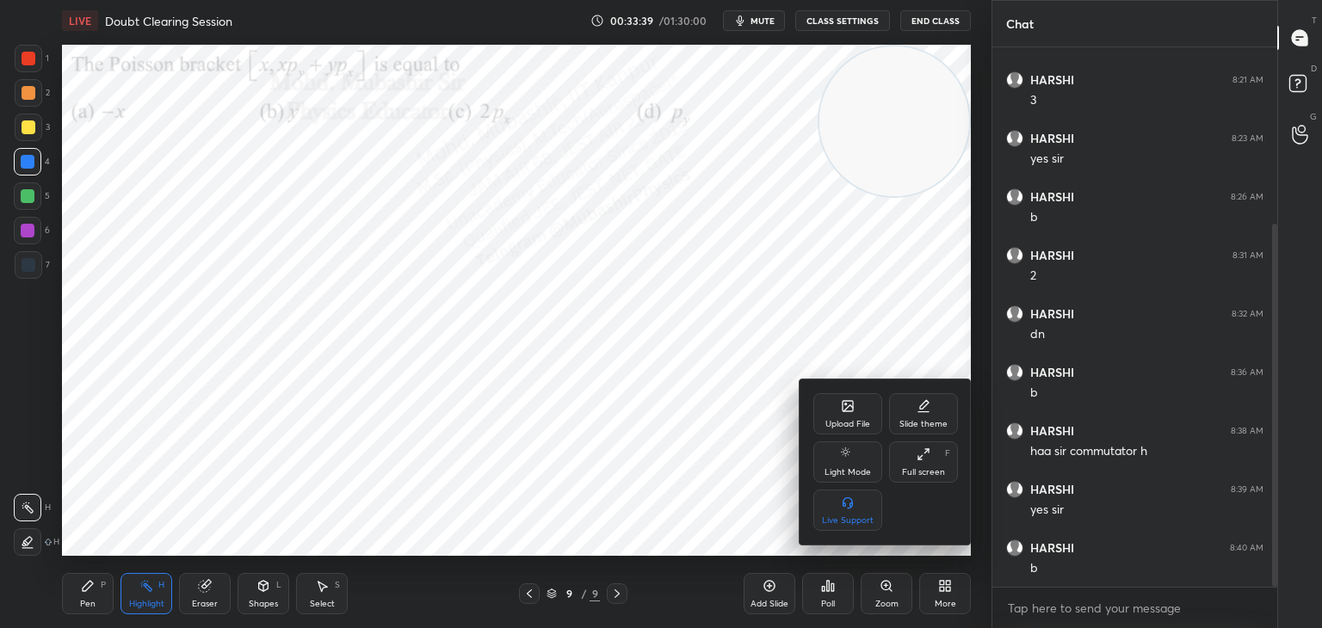
click at [846, 413] on icon at bounding box center [848, 406] width 14 height 14
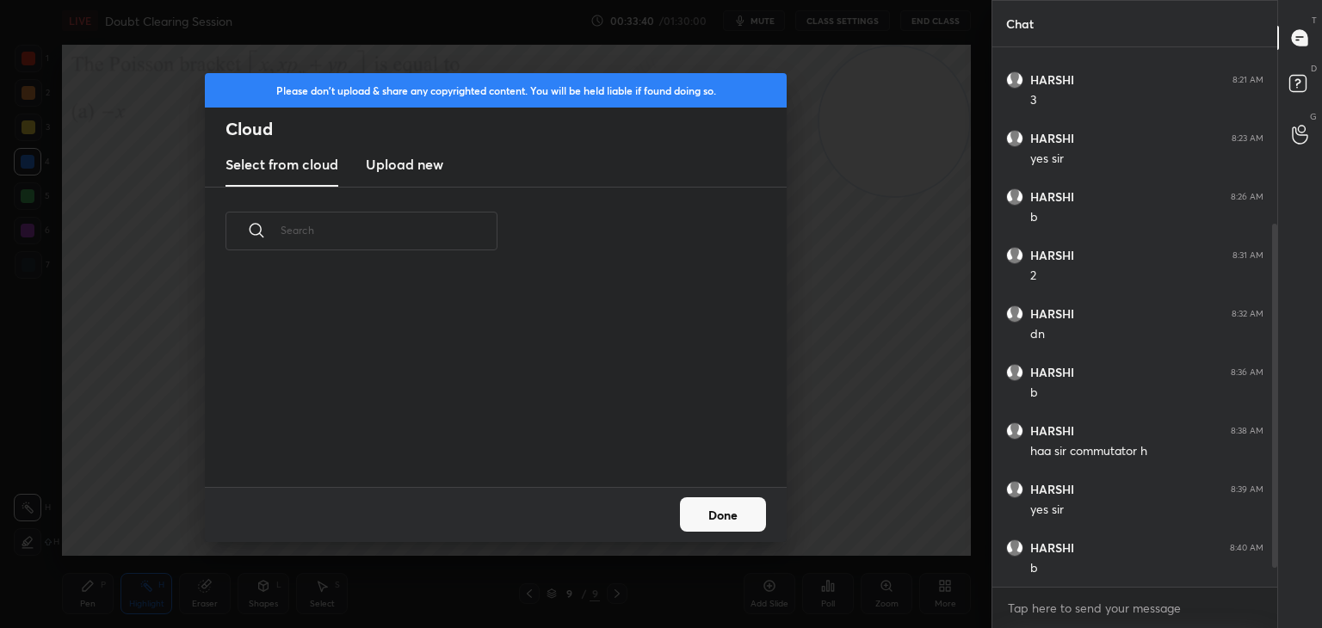
scroll to position [320, 0]
drag, startPoint x: 403, startPoint y: 152, endPoint x: 464, endPoint y: 149, distance: 61.2
click at [403, 155] on new "Upload new" at bounding box center [404, 165] width 77 height 43
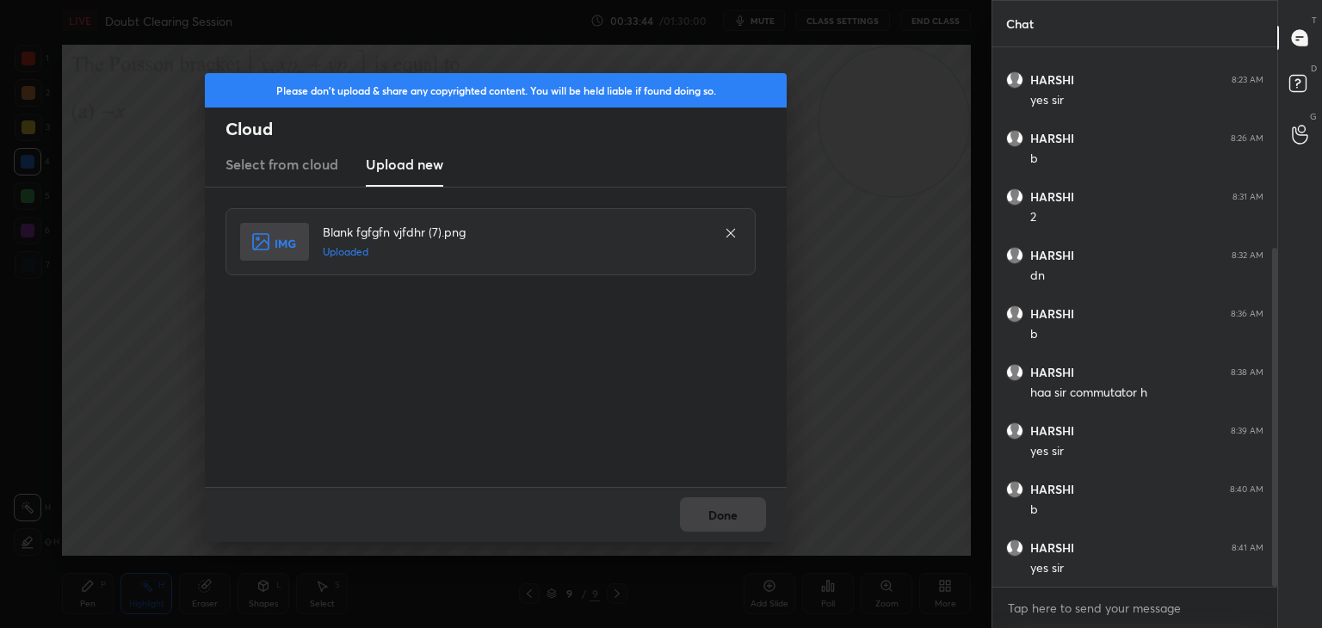
click at [730, 508] on button "Done" at bounding box center [723, 515] width 86 height 34
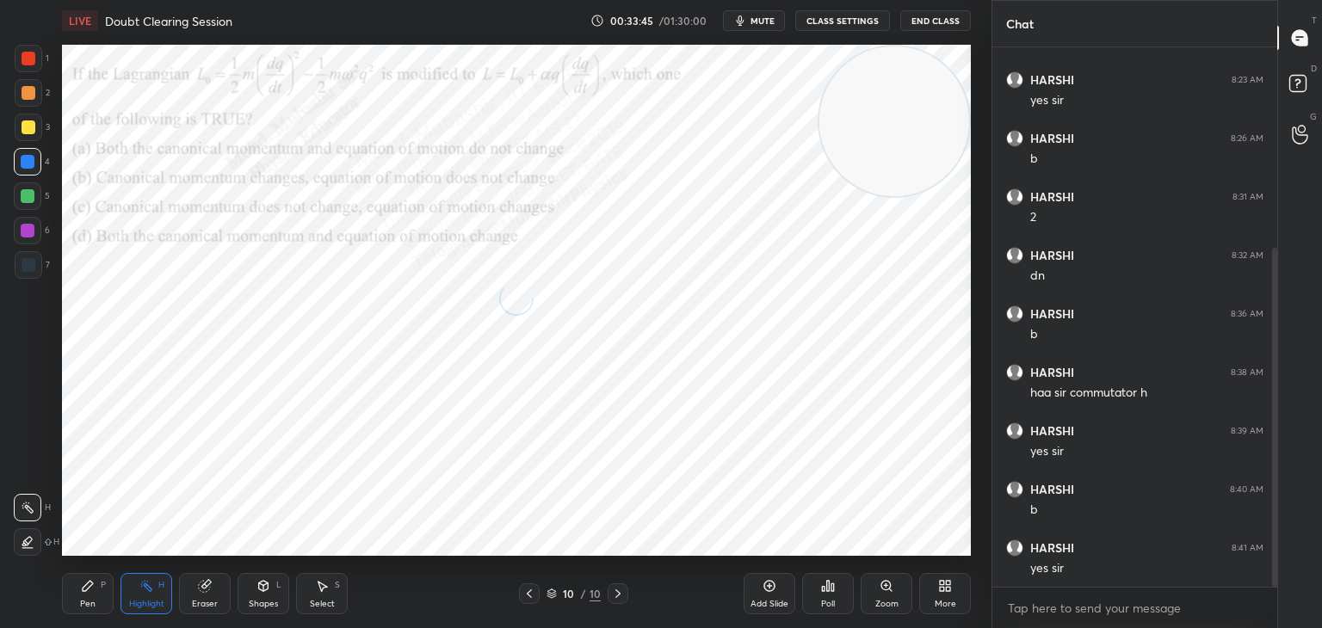
click at [747, 22] on icon "button" at bounding box center [740, 21] width 14 height 14
click at [755, 18] on span "unmute" at bounding box center [761, 21] width 37 height 12
click at [78, 610] on div "Pen P" at bounding box center [88, 593] width 52 height 41
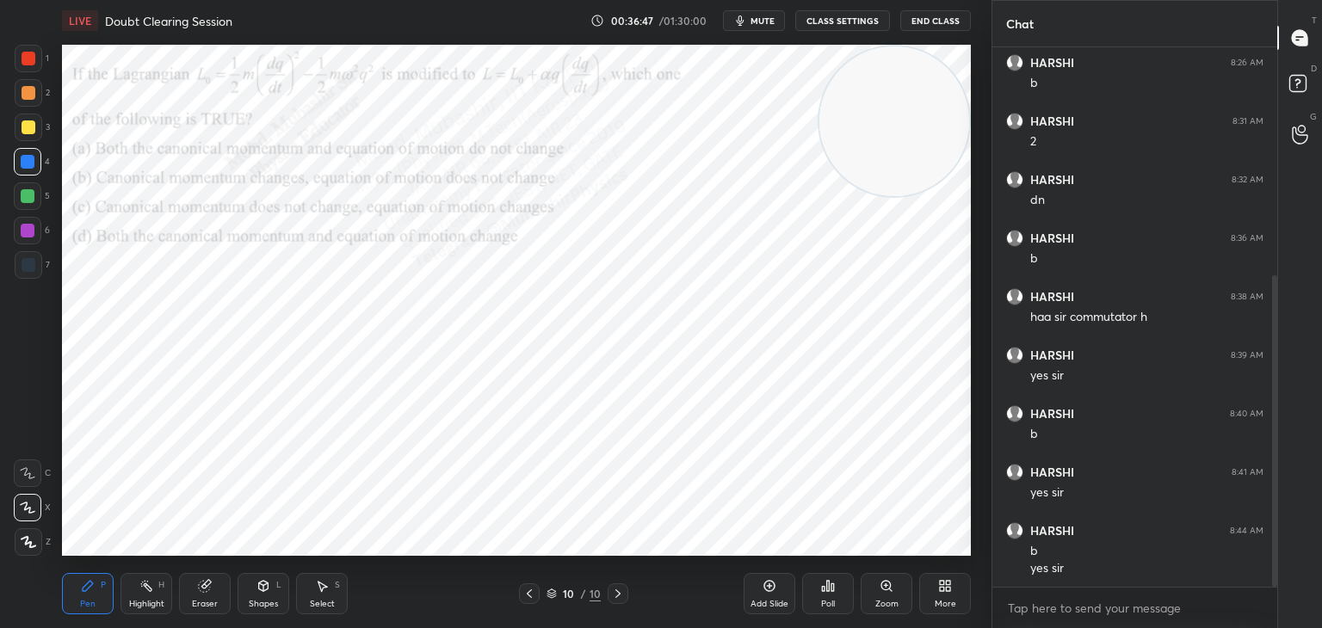
click at [36, 132] on div at bounding box center [29, 128] width 28 height 28
drag, startPoint x: 17, startPoint y: 101, endPoint x: 59, endPoint y: 111, distance: 43.4
click at [21, 99] on div at bounding box center [29, 93] width 28 height 28
click at [944, 588] on icon at bounding box center [945, 586] width 14 height 14
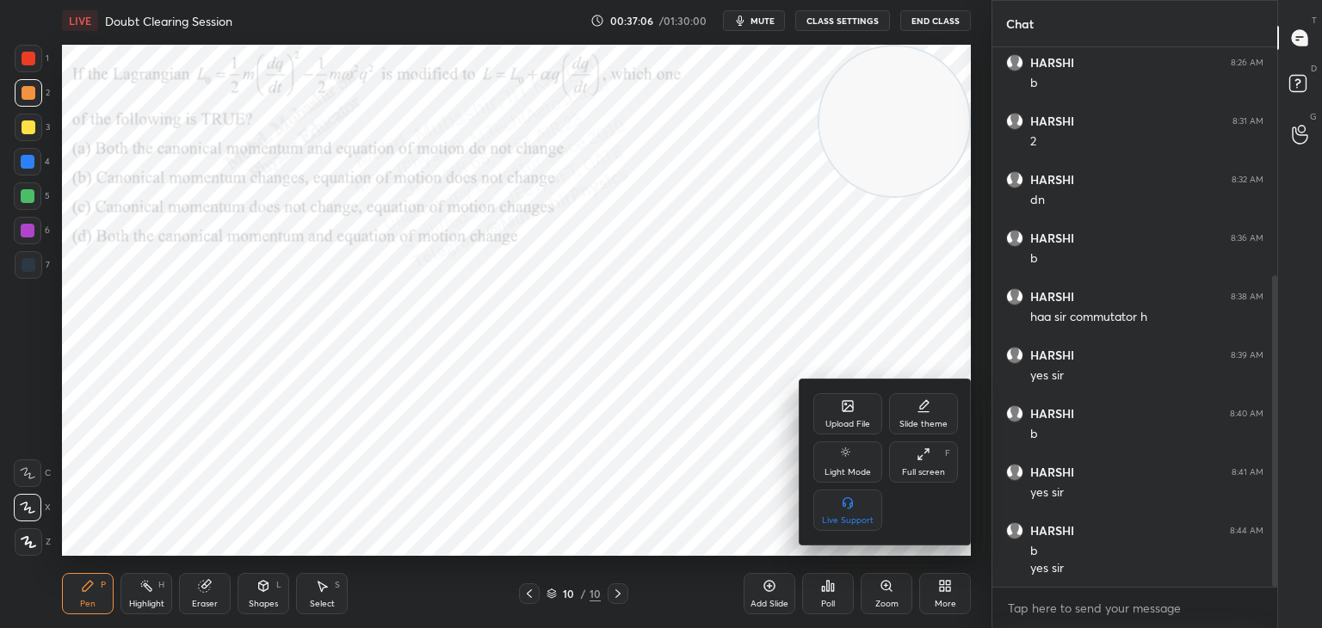
click at [851, 407] on div "Upload File" at bounding box center [848, 413] width 69 height 41
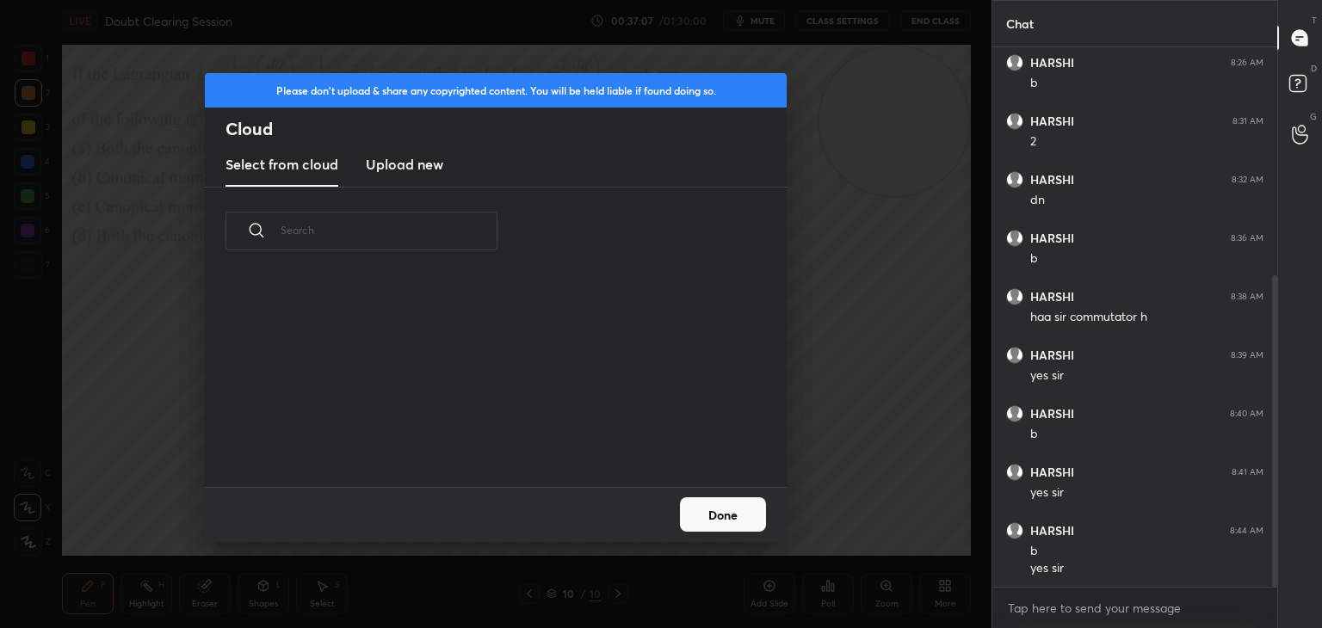
scroll to position [212, 553]
drag, startPoint x: 417, startPoint y: 156, endPoint x: 535, endPoint y: 145, distance: 118.4
click at [415, 173] on h3 "Upload new" at bounding box center [404, 164] width 77 height 21
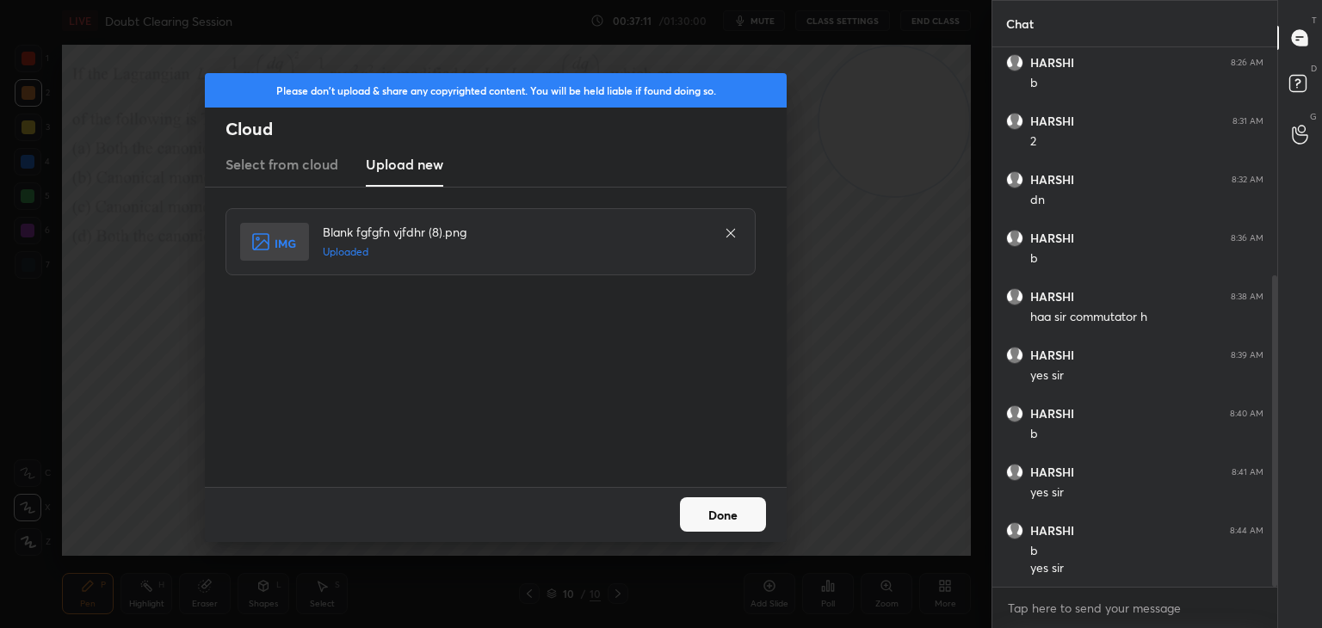
click at [742, 522] on button "Done" at bounding box center [723, 515] width 86 height 34
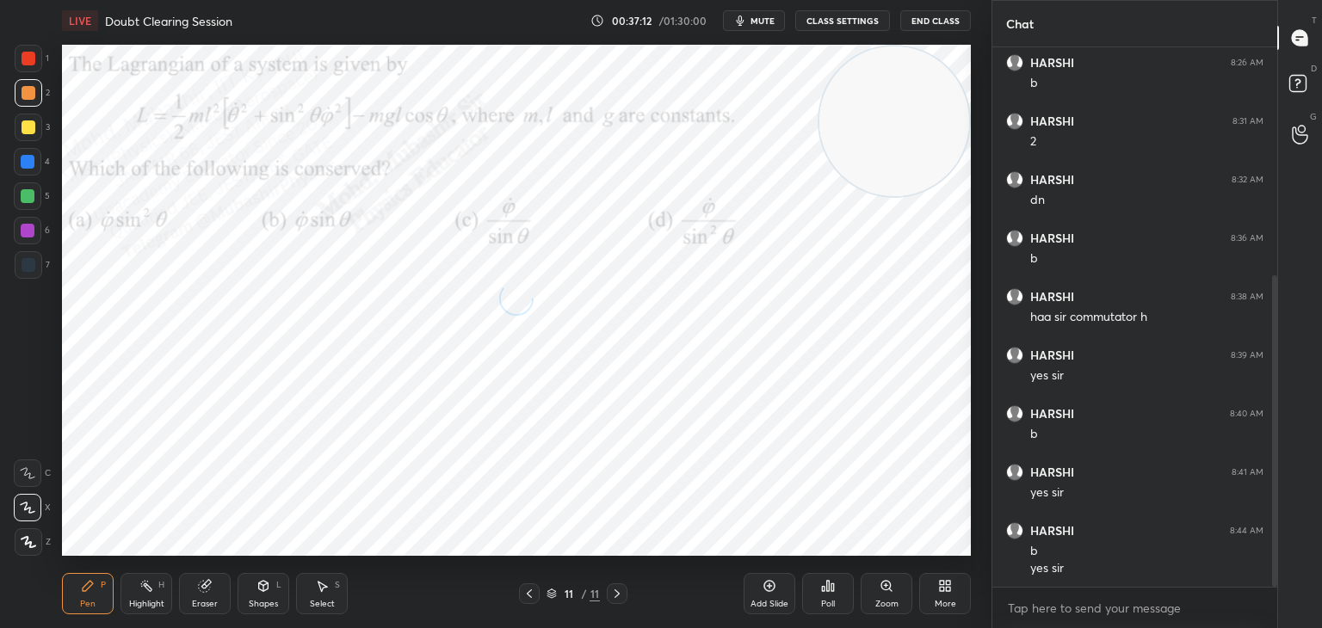
click at [765, 18] on span "mute" at bounding box center [763, 21] width 24 height 12
drag, startPoint x: 28, startPoint y: 156, endPoint x: 39, endPoint y: 177, distance: 24.3
click at [26, 159] on div at bounding box center [28, 162] width 14 height 14
click at [155, 601] on div "Highlight H" at bounding box center [147, 593] width 52 height 41
click at [442, 387] on div "Setting up your live class Poll for secs No correct answer Start poll" at bounding box center [516, 300] width 923 height 518
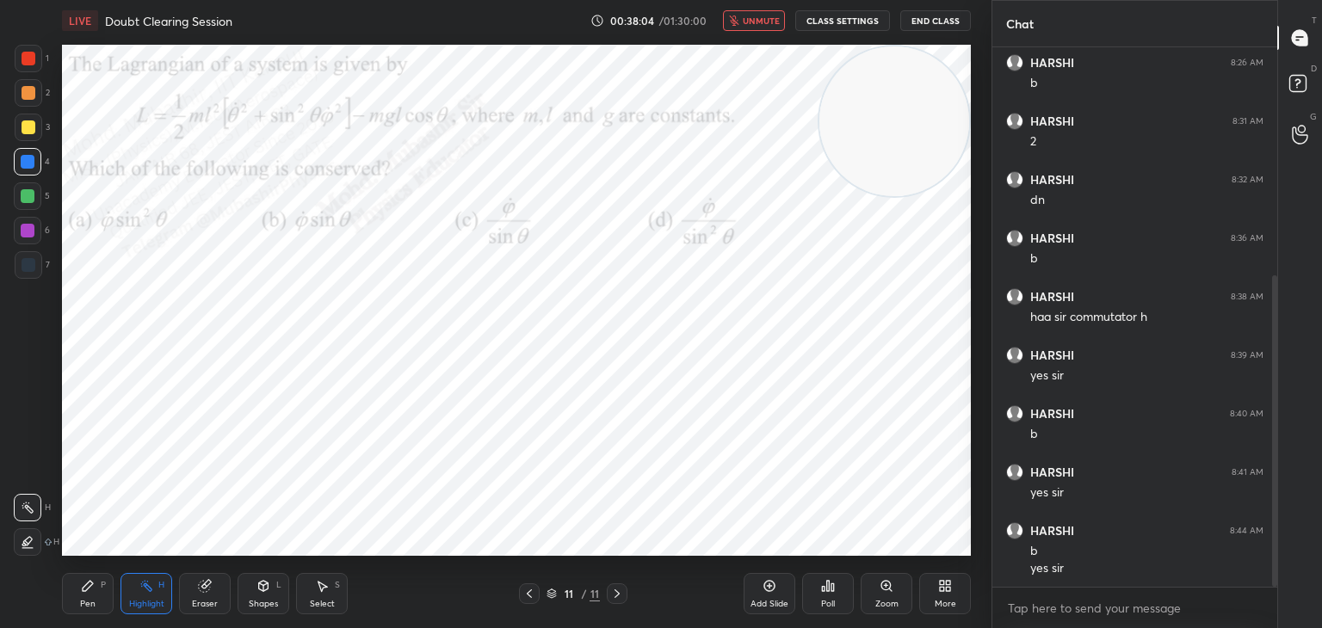
scroll to position [455, 0]
click at [761, 22] on span "unmute" at bounding box center [761, 21] width 37 height 12
click at [90, 597] on div "Pen P" at bounding box center [88, 593] width 52 height 41
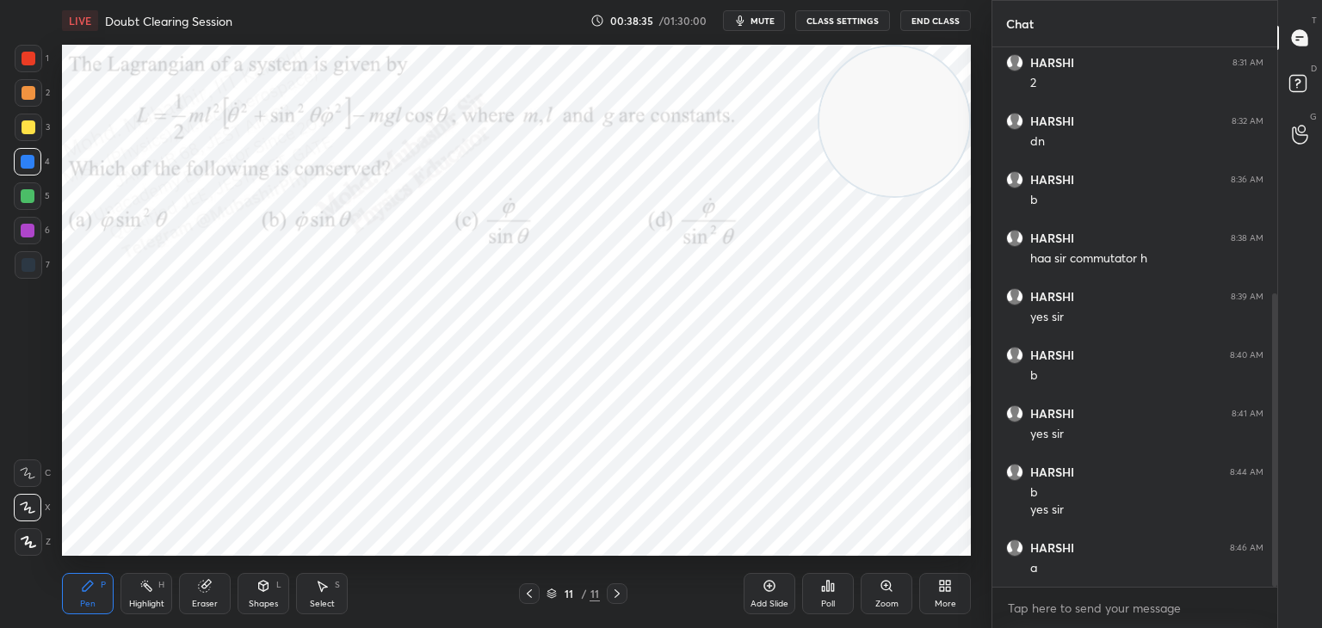
click at [951, 600] on div "More" at bounding box center [946, 604] width 22 height 9
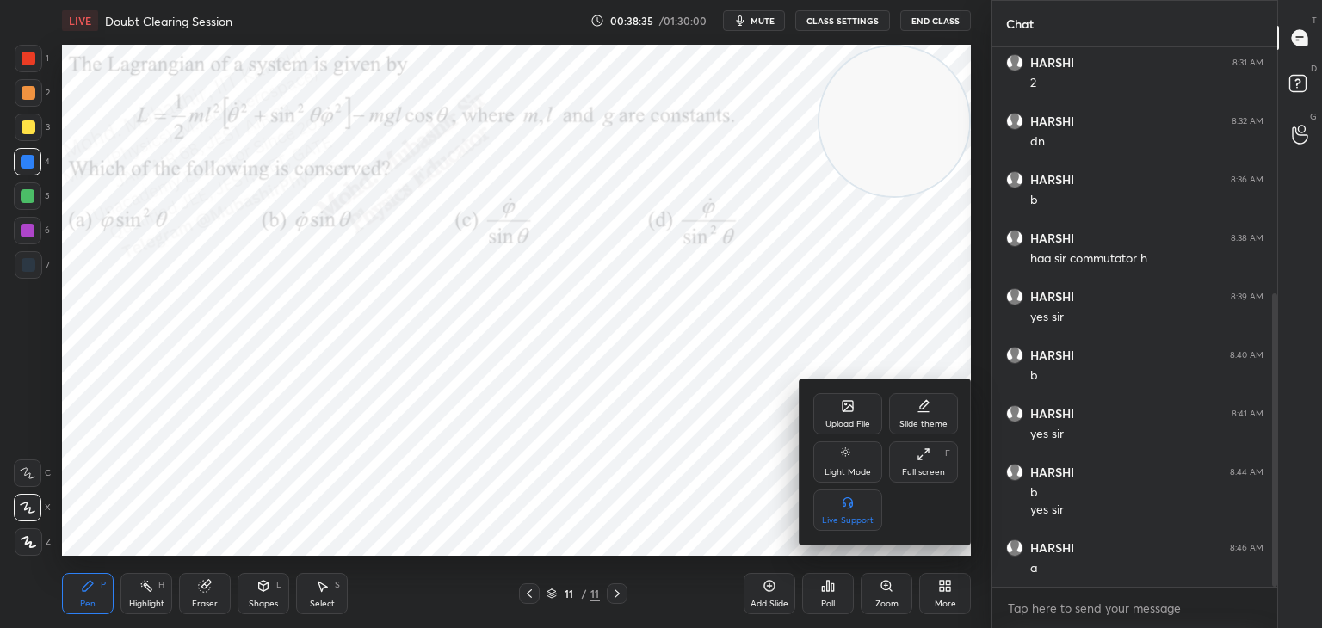
click at [851, 405] on icon at bounding box center [848, 406] width 14 height 14
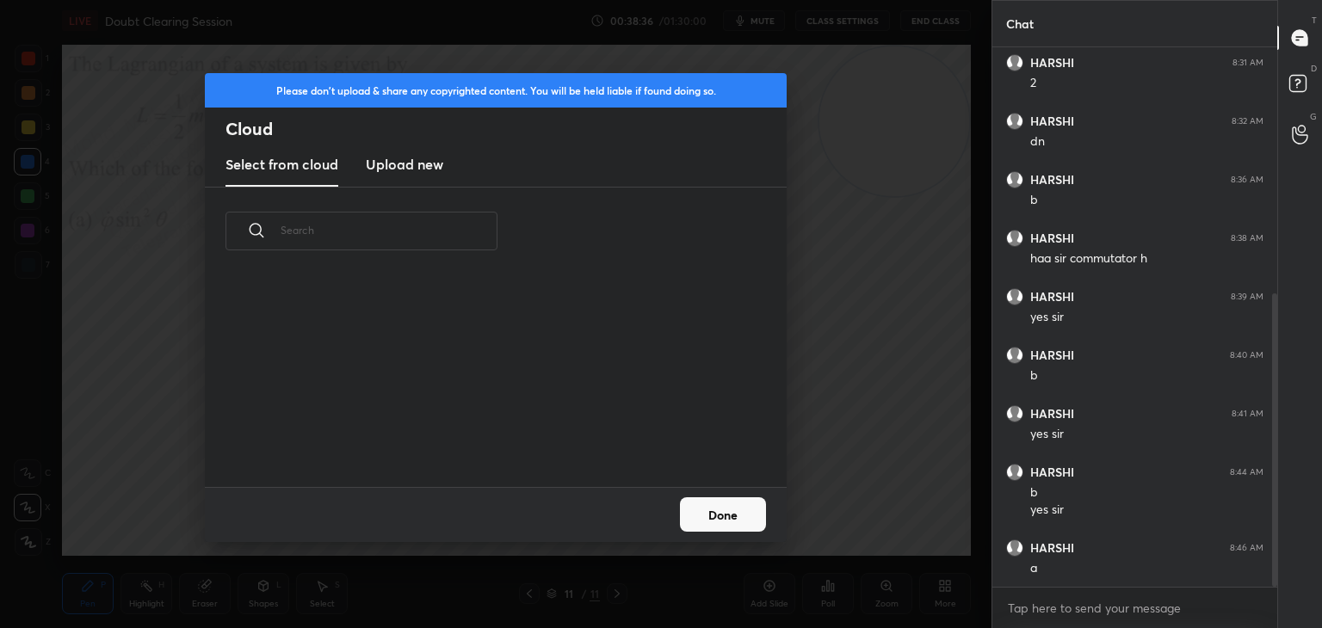
scroll to position [212, 553]
click at [424, 170] on h3 "Upload new" at bounding box center [404, 164] width 77 height 21
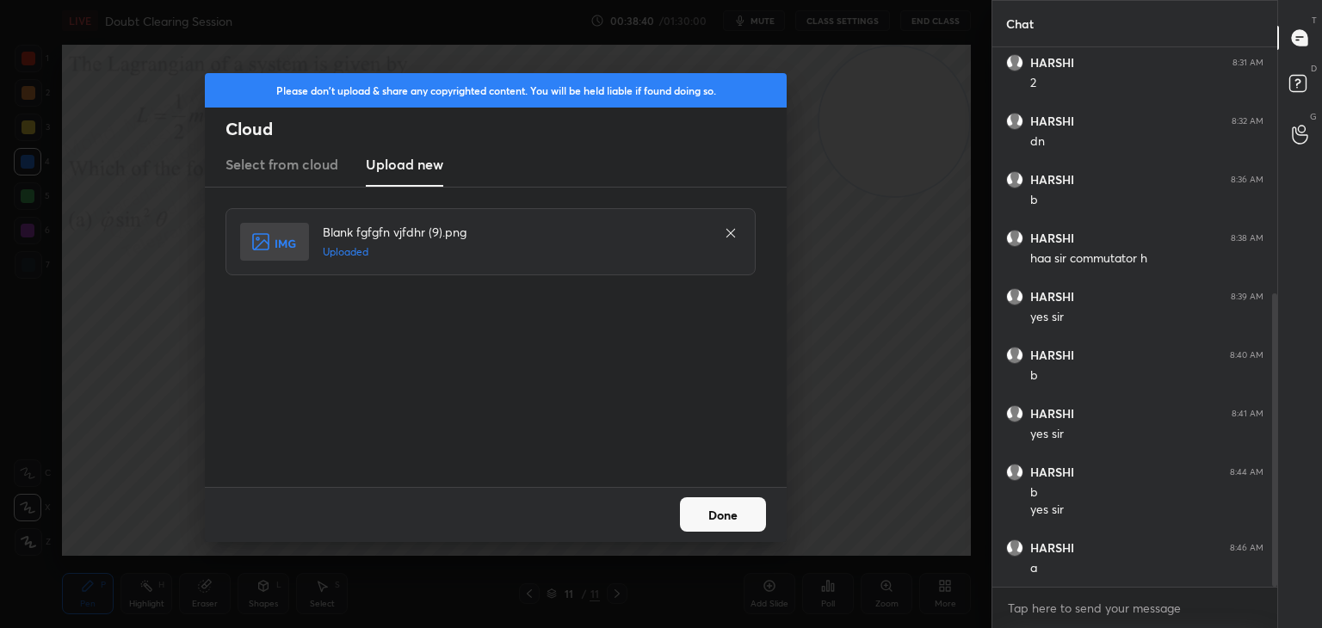
click at [709, 500] on button "Done" at bounding box center [723, 515] width 86 height 34
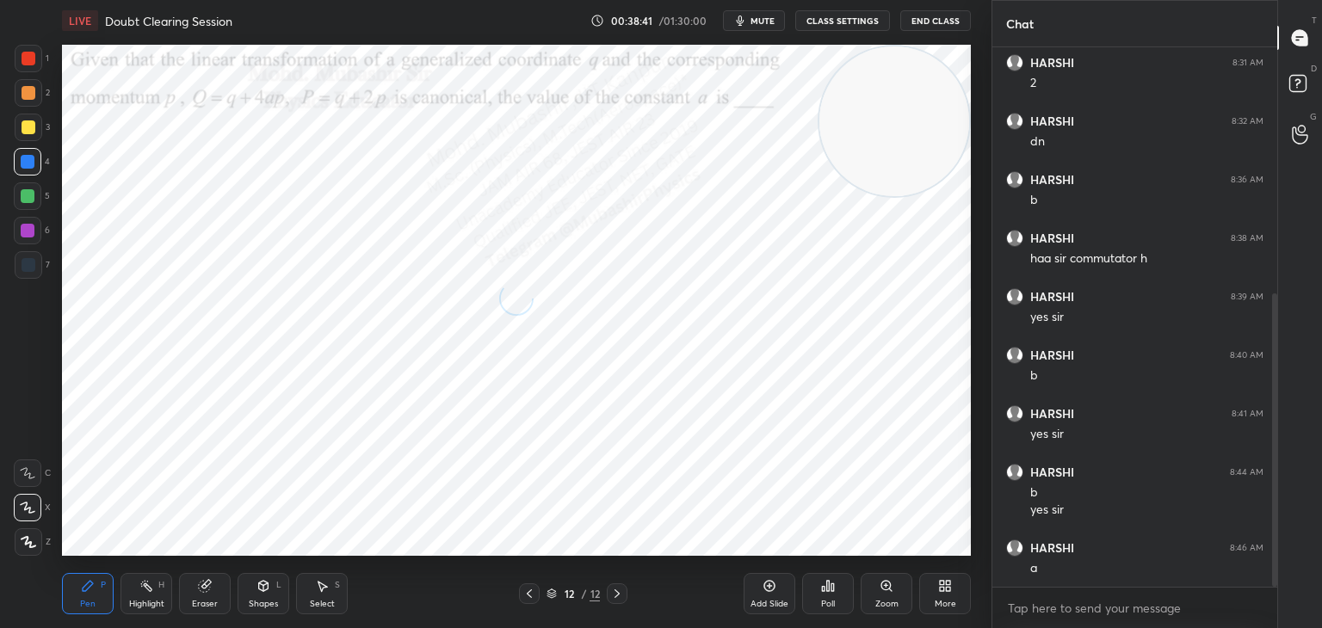
click at [761, 22] on span "mute" at bounding box center [763, 21] width 24 height 12
click at [152, 597] on div "Highlight H" at bounding box center [147, 593] width 52 height 41
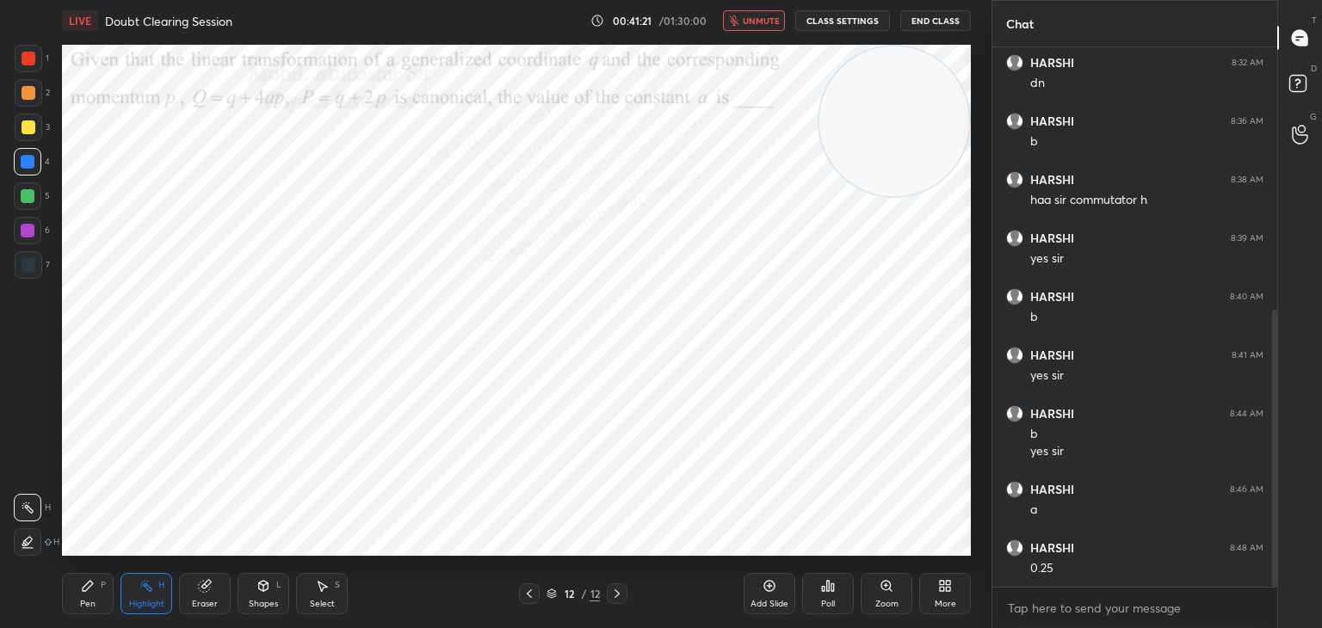
click at [751, 15] on span "unmute" at bounding box center [761, 21] width 37 height 12
click at [86, 591] on icon at bounding box center [88, 586] width 14 height 14
click at [937, 596] on div "More" at bounding box center [945, 593] width 52 height 41
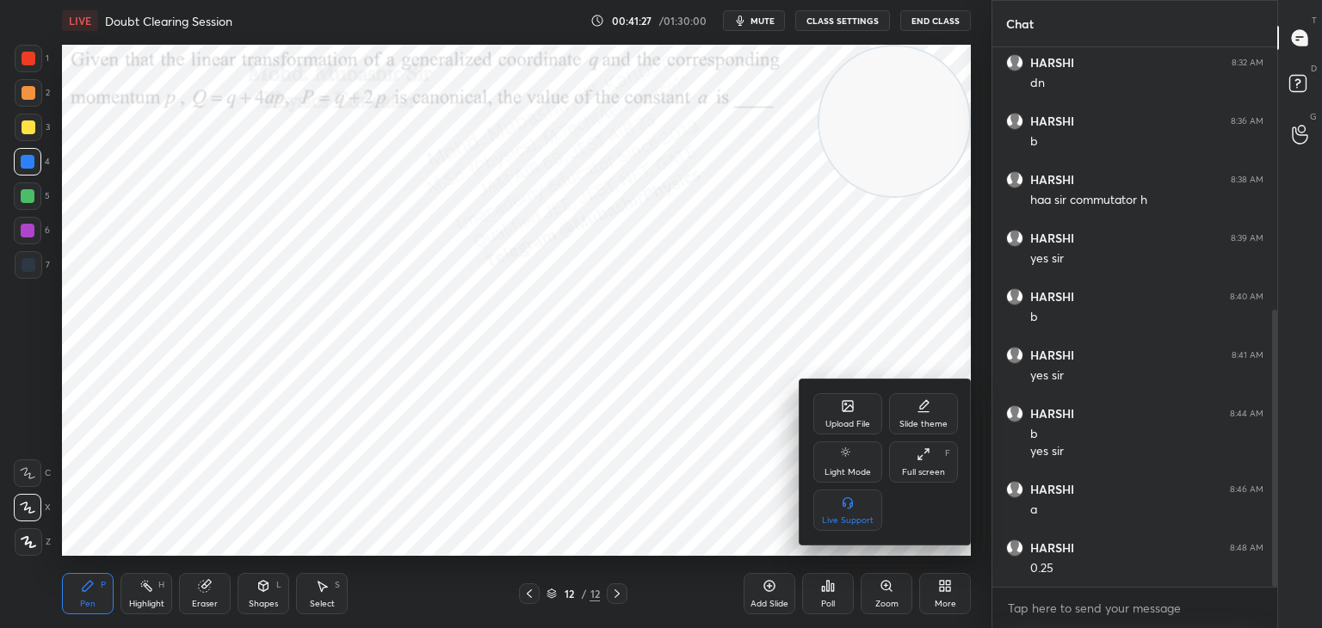
click at [844, 412] on icon at bounding box center [848, 406] width 14 height 14
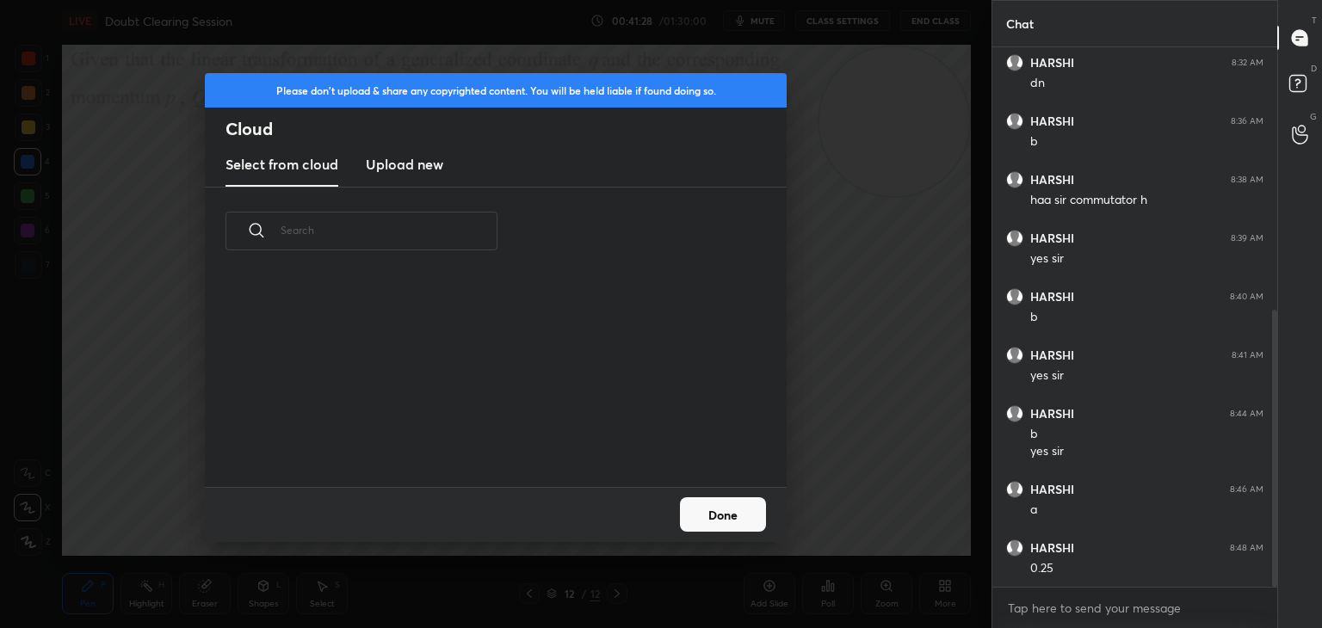
scroll to position [212, 553]
click at [387, 166] on h3 "Upload new" at bounding box center [404, 164] width 77 height 21
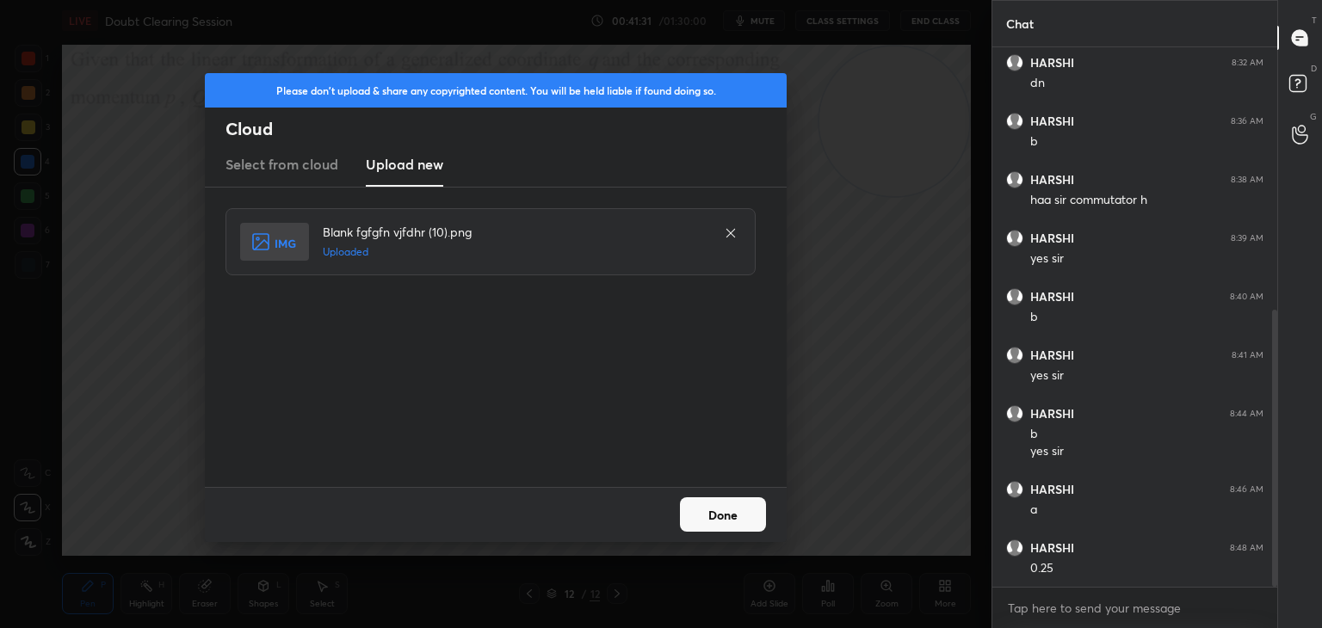
click at [707, 511] on button "Done" at bounding box center [723, 515] width 86 height 34
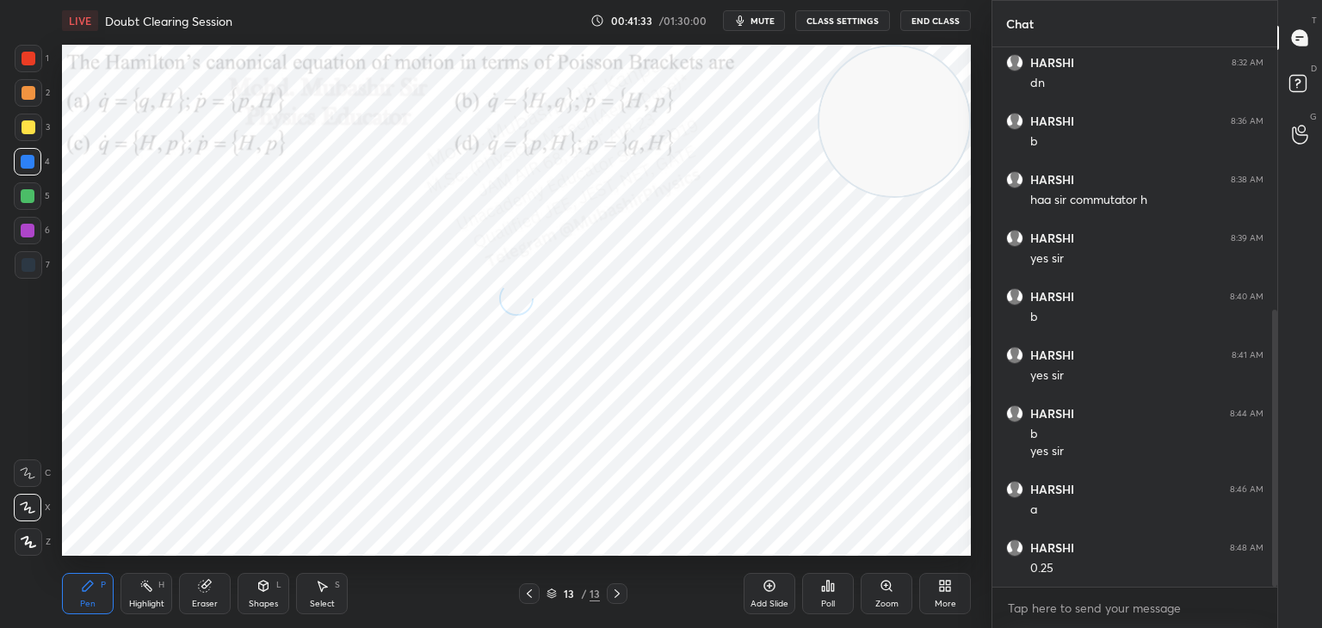
click at [768, 24] on span "mute" at bounding box center [763, 21] width 24 height 12
click at [768, 15] on span "unmute" at bounding box center [761, 21] width 37 height 12
click at [22, 198] on div at bounding box center [28, 196] width 14 height 14
drag, startPoint x: 892, startPoint y: 157, endPoint x: 662, endPoint y: 95, distance: 238.1
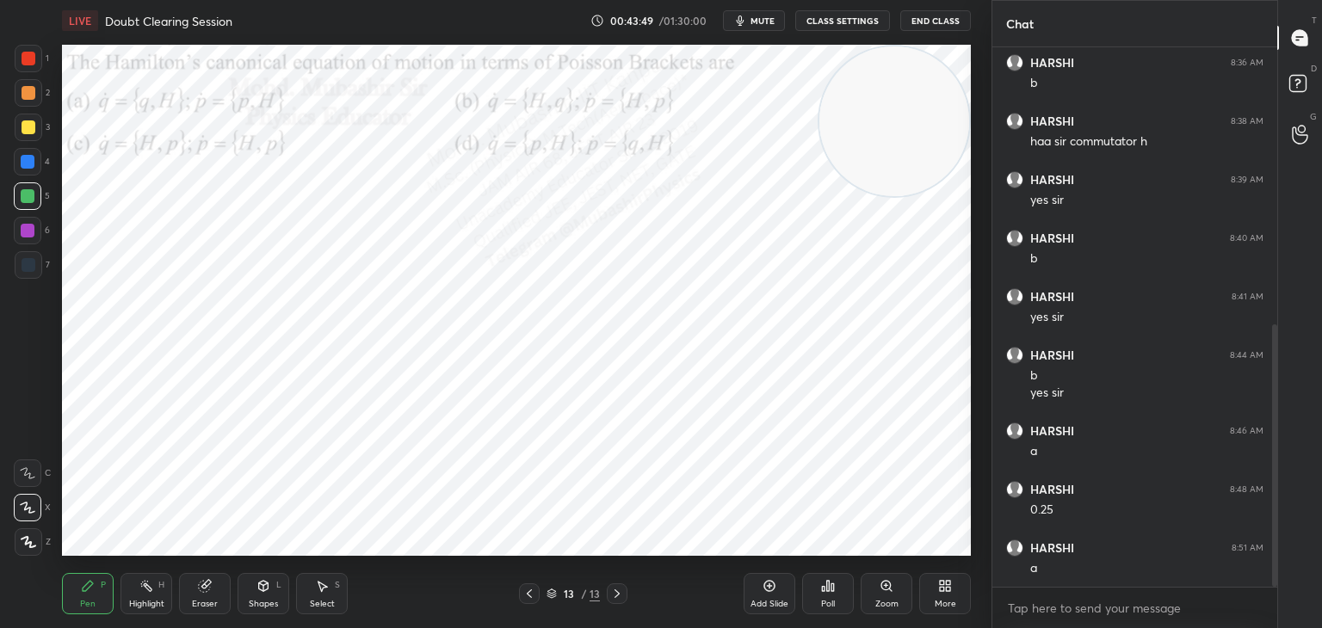
click at [820, 67] on video at bounding box center [895, 121] width 150 height 150
drag, startPoint x: 600, startPoint y: 119, endPoint x: 965, endPoint y: 493, distance: 522.9
click at [964, 525] on video at bounding box center [895, 480] width 150 height 150
drag, startPoint x: 132, startPoint y: 575, endPoint x: 158, endPoint y: 573, distance: 26.7
click at [134, 577] on div "Highlight H" at bounding box center [147, 593] width 52 height 41
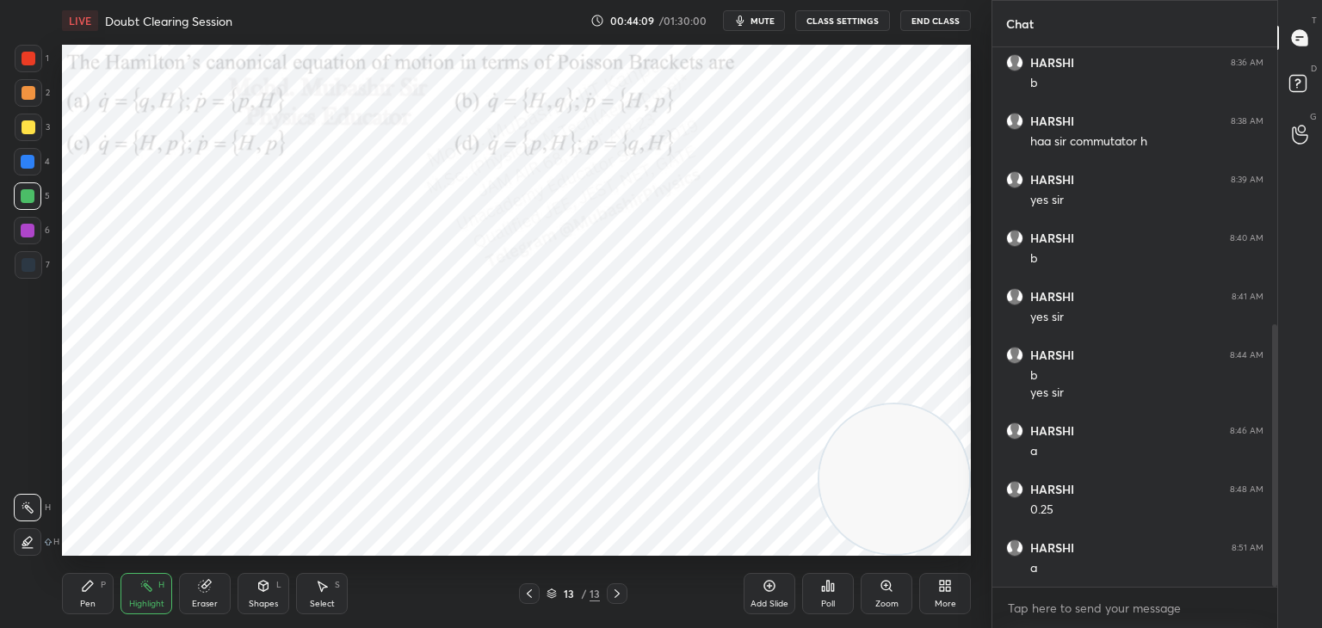
click at [91, 580] on div "Pen P" at bounding box center [88, 593] width 52 height 41
drag, startPoint x: 29, startPoint y: 232, endPoint x: 55, endPoint y: 239, distance: 26.7
click at [28, 236] on div at bounding box center [28, 231] width 14 height 14
drag, startPoint x: 758, startPoint y: 473, endPoint x: 90, endPoint y: 487, distance: 668.2
click at [46, 522] on div "1 2 3 4 5 6 7 C X Z C X Z E E Erase all H H LIVE Doubt Clearing Session 00:44:1…" at bounding box center [489, 314] width 978 height 628
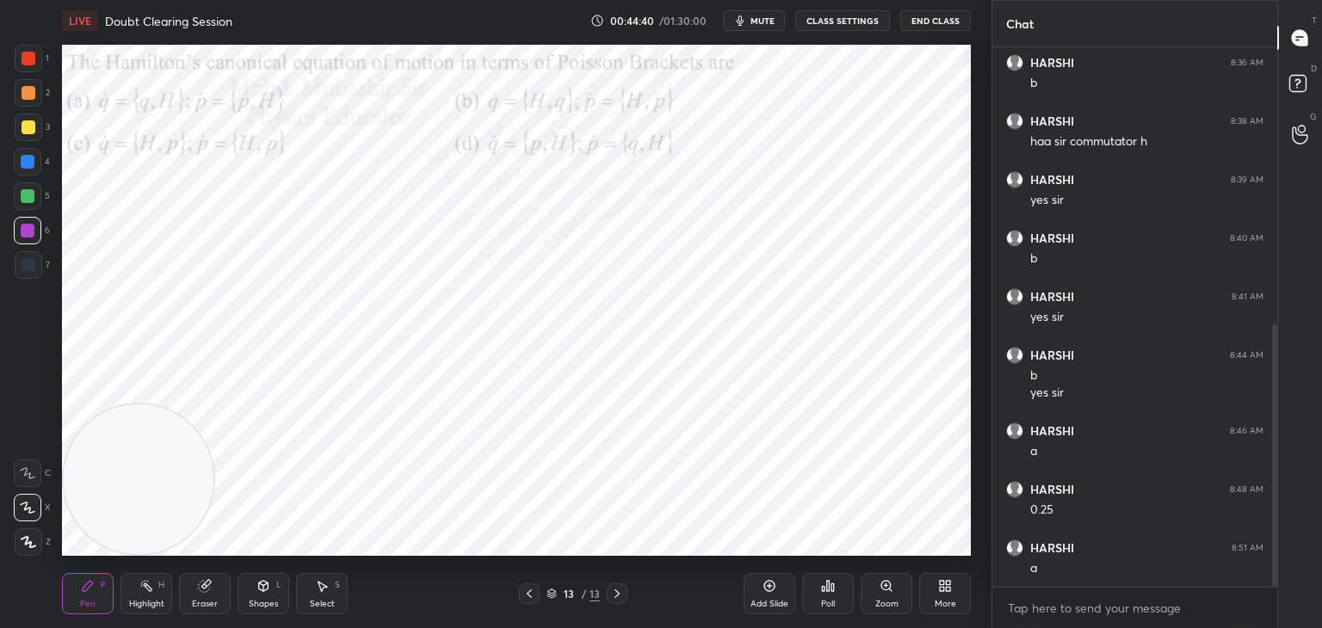
drag, startPoint x: 155, startPoint y: 594, endPoint x: 183, endPoint y: 570, distance: 36.6
click at [156, 594] on div "Highlight H" at bounding box center [147, 593] width 52 height 41
click at [83, 583] on icon at bounding box center [88, 586] width 14 height 14
drag, startPoint x: 41, startPoint y: 98, endPoint x: 38, endPoint y: 88, distance: 10.9
click at [38, 98] on div at bounding box center [29, 93] width 28 height 28
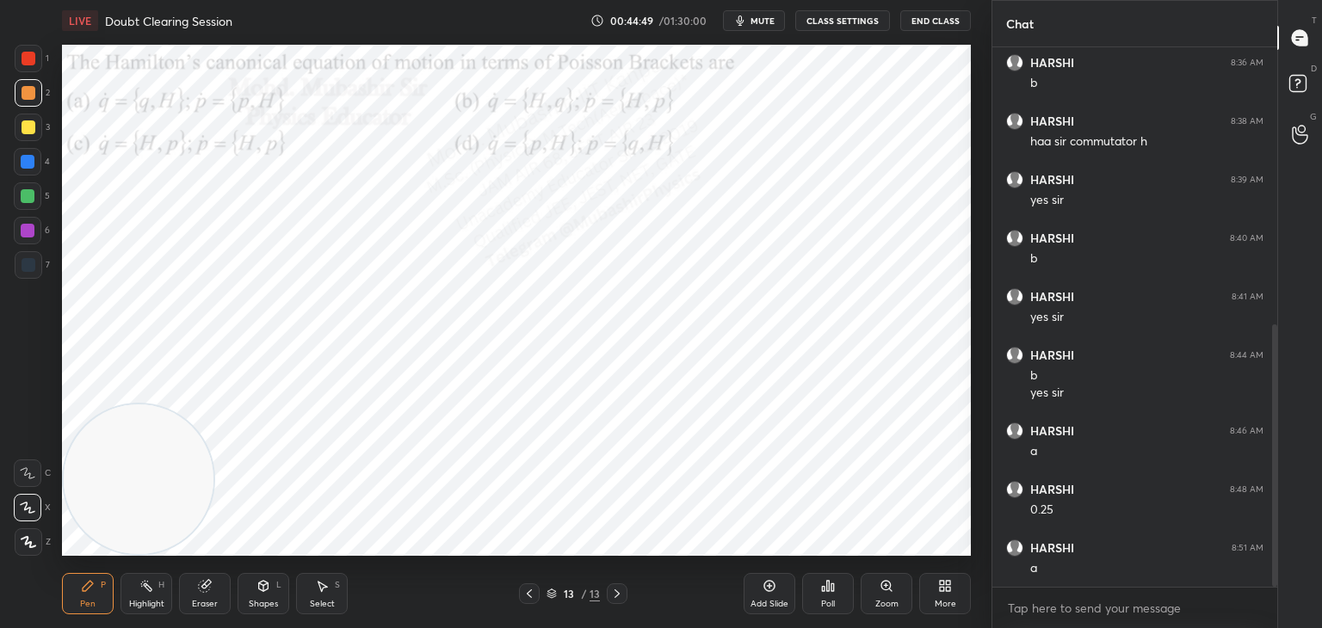
click at [950, 586] on div "More" at bounding box center [945, 593] width 52 height 41
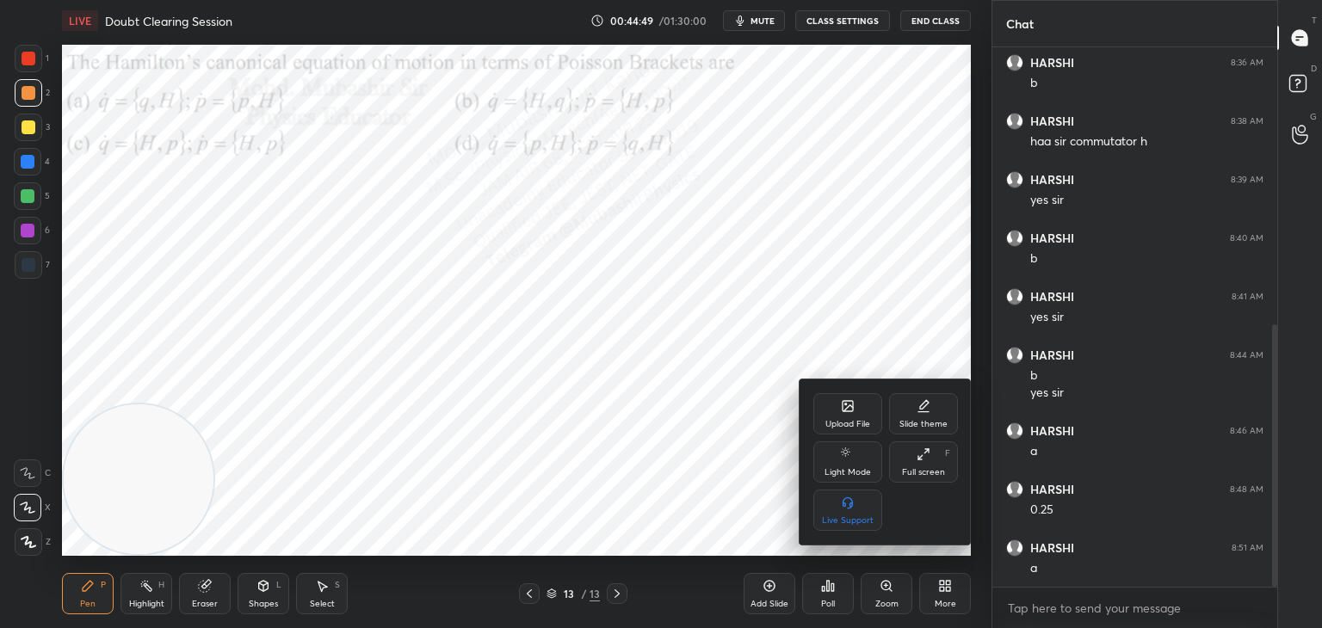
click at [844, 408] on icon at bounding box center [848, 406] width 10 height 10
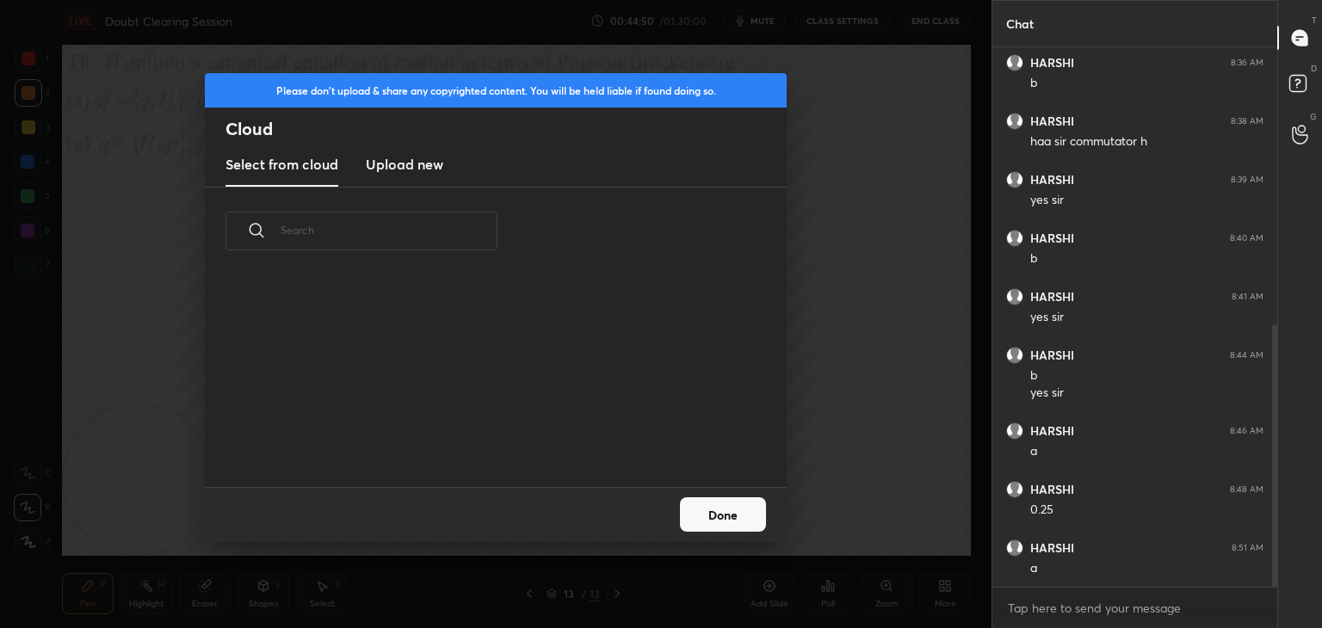
scroll to position [129, 553]
click at [422, 164] on h3 "Upload new" at bounding box center [404, 164] width 77 height 21
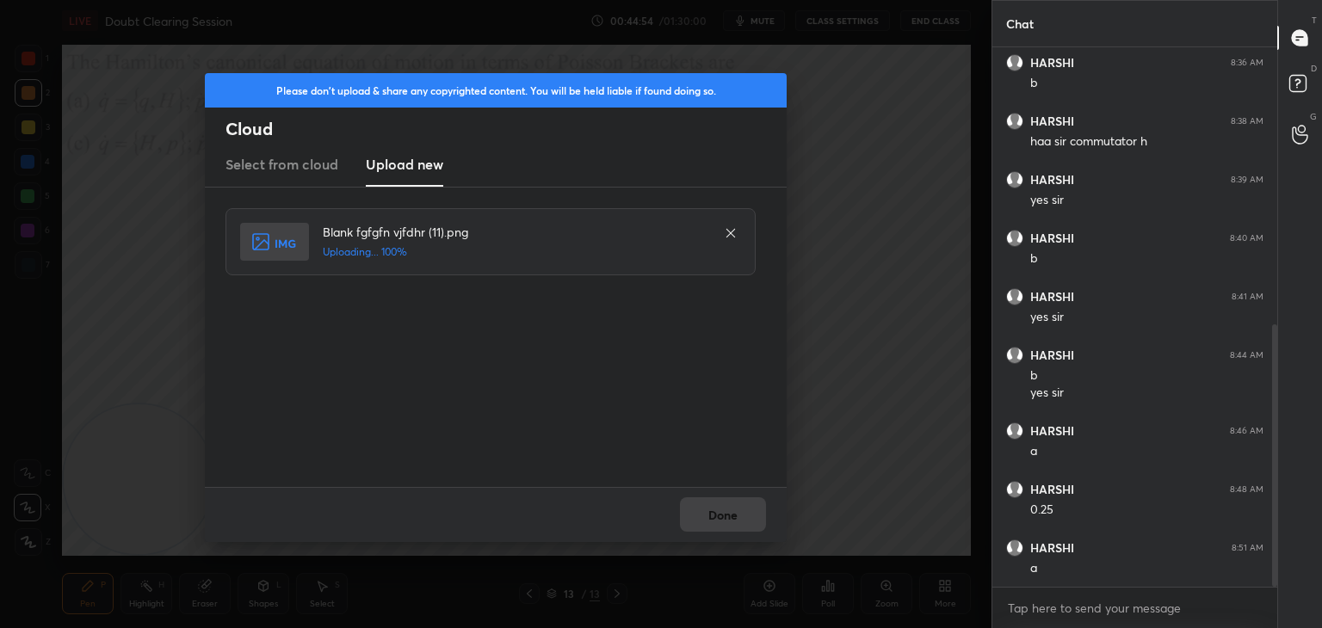
scroll to position [630, 0]
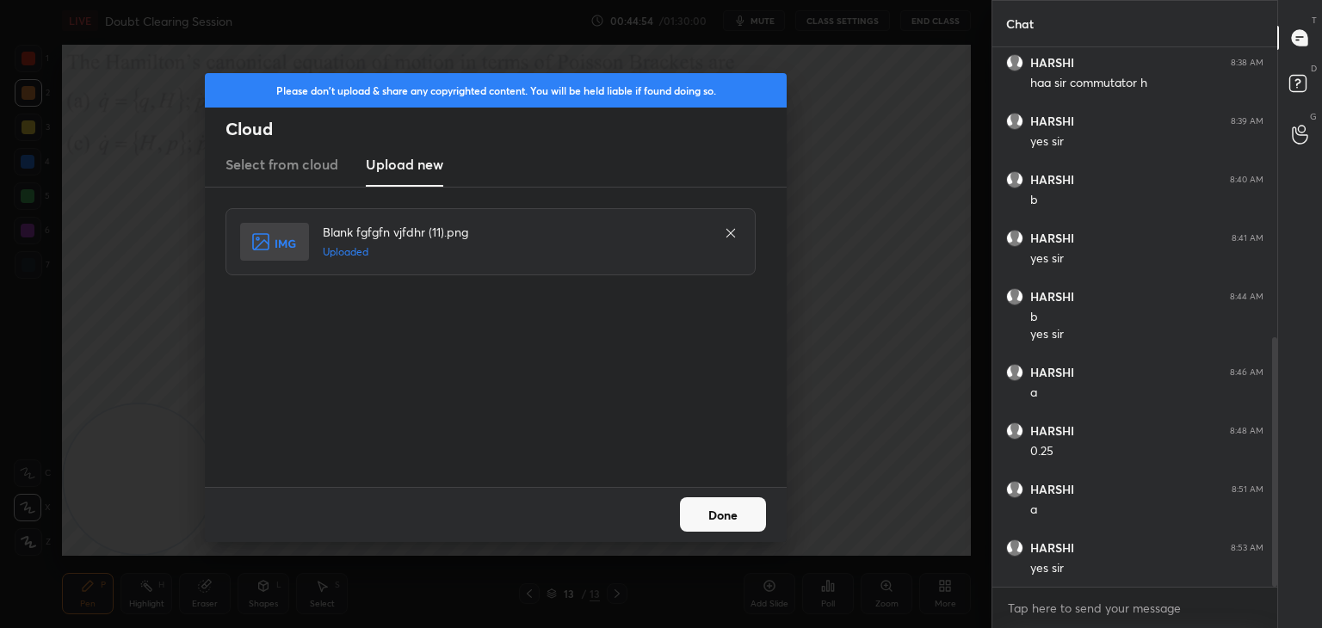
drag, startPoint x: 735, startPoint y: 512, endPoint x: 725, endPoint y: 511, distance: 10.5
click at [733, 512] on button "Done" at bounding box center [723, 515] width 86 height 34
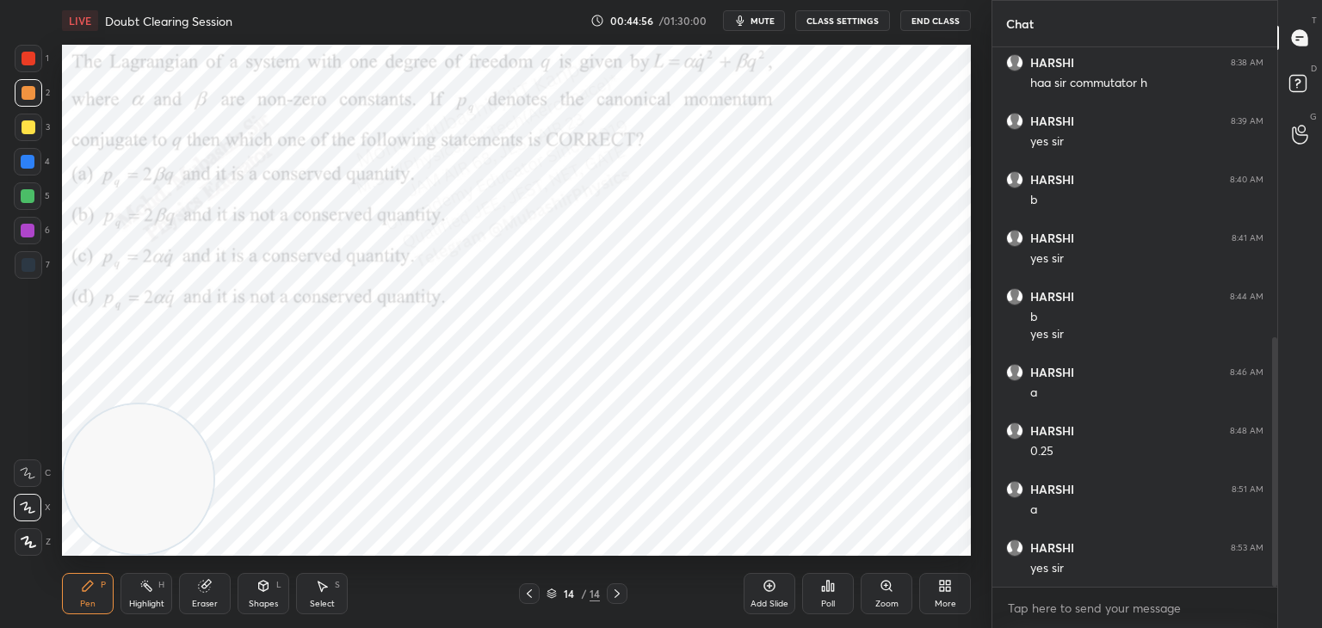
click at [771, 25] on span "mute" at bounding box center [763, 21] width 24 height 12
click at [765, 22] on span "unmute" at bounding box center [761, 21] width 37 height 12
drag, startPoint x: 33, startPoint y: 156, endPoint x: 59, endPoint y: 228, distance: 77.1
click at [33, 159] on div at bounding box center [28, 162] width 14 height 14
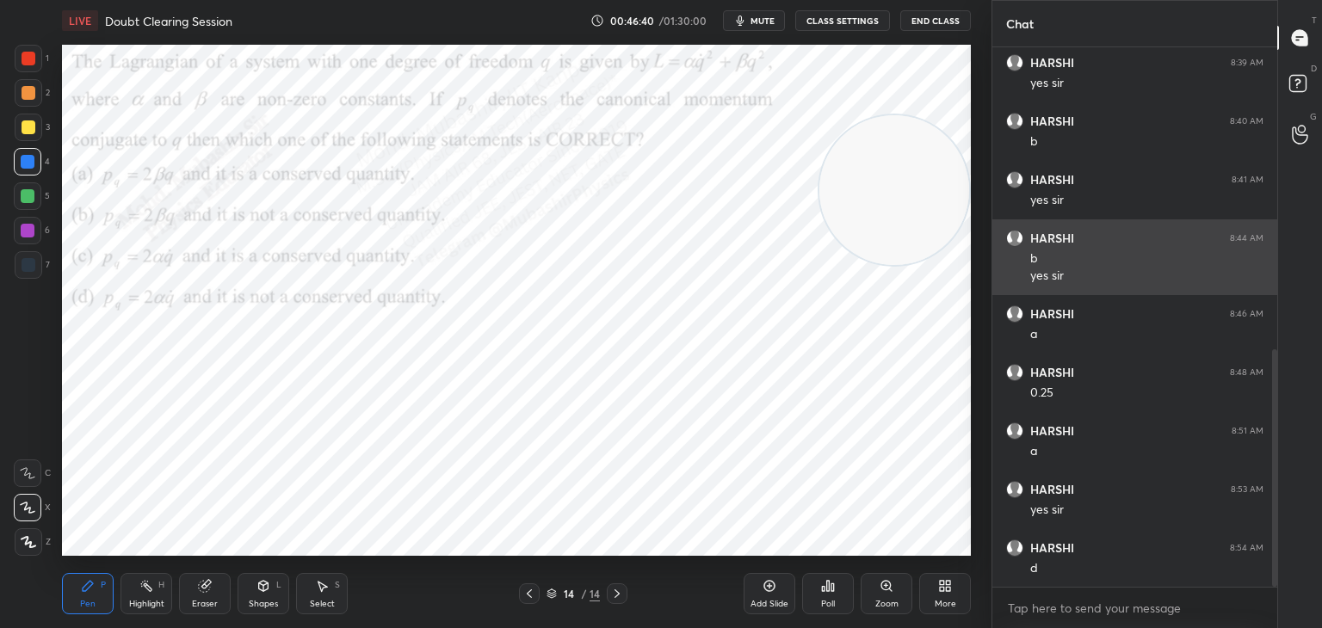
drag, startPoint x: 138, startPoint y: 539, endPoint x: 1018, endPoint y: 251, distance: 925.6
click at [1023, 249] on div "1 2 3 4 5 6 7 C X Z C X Z E E Erase all H H LIVE Doubt Clearing Session 00:46:4…" at bounding box center [661, 314] width 1322 height 628
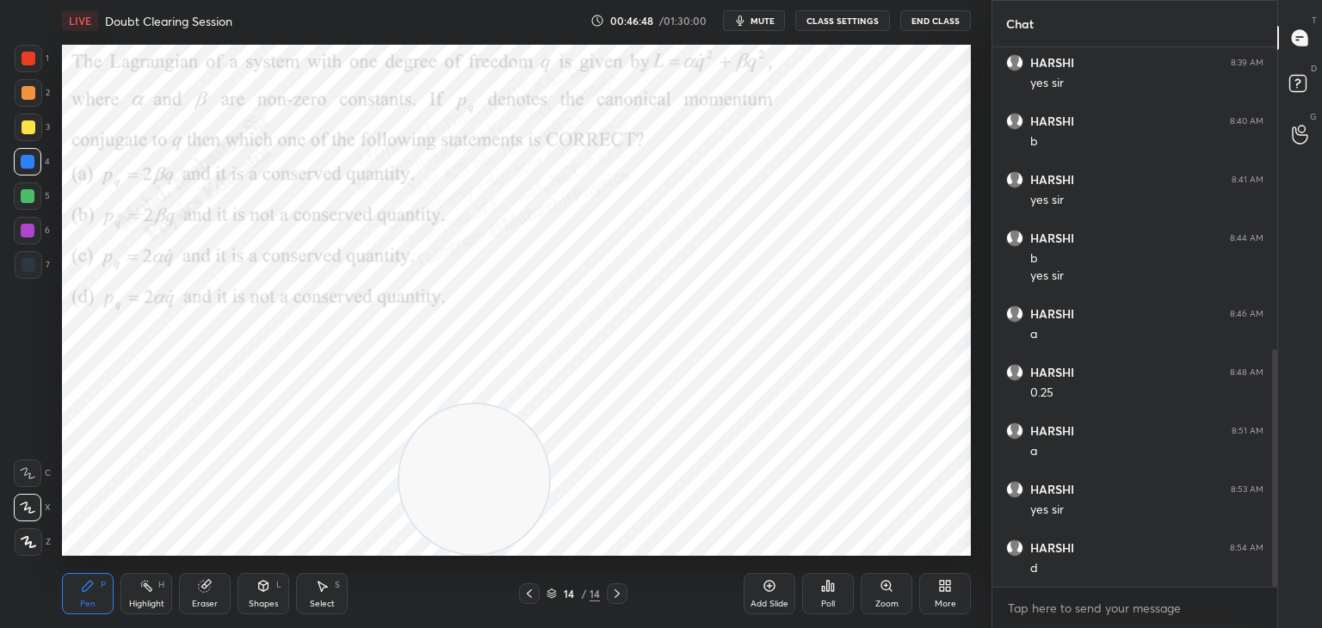
drag, startPoint x: 878, startPoint y: 198, endPoint x: 435, endPoint y: 430, distance: 500.6
click at [449, 490] on video at bounding box center [474, 480] width 150 height 150
drag, startPoint x: 21, startPoint y: 225, endPoint x: 32, endPoint y: 242, distance: 20.5
click at [24, 227] on div at bounding box center [28, 231] width 14 height 14
drag, startPoint x: 430, startPoint y: 489, endPoint x: 150, endPoint y: 535, distance: 284.3
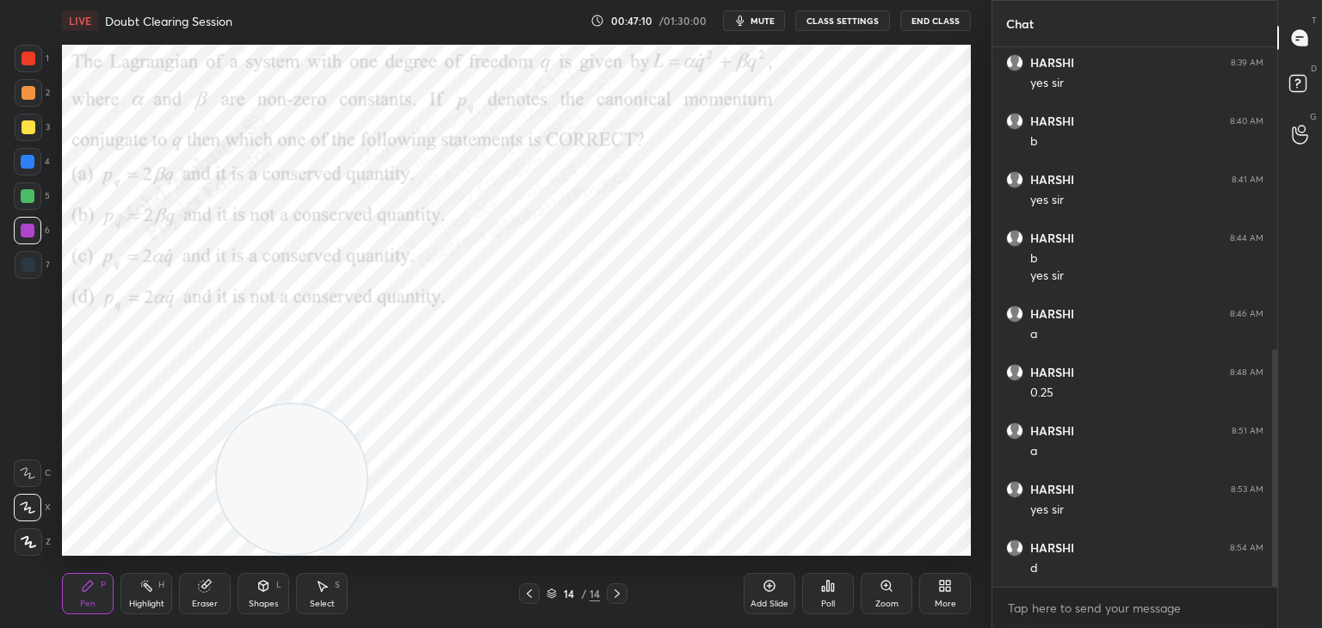
click at [217, 534] on video at bounding box center [292, 480] width 150 height 150
click at [944, 592] on icon at bounding box center [945, 586] width 14 height 14
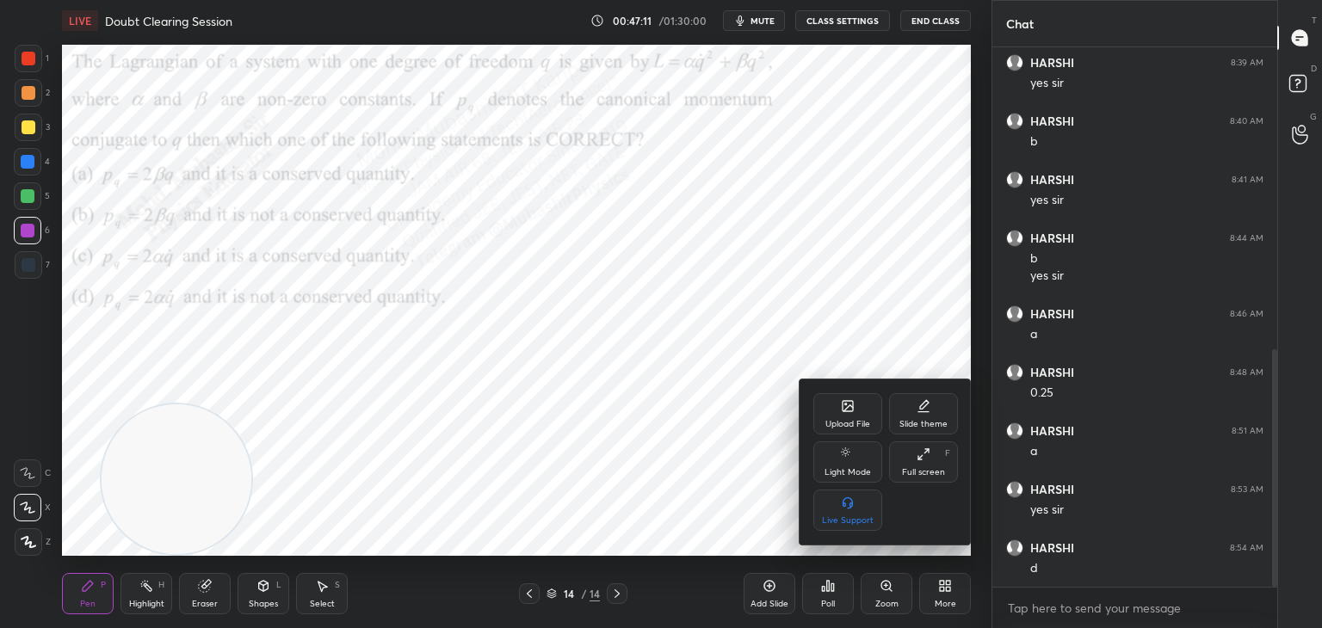
click at [839, 412] on div "Upload File" at bounding box center [848, 413] width 69 height 41
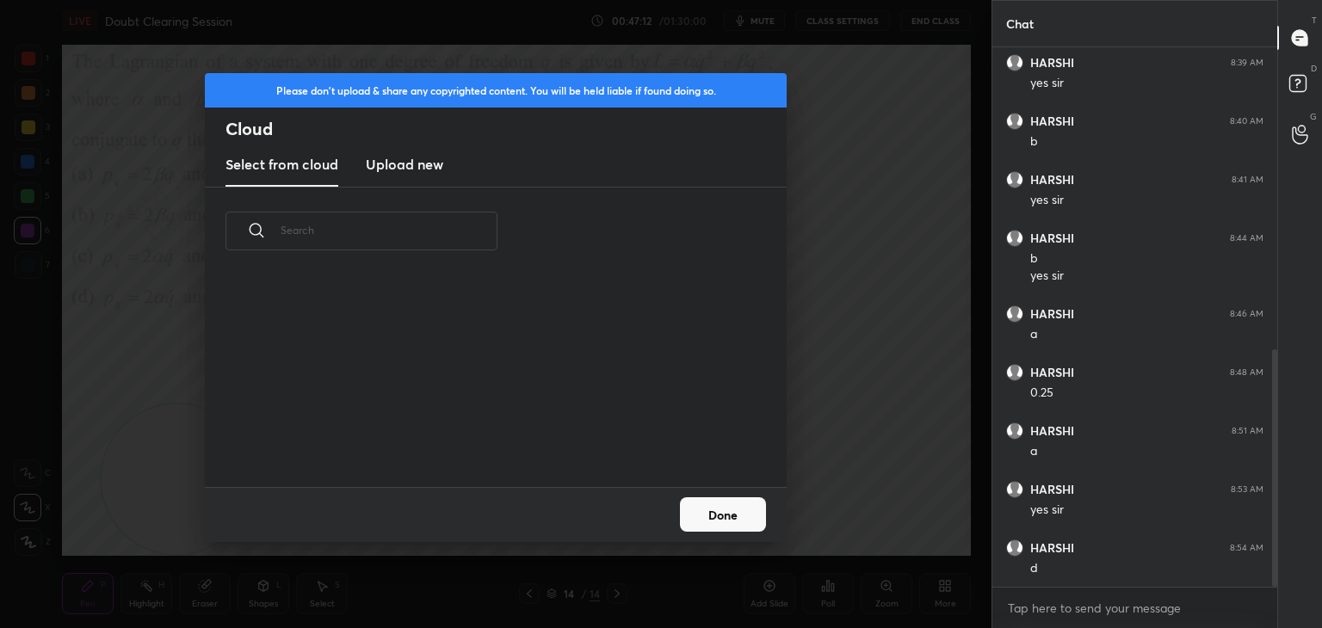
click at [413, 162] on h3 "Upload new" at bounding box center [404, 164] width 77 height 21
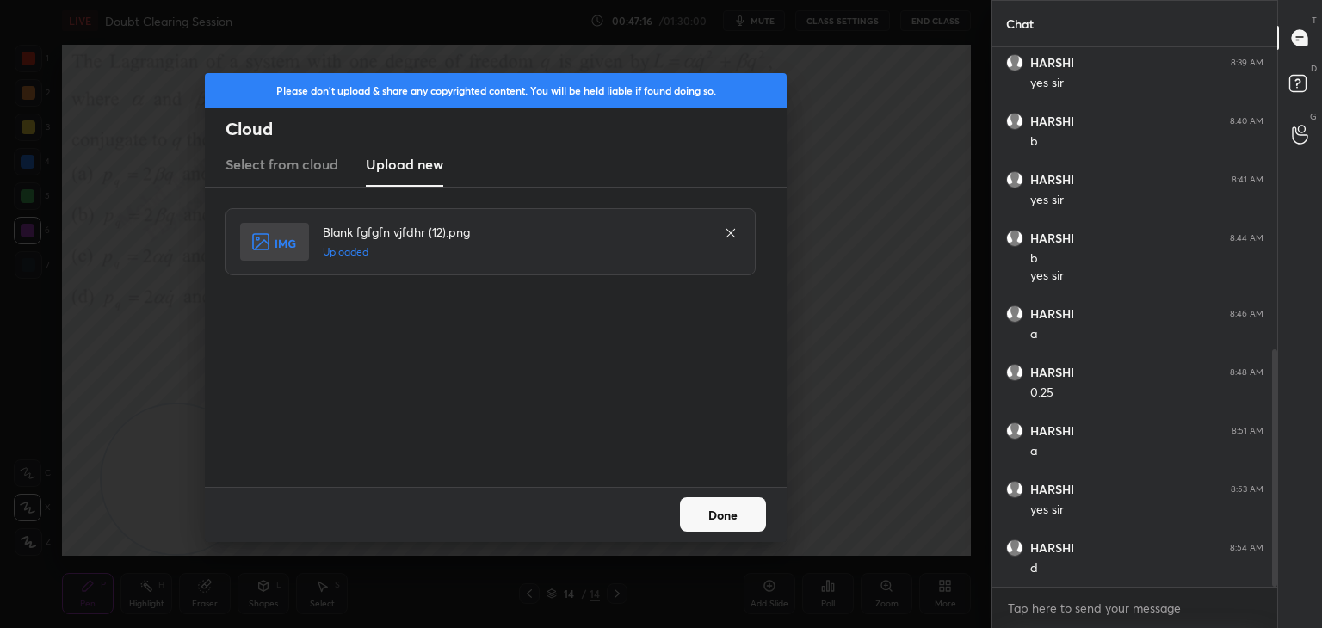
drag, startPoint x: 724, startPoint y: 517, endPoint x: 709, endPoint y: 486, distance: 34.3
click at [724, 515] on button "Done" at bounding box center [723, 515] width 86 height 34
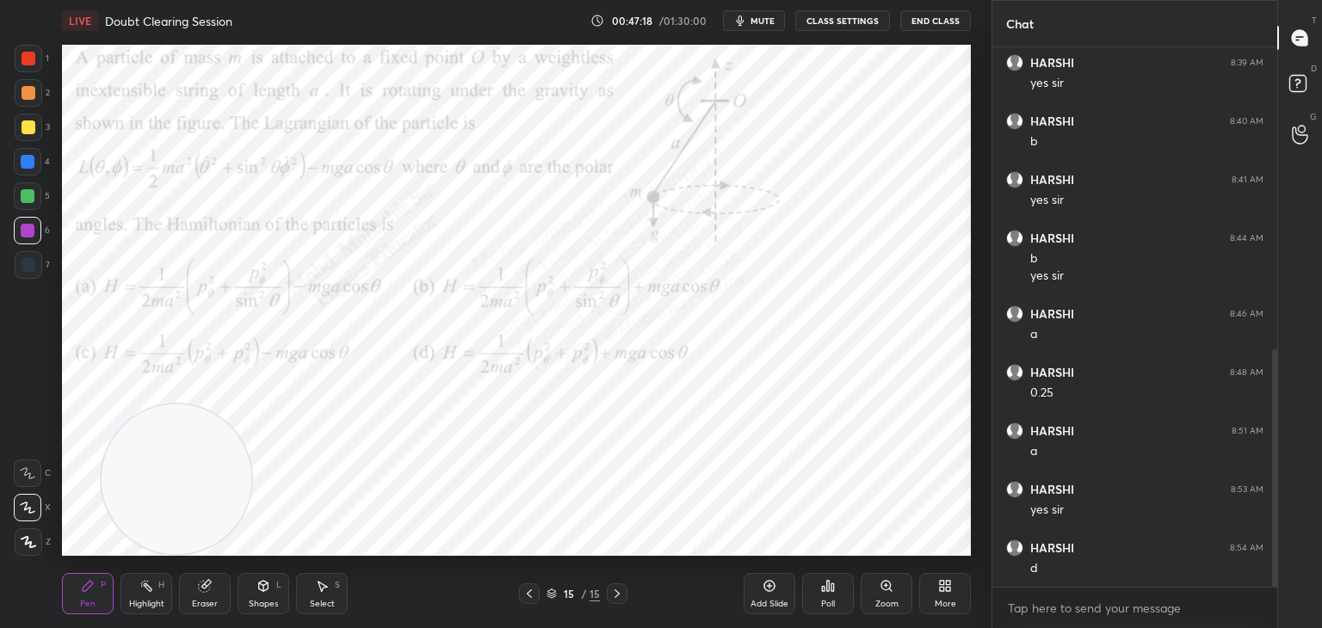
click at [762, 22] on span "mute" at bounding box center [763, 21] width 24 height 12
click at [777, 14] on button "unmute" at bounding box center [754, 20] width 62 height 21
drag, startPoint x: 29, startPoint y: 159, endPoint x: 45, endPoint y: 164, distance: 16.1
click at [31, 160] on div at bounding box center [28, 162] width 14 height 14
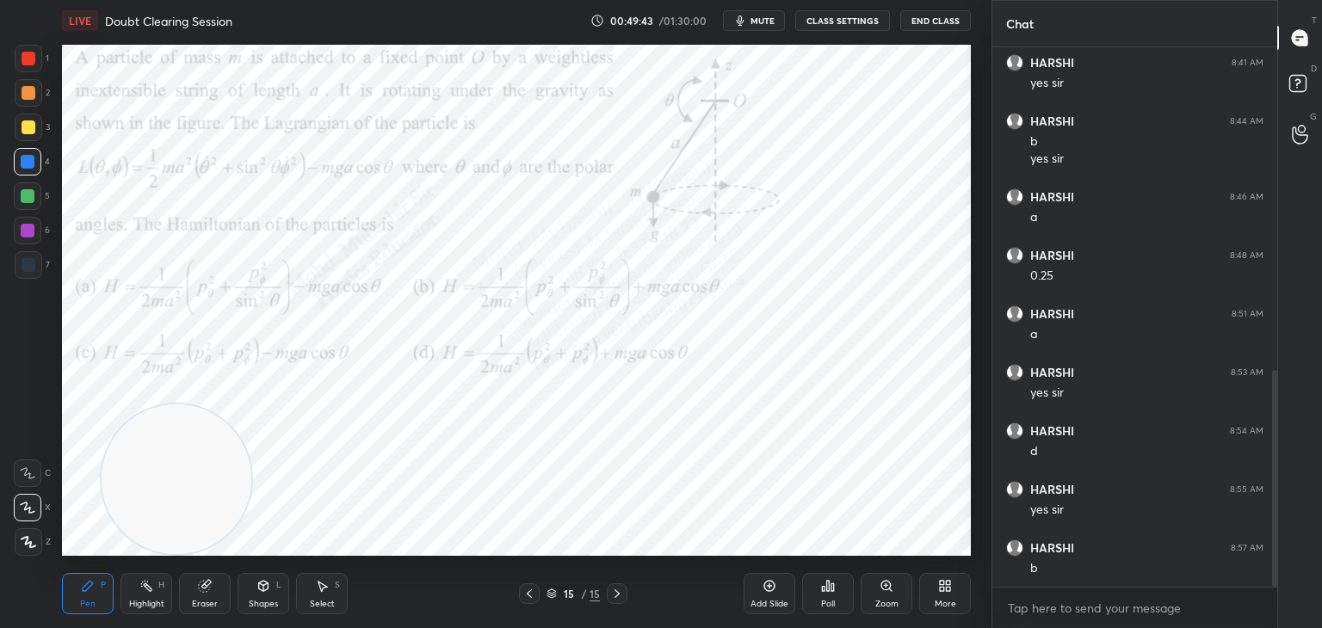
click at [947, 586] on icon at bounding box center [945, 586] width 14 height 14
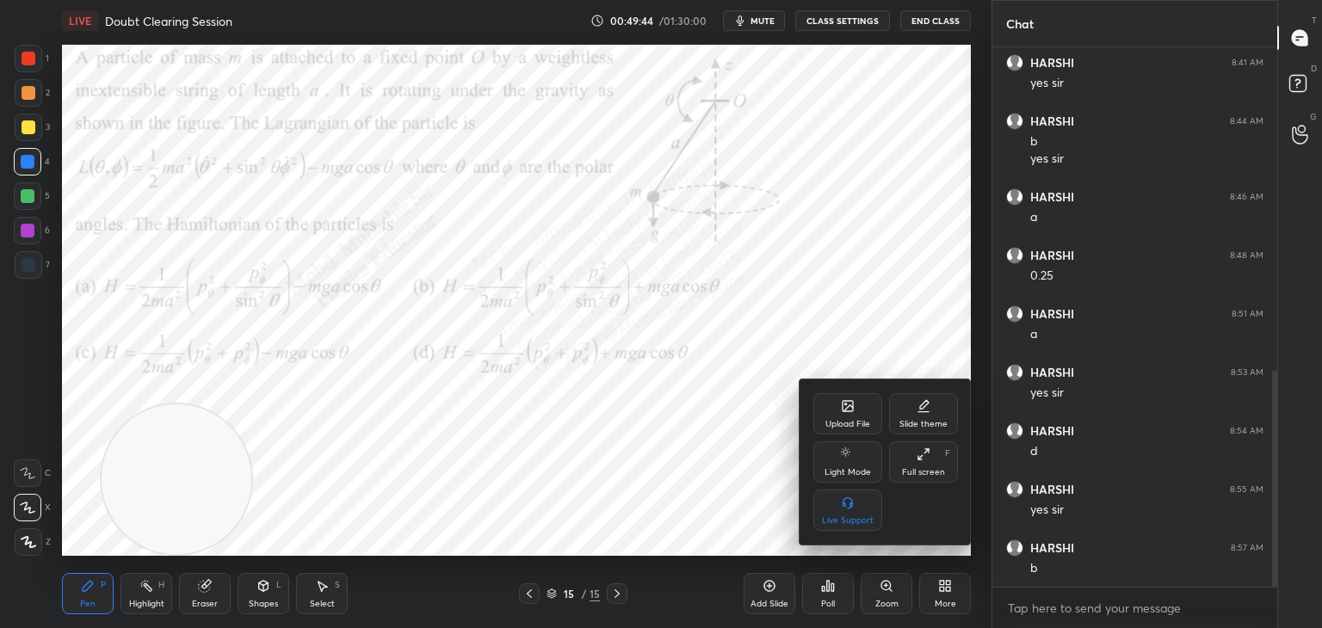
click at [826, 413] on div "Upload File" at bounding box center [848, 413] width 69 height 41
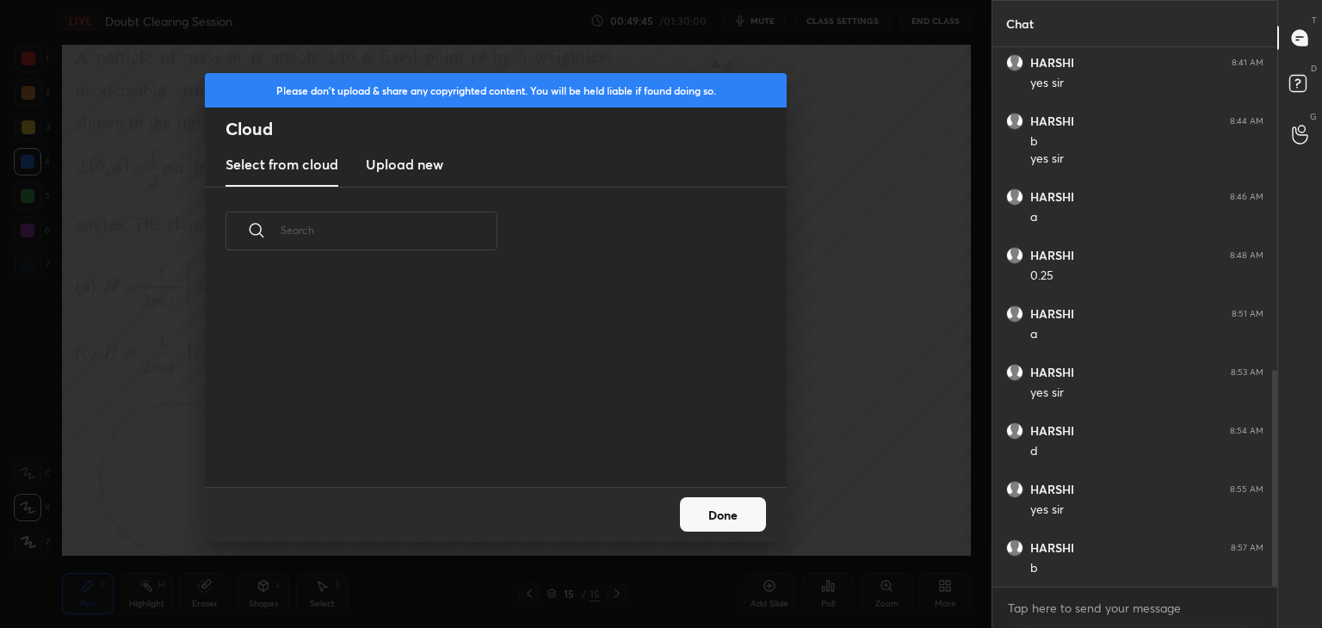
scroll to position [212, 553]
click at [410, 144] on new "Upload new" at bounding box center [404, 165] width 77 height 43
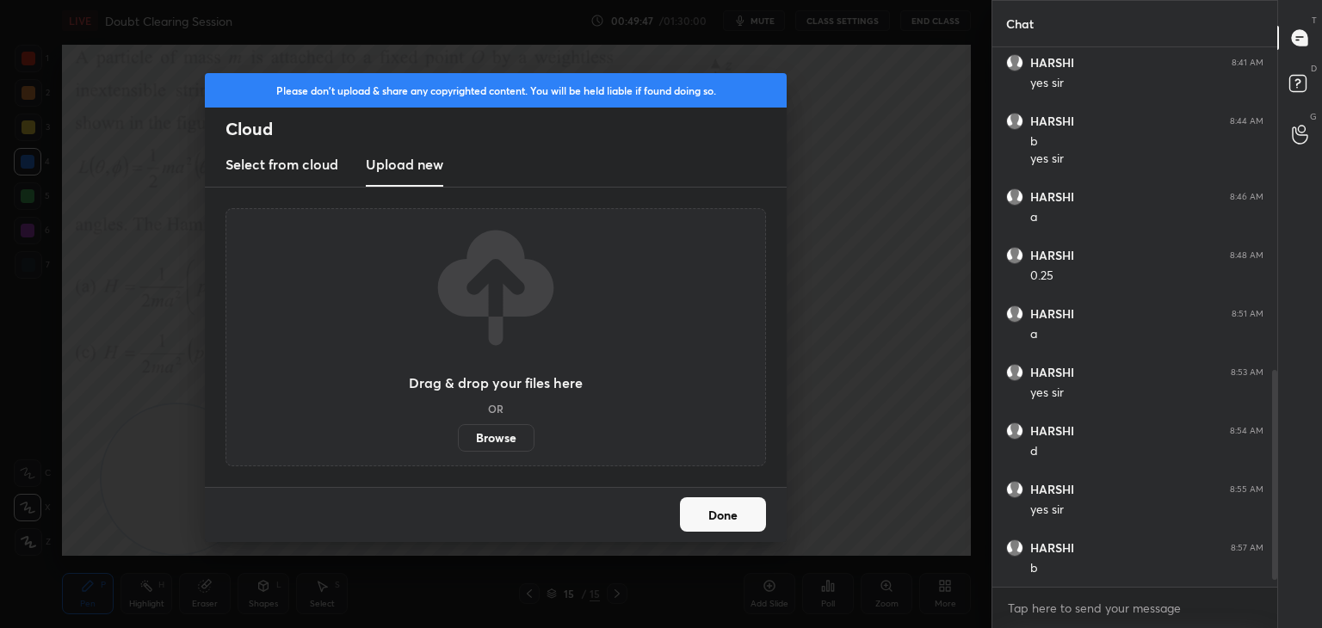
scroll to position [864, 0]
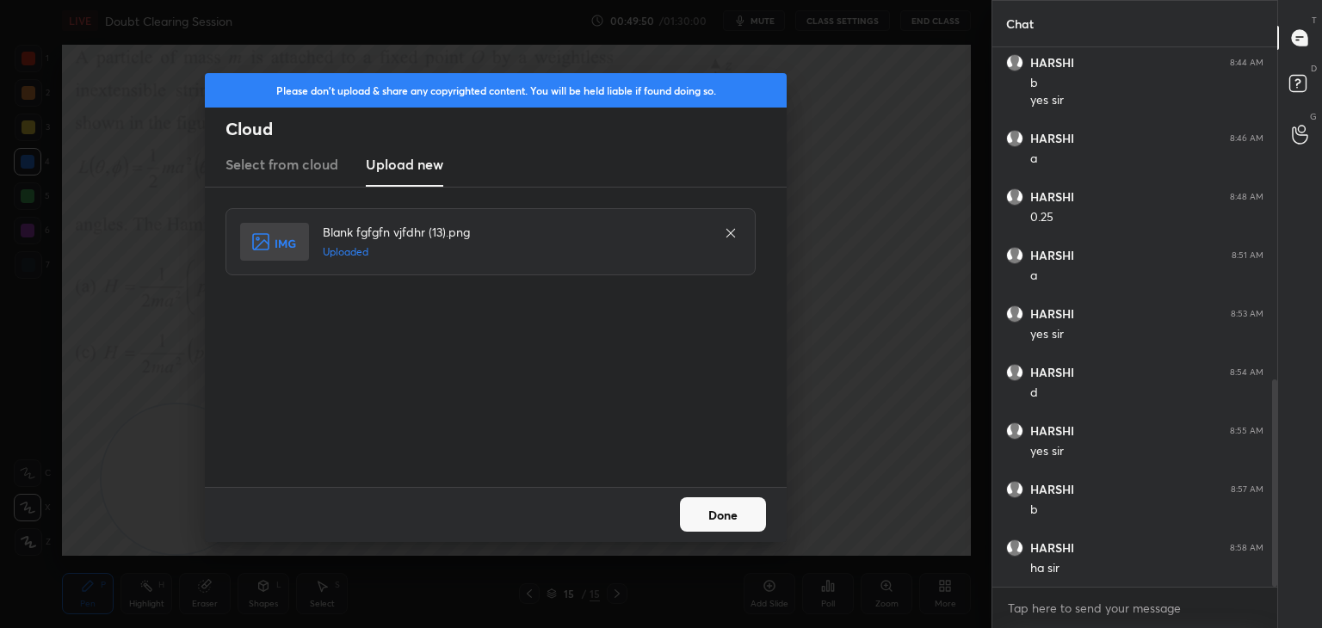
click at [747, 507] on button "Done" at bounding box center [723, 515] width 86 height 34
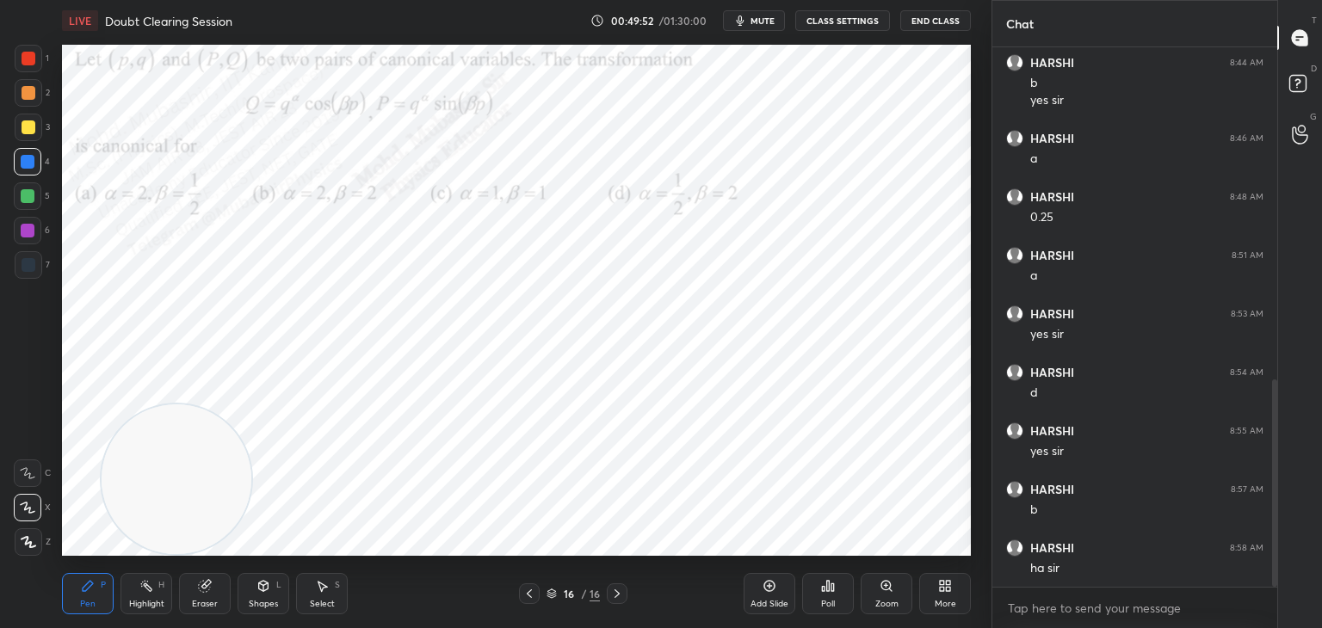
click at [769, 11] on button "mute" at bounding box center [754, 20] width 62 height 21
click at [758, 19] on span "unmute" at bounding box center [761, 21] width 37 height 12
click at [149, 594] on div "Highlight H" at bounding box center [147, 593] width 52 height 41
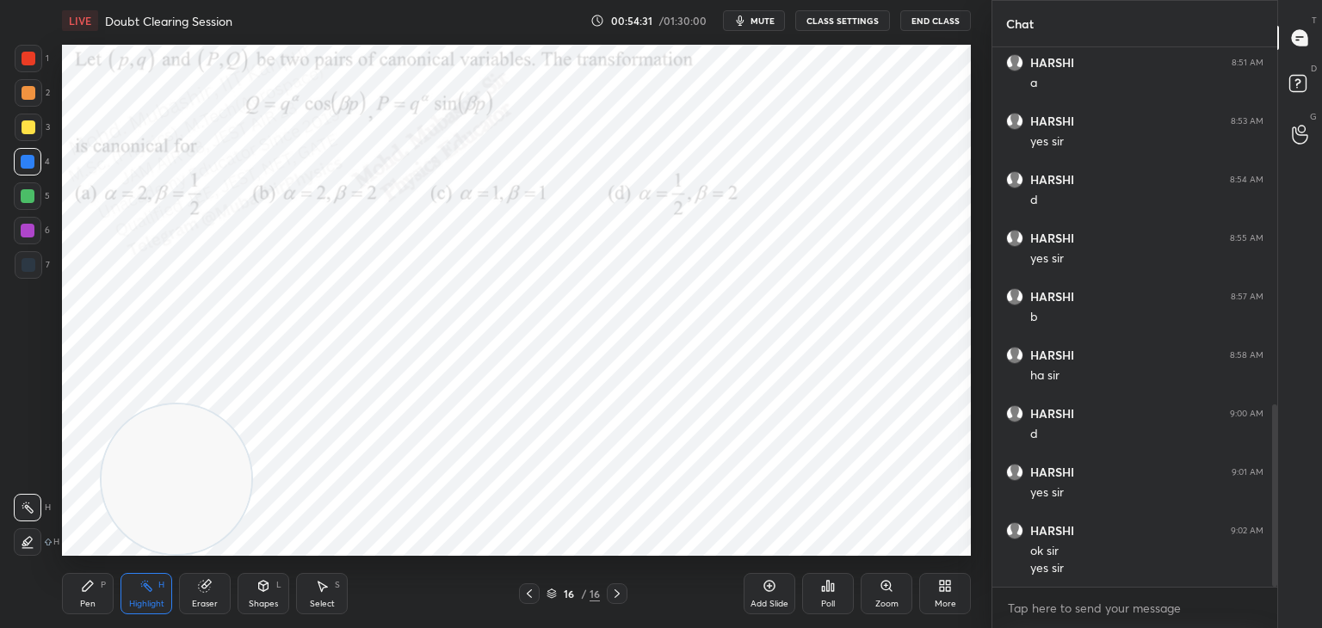
click at [622, 587] on icon at bounding box center [617, 594] width 14 height 14
click at [945, 587] on icon at bounding box center [945, 586] width 14 height 14
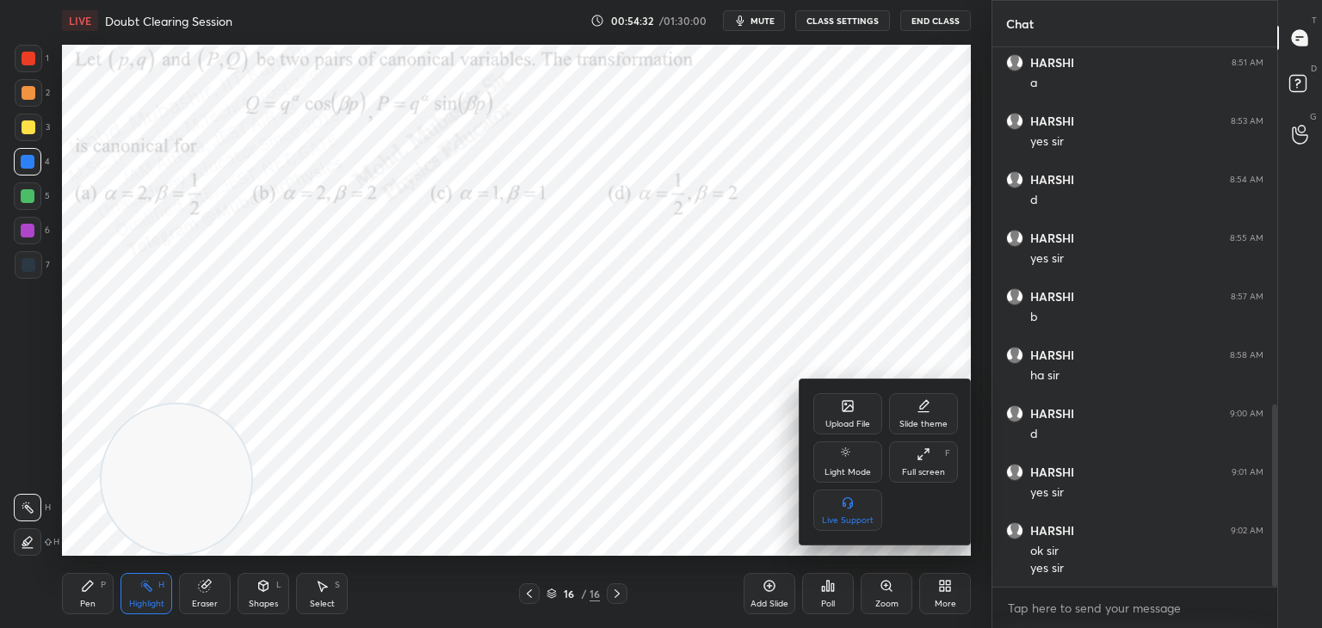
click at [839, 415] on div "Upload File" at bounding box center [848, 413] width 69 height 41
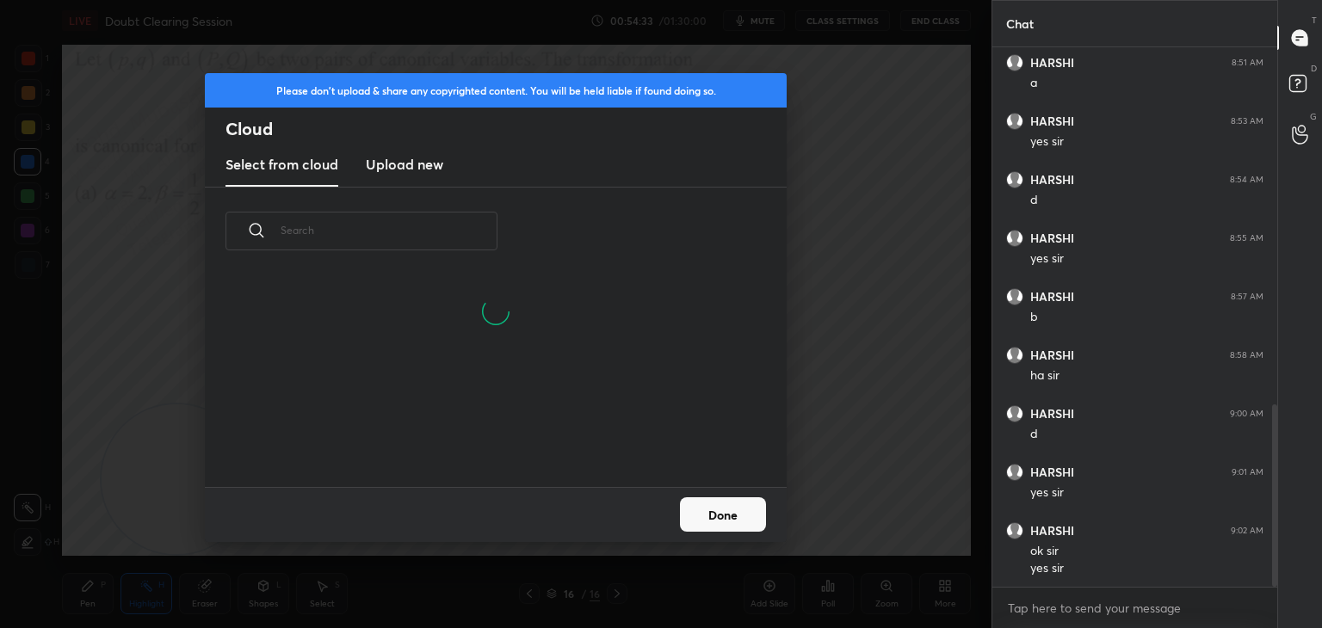
click at [396, 142] on div "Please don't upload & share any copyrighted content. You will be held liable if…" at bounding box center [496, 130] width 582 height 114
click at [430, 163] on h3 "Upload new" at bounding box center [404, 164] width 77 height 21
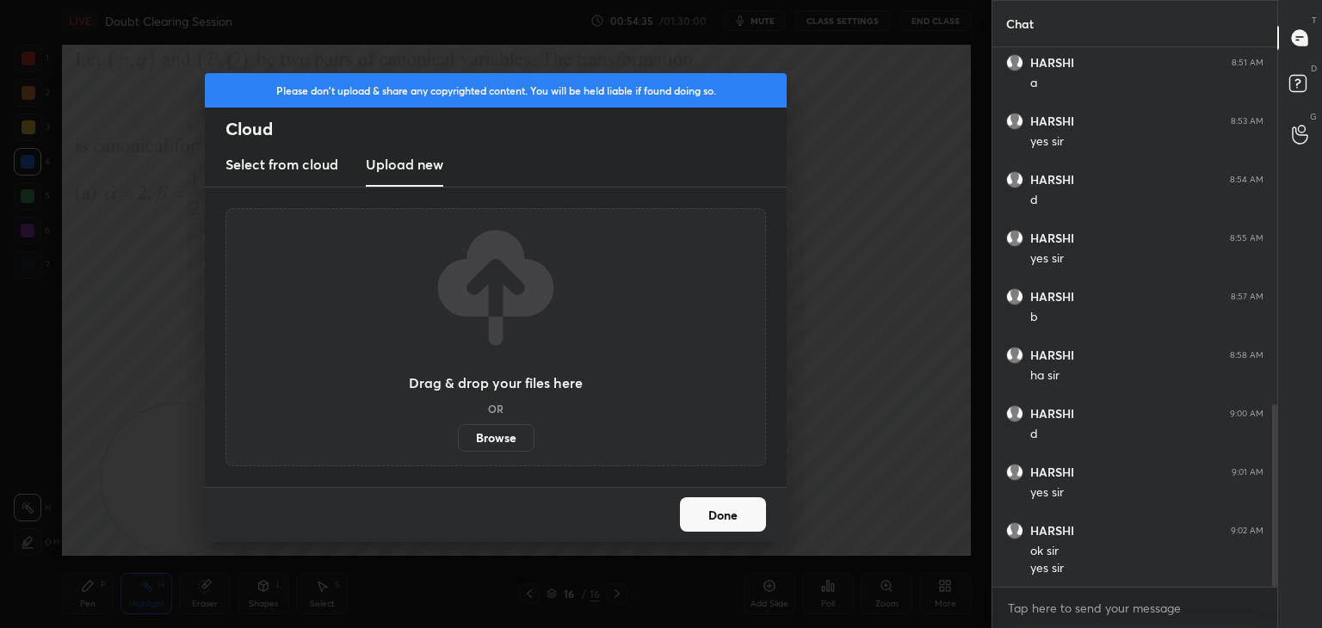
click at [497, 438] on label "Browse" at bounding box center [496, 438] width 77 height 28
click at [458, 438] on input "Browse" at bounding box center [458, 438] width 0 height 28
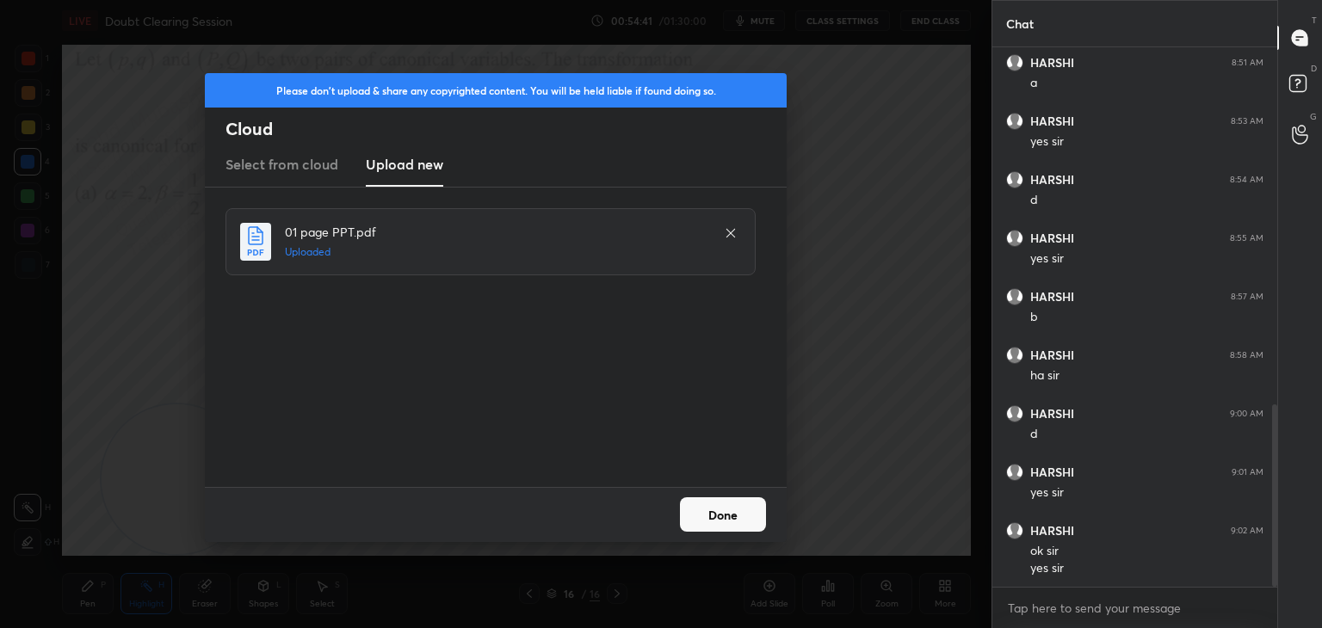
click at [731, 515] on button "Done" at bounding box center [723, 515] width 86 height 34
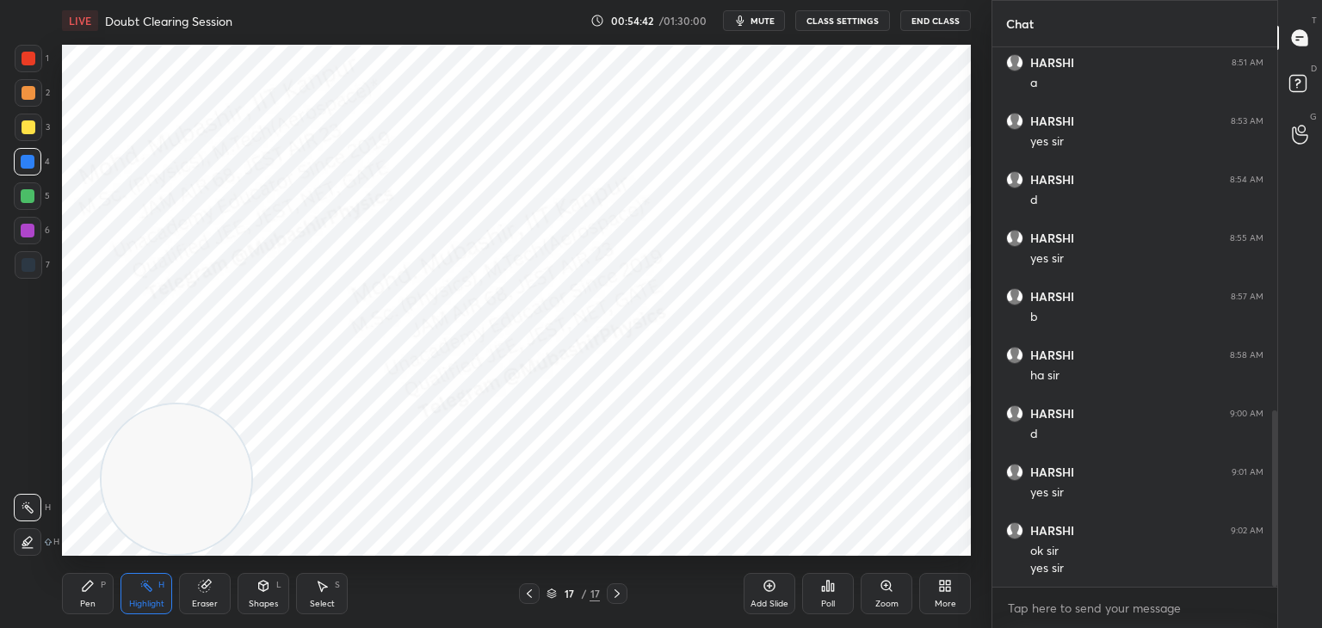
scroll to position [1116, 0]
click at [100, 601] on div "Pen P" at bounding box center [88, 593] width 52 height 41
click at [29, 62] on div at bounding box center [29, 59] width 14 height 14
click at [38, 172] on div at bounding box center [28, 162] width 28 height 28
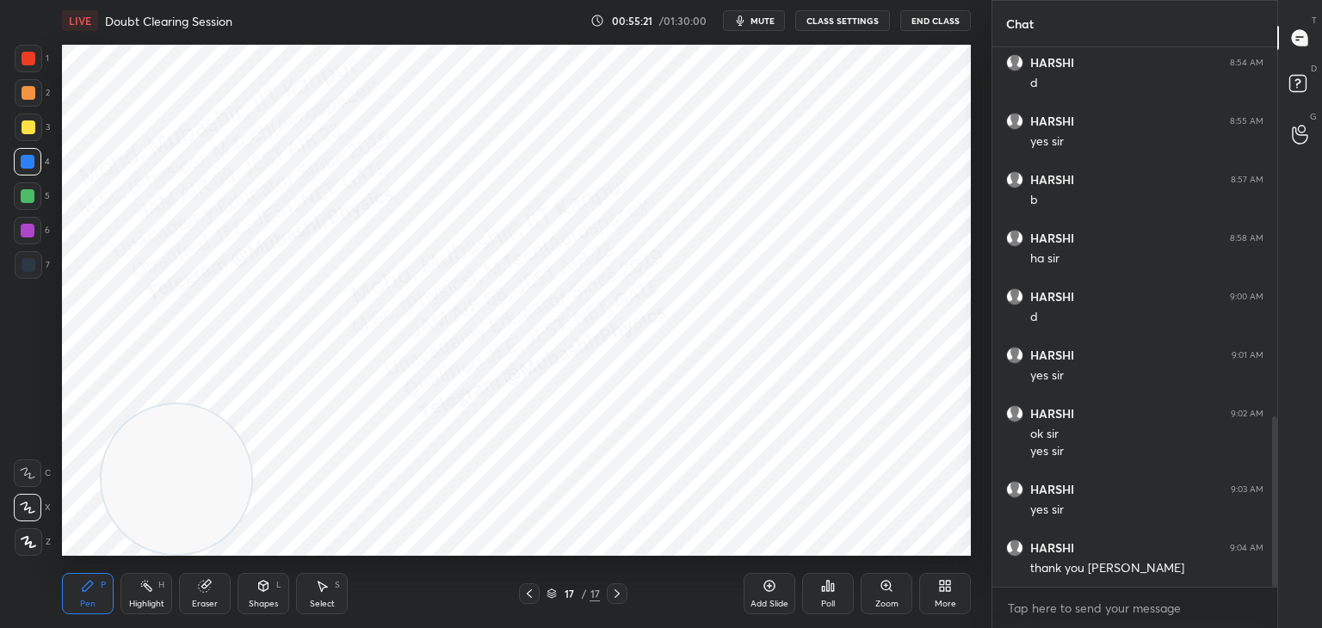
click at [132, 594] on div "Highlight H" at bounding box center [147, 593] width 52 height 41
click at [312, 590] on div "Select S" at bounding box center [322, 593] width 52 height 41
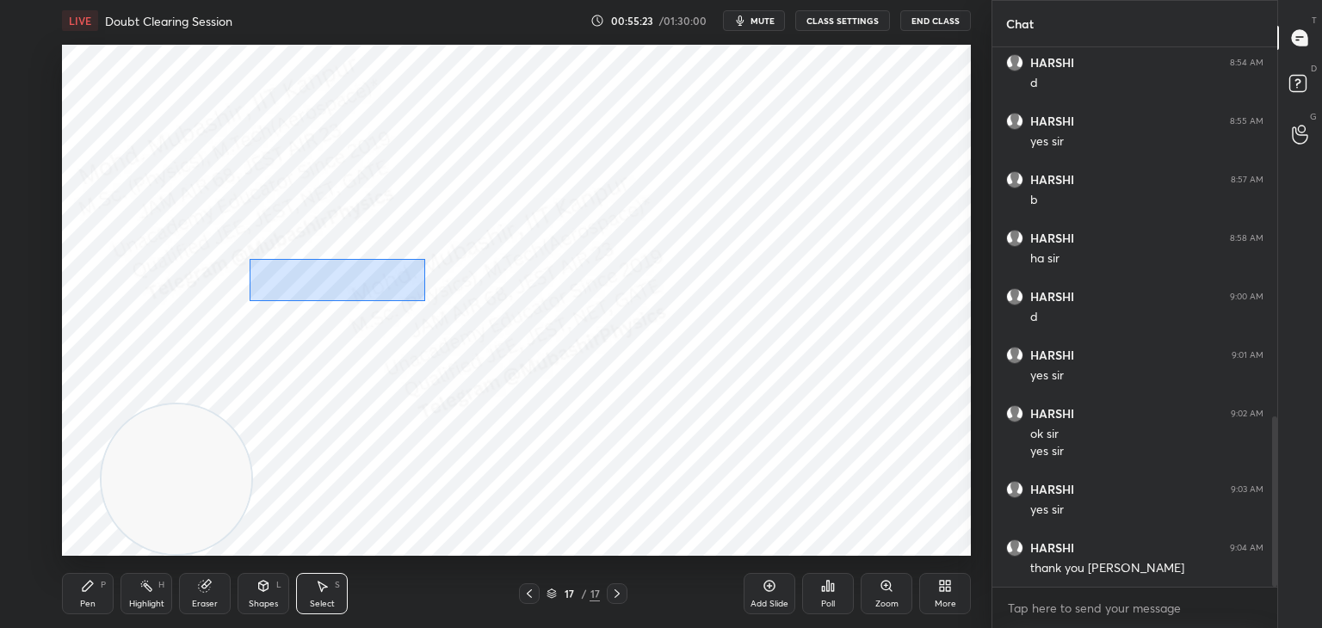
drag, startPoint x: 250, startPoint y: 259, endPoint x: 671, endPoint y: 370, distance: 436.2
click at [701, 387] on div "0 ° Undo Copy Paste here Duplicate Duplicate to new slide Delete" at bounding box center [516, 300] width 909 height 511
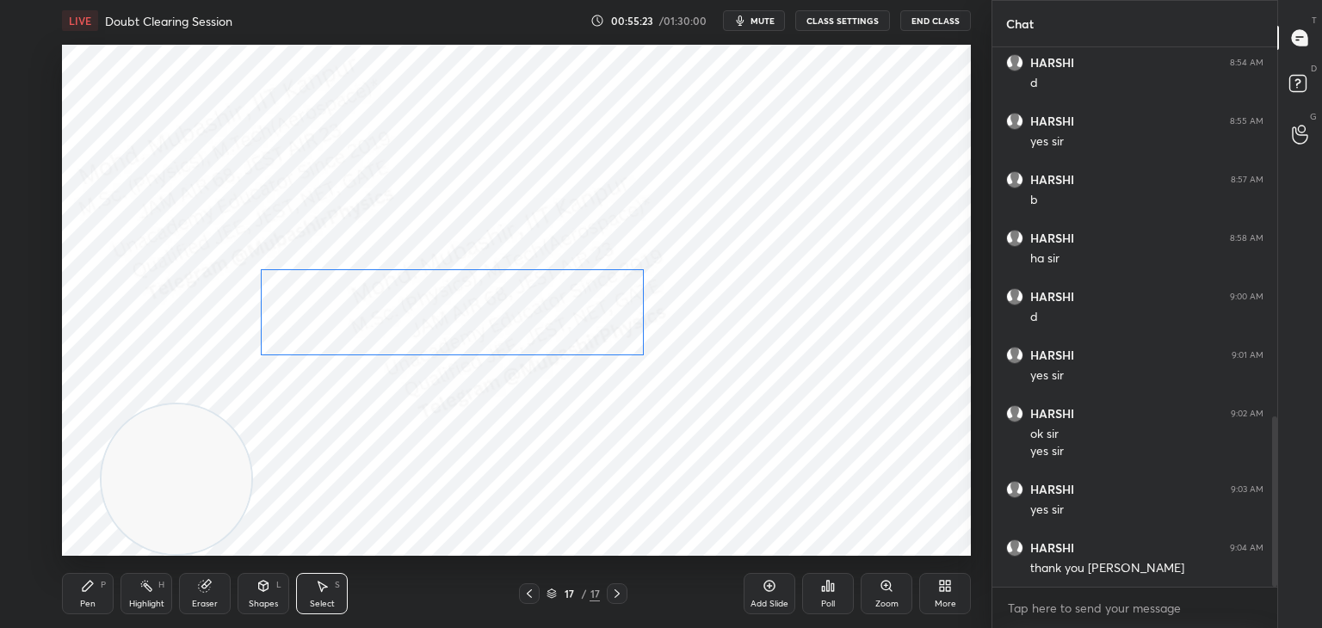
drag, startPoint x: 555, startPoint y: 328, endPoint x: 566, endPoint y: 329, distance: 11.2
click at [570, 329] on div "0 ° Undo Copy Paste here Duplicate Duplicate to new slide Delete" at bounding box center [516, 300] width 909 height 511
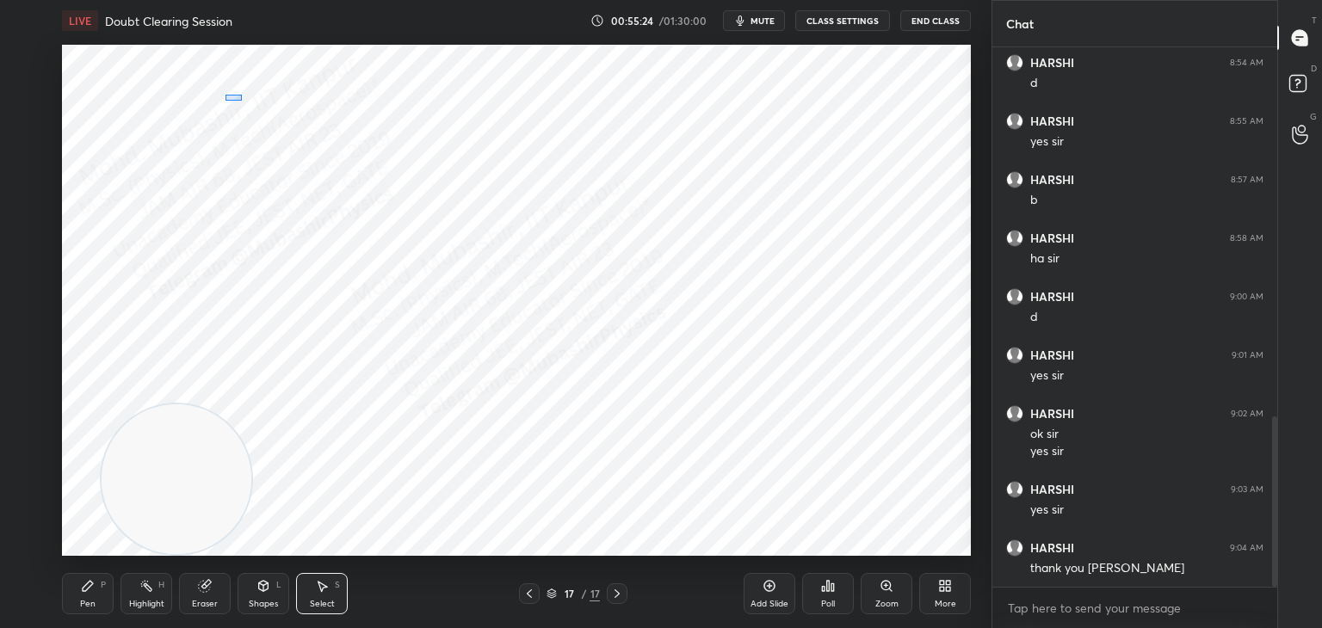
drag, startPoint x: 241, startPoint y: 100, endPoint x: 730, endPoint y: 384, distance: 565.5
click at [751, 398] on div "0 ° Undo Copy Paste here Duplicate Duplicate to new slide Delete" at bounding box center [516, 300] width 909 height 511
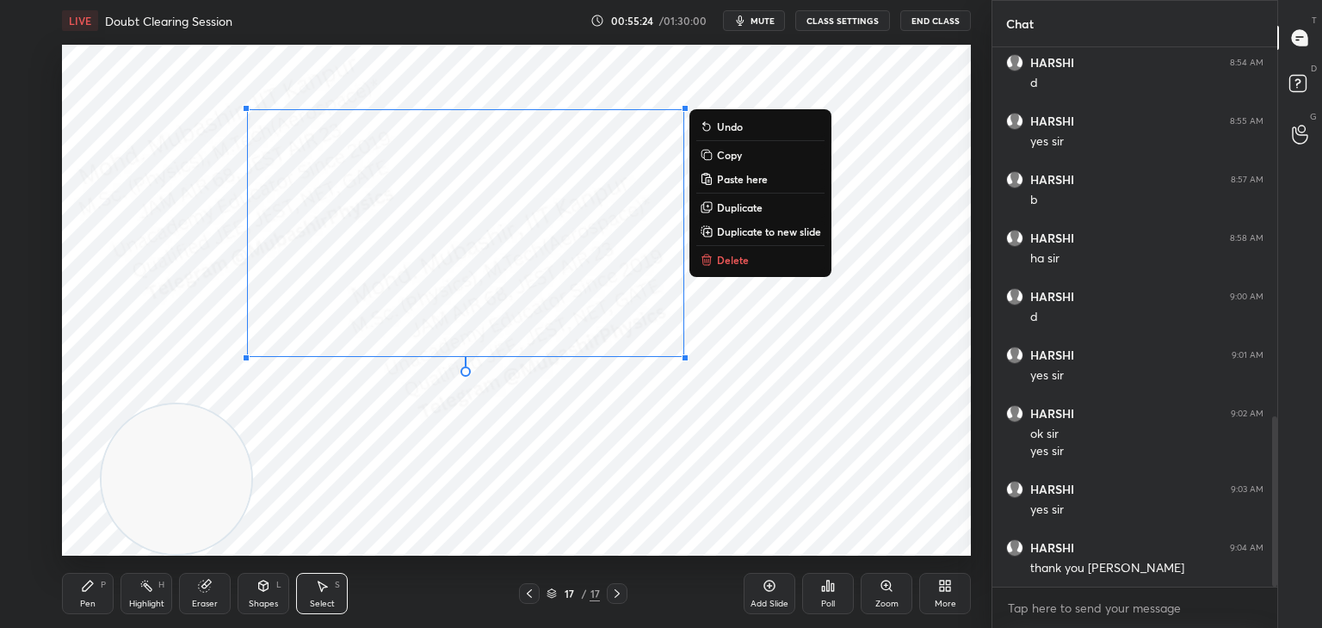
drag, startPoint x: 575, startPoint y: 297, endPoint x: 548, endPoint y: 320, distance: 36.0
click at [569, 284] on div "0 ° Undo Copy Paste here Duplicate Duplicate to new slide Delete" at bounding box center [516, 300] width 909 height 511
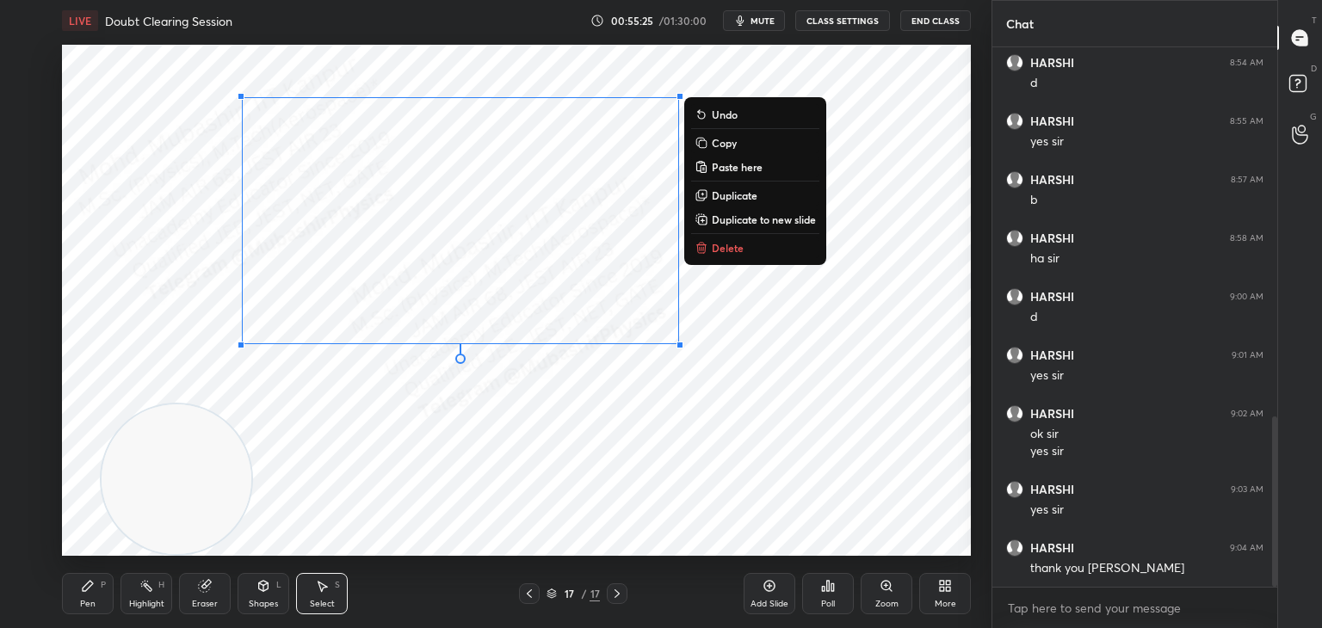
drag, startPoint x: 145, startPoint y: 592, endPoint x: 273, endPoint y: 566, distance: 130.8
click at [149, 592] on icon at bounding box center [146, 586] width 14 height 14
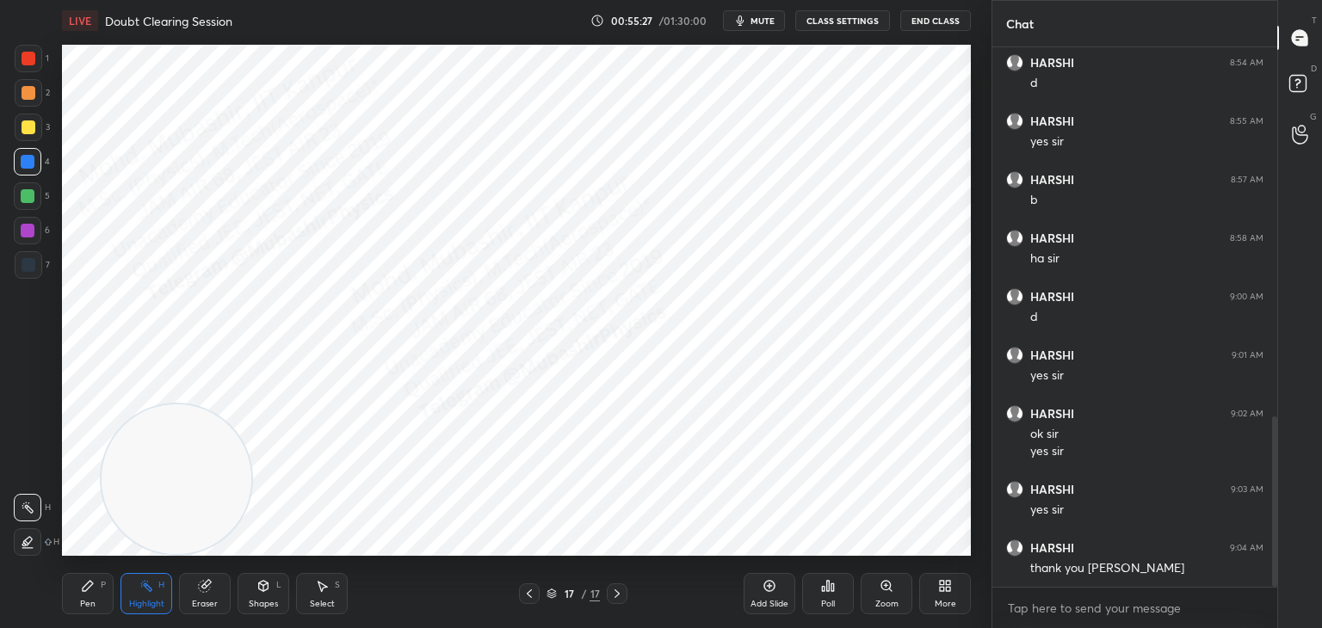
click at [931, 22] on button "End Class" at bounding box center [935, 20] width 71 height 21
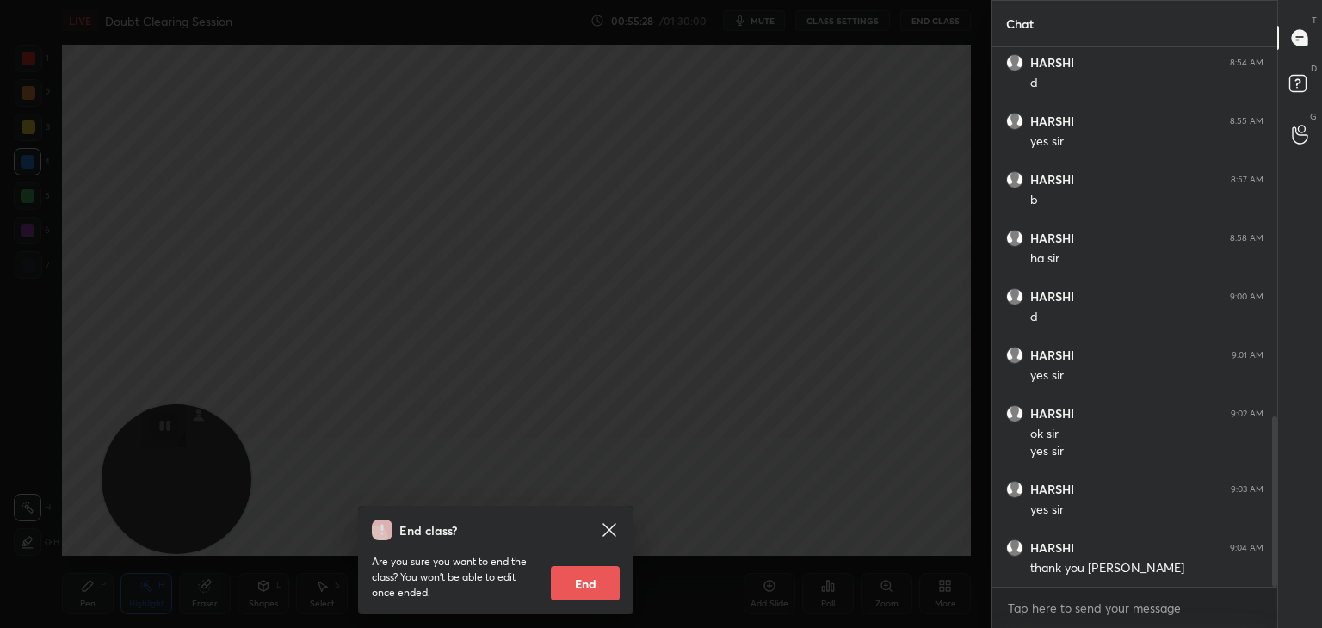
click at [599, 580] on button "End" at bounding box center [585, 583] width 69 height 34
type textarea "x"
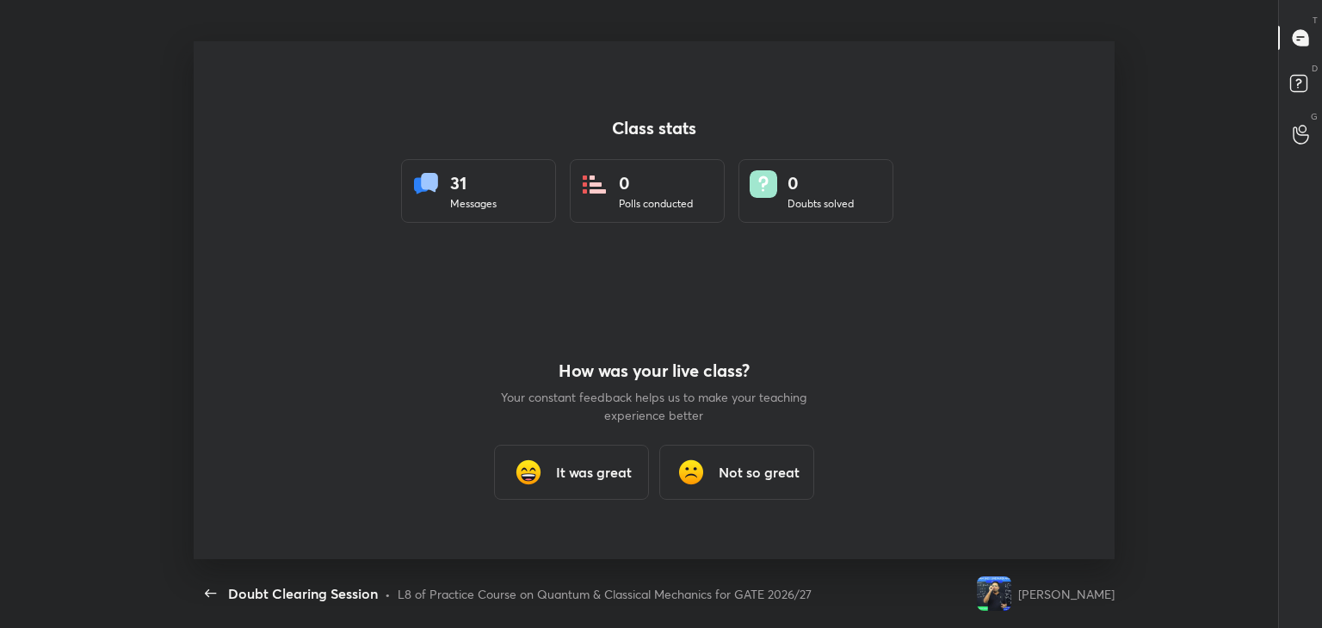
scroll to position [0, 0]
